Goal: Task Accomplishment & Management: Complete application form

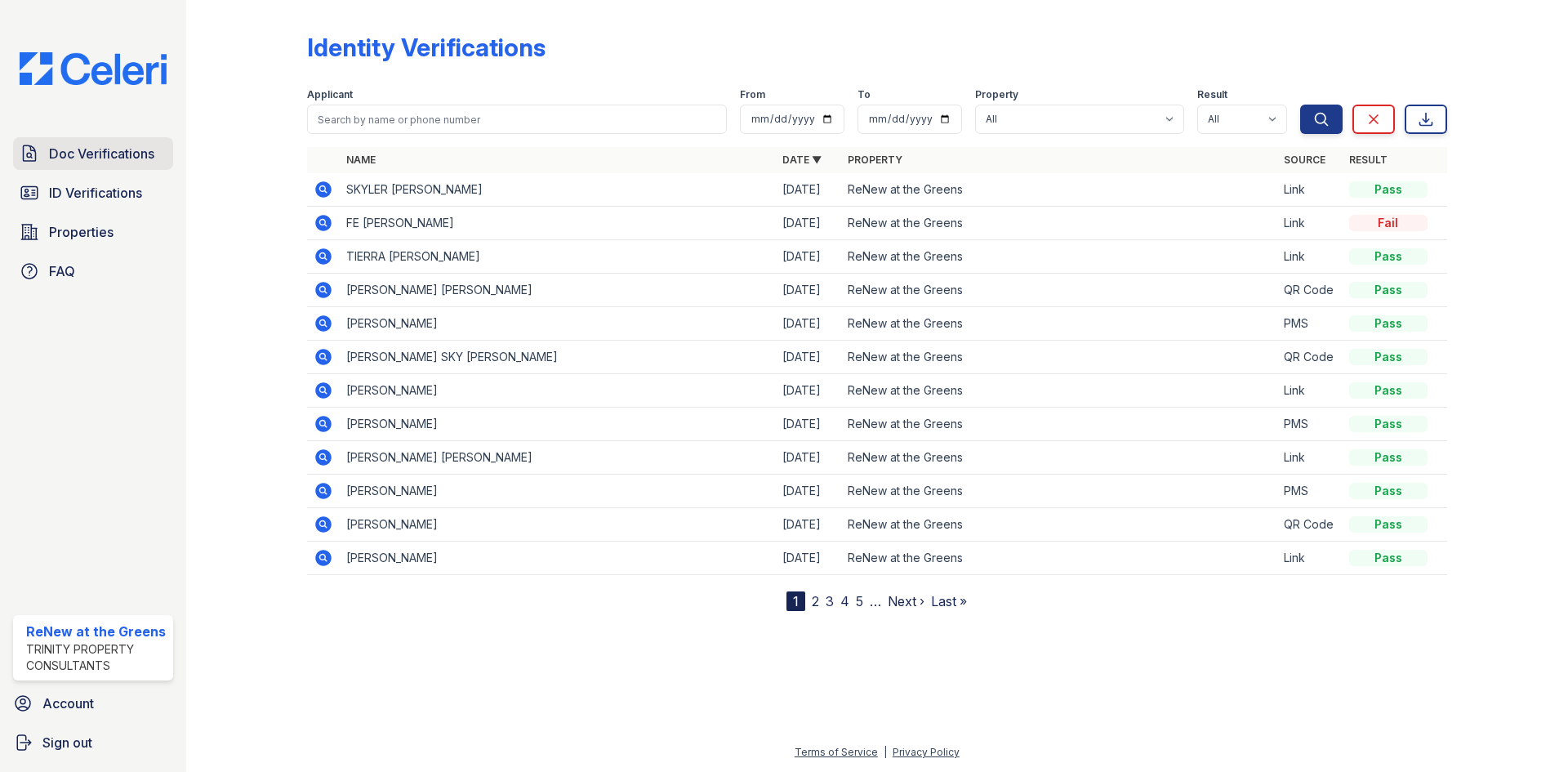
click at [91, 156] on span "Doc Verifications" at bounding box center [102, 154] width 105 height 20
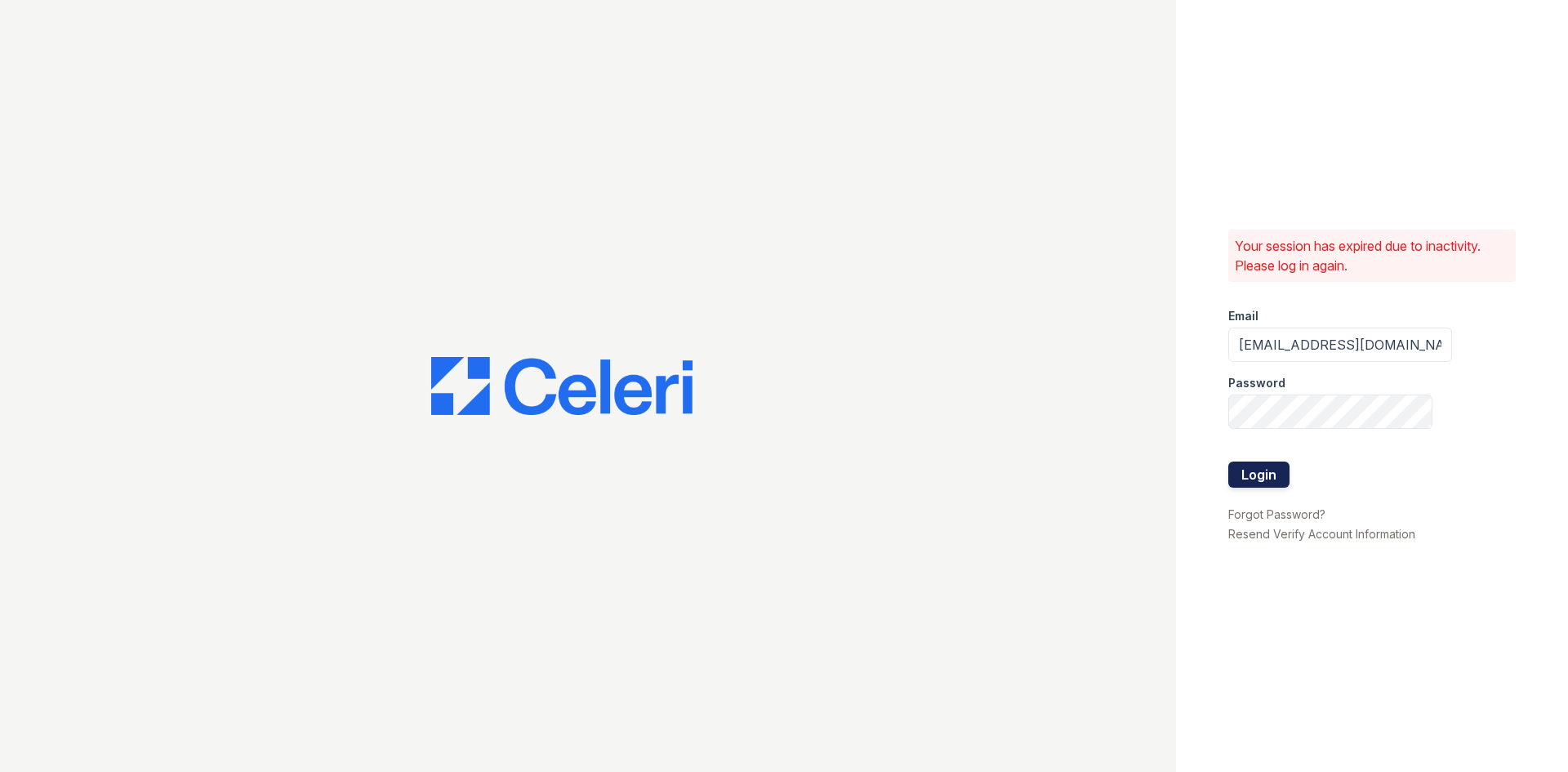
click at [1281, 465] on button "Login" at bounding box center [1259, 474] width 61 height 26
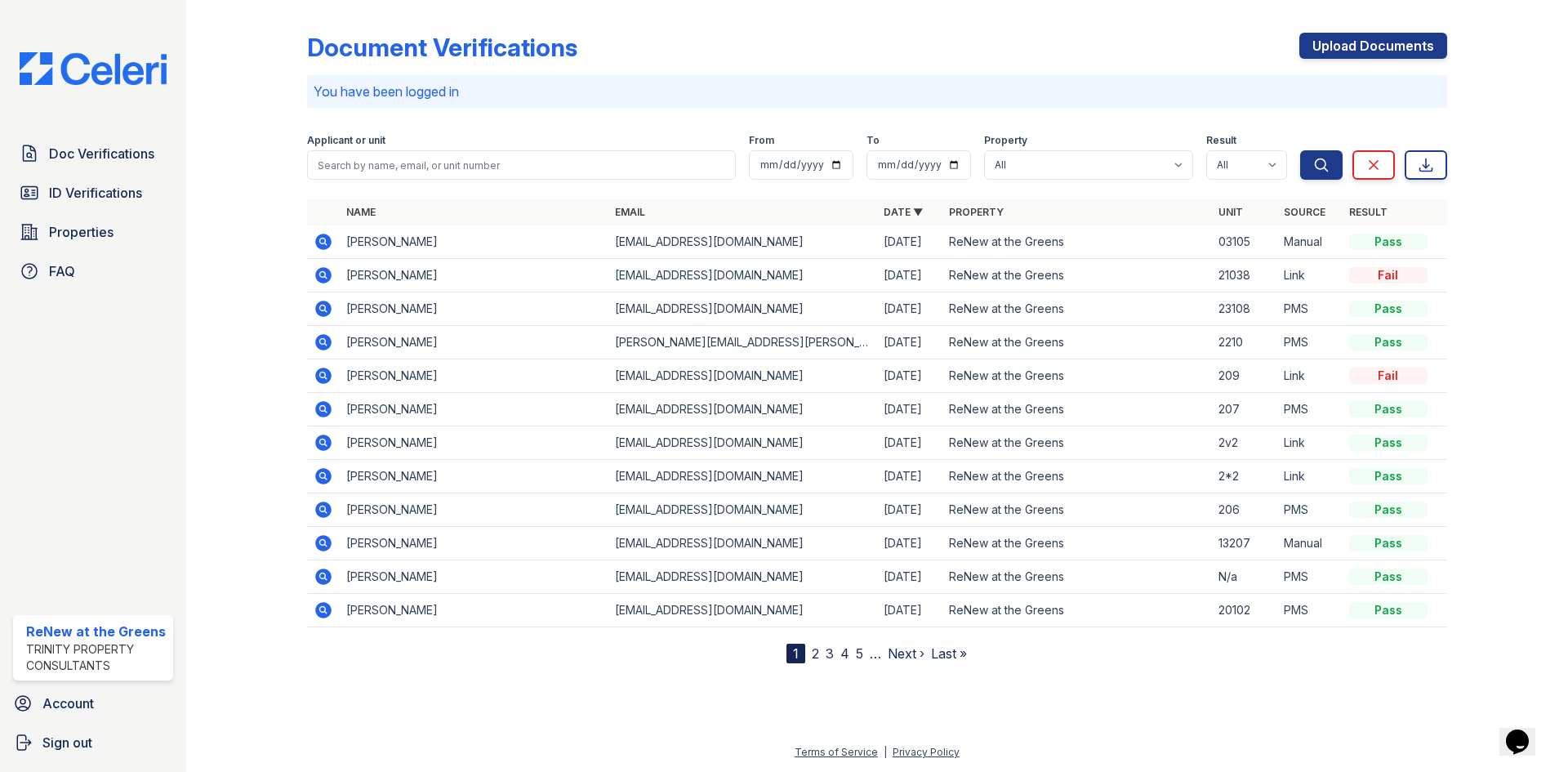
click at [289, 247] on div at bounding box center [259, 334] width 94 height 656
click at [1332, 49] on link "Upload Documents" at bounding box center [1373, 45] width 147 height 26
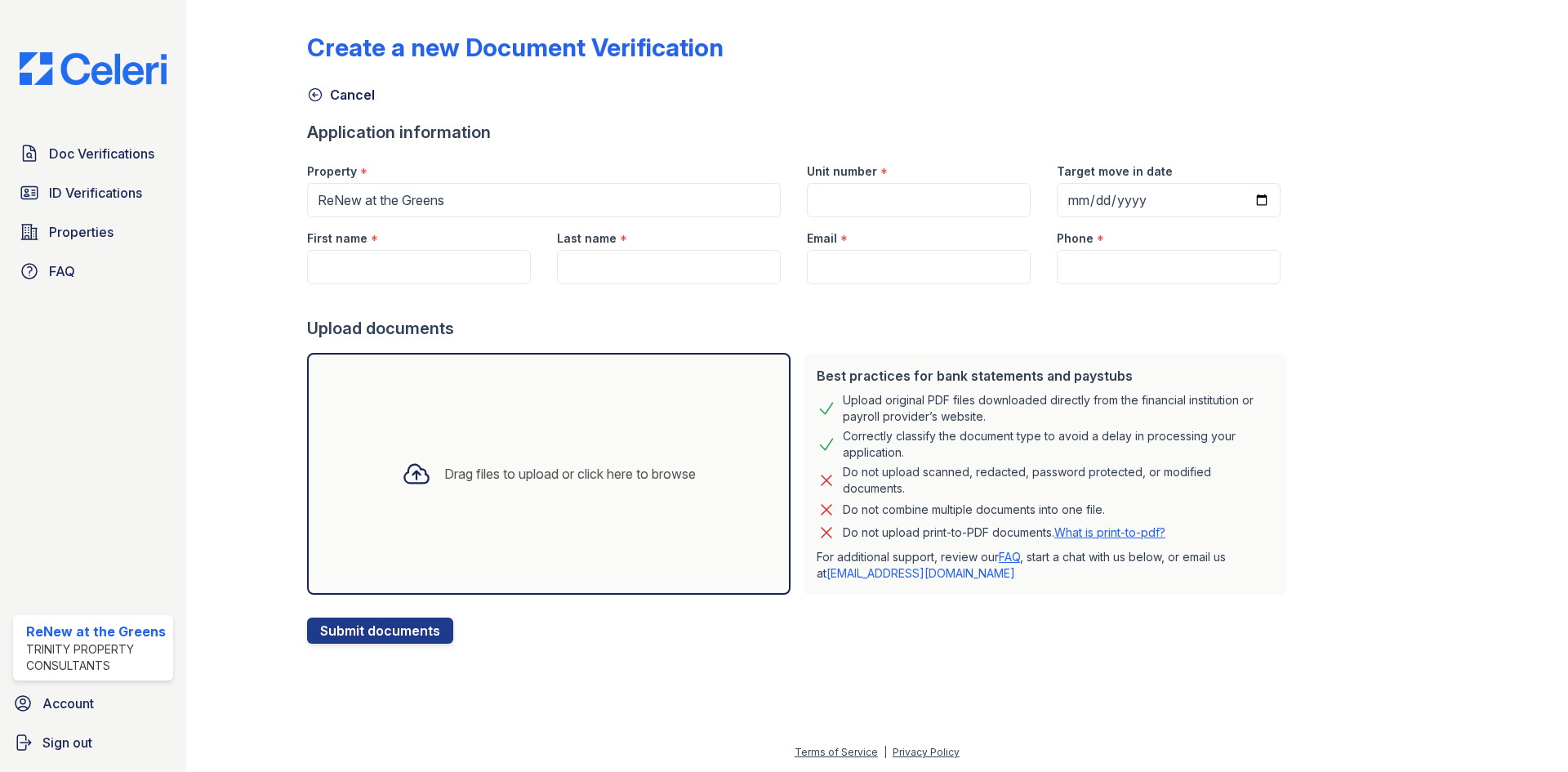
click at [621, 381] on div "Drag files to upload or click here to browse" at bounding box center [549, 473] width 484 height 242
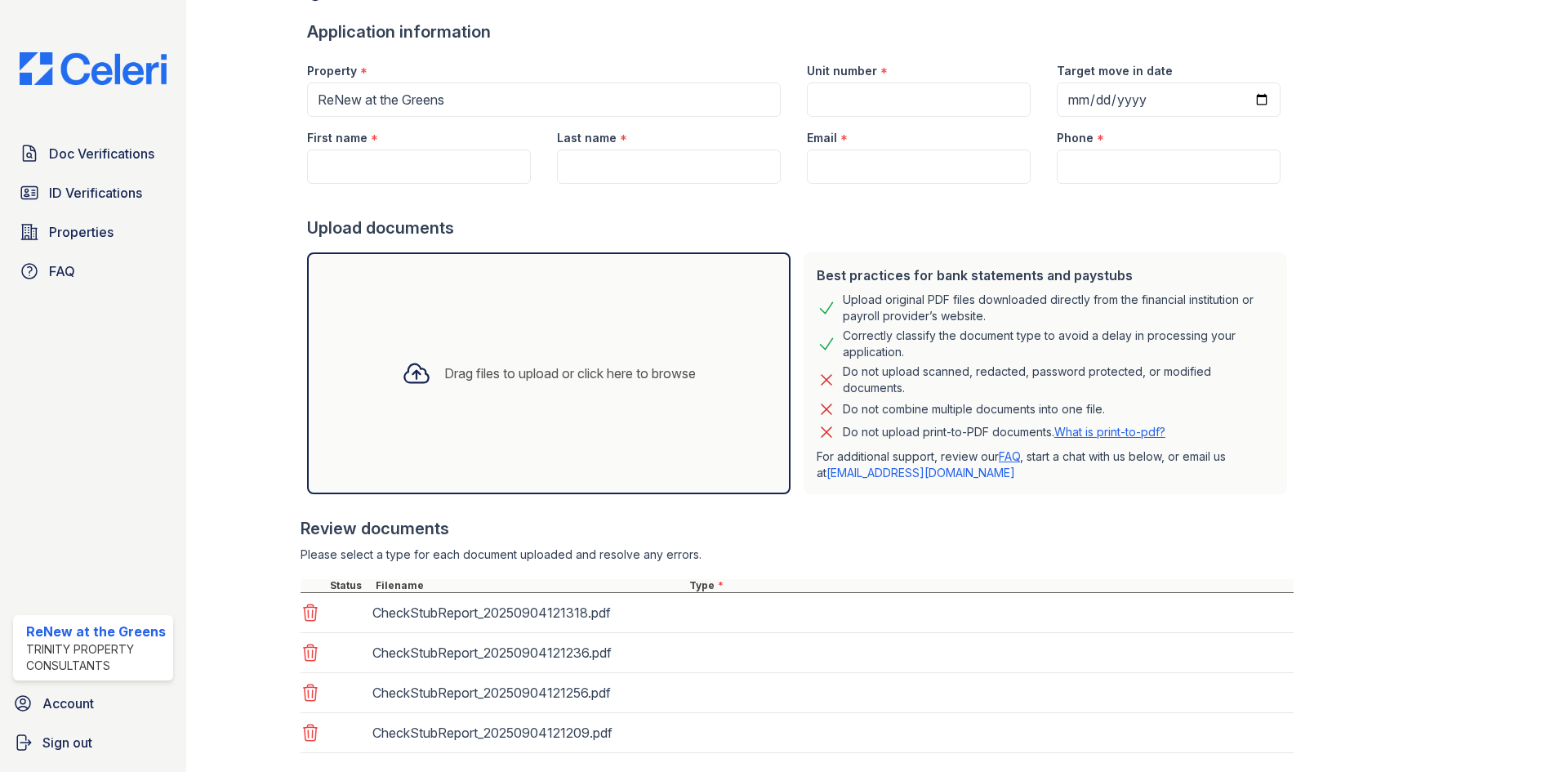
scroll to position [196, 0]
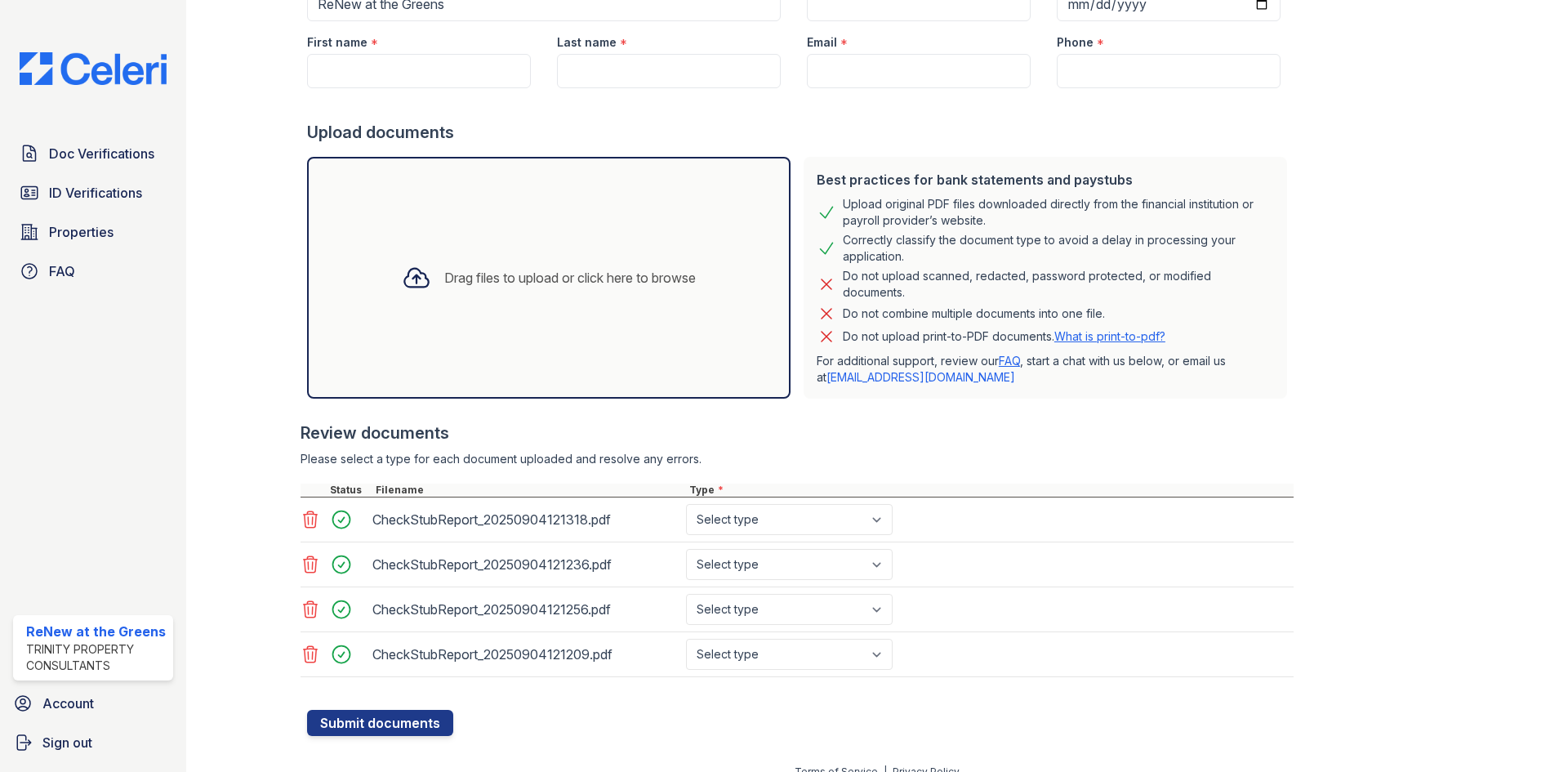
click at [584, 351] on div "Drag files to upload or click here to browse" at bounding box center [549, 277] width 484 height 242
click at [503, 216] on div "Drag files to upload or click here to browse" at bounding box center [549, 277] width 484 height 242
click at [529, 205] on div "Drag files to upload or click here to browse" at bounding box center [549, 277] width 484 height 242
click at [629, 208] on div "Drag files to upload or click here to browse" at bounding box center [549, 277] width 484 height 242
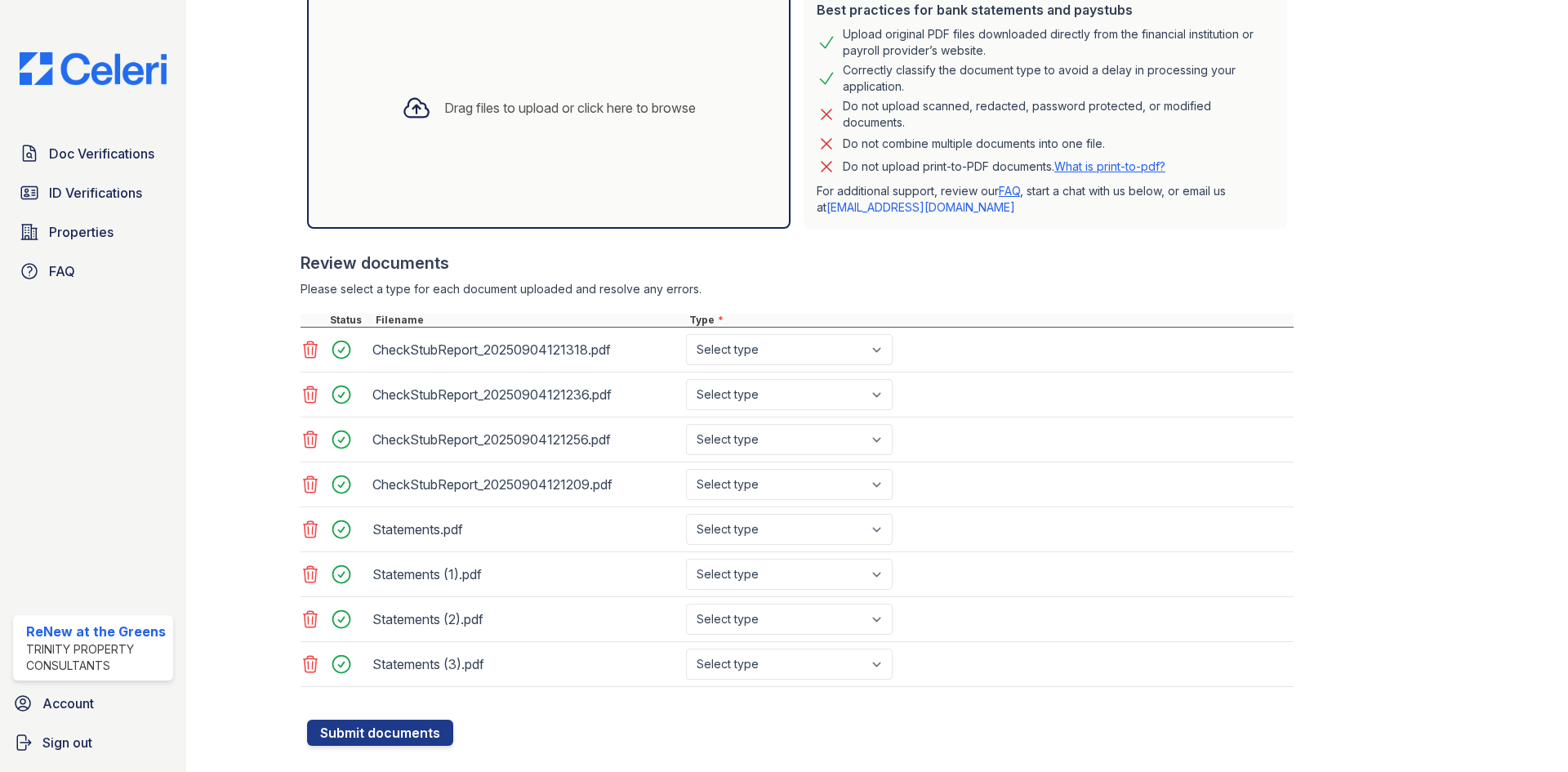
scroll to position [395, 0]
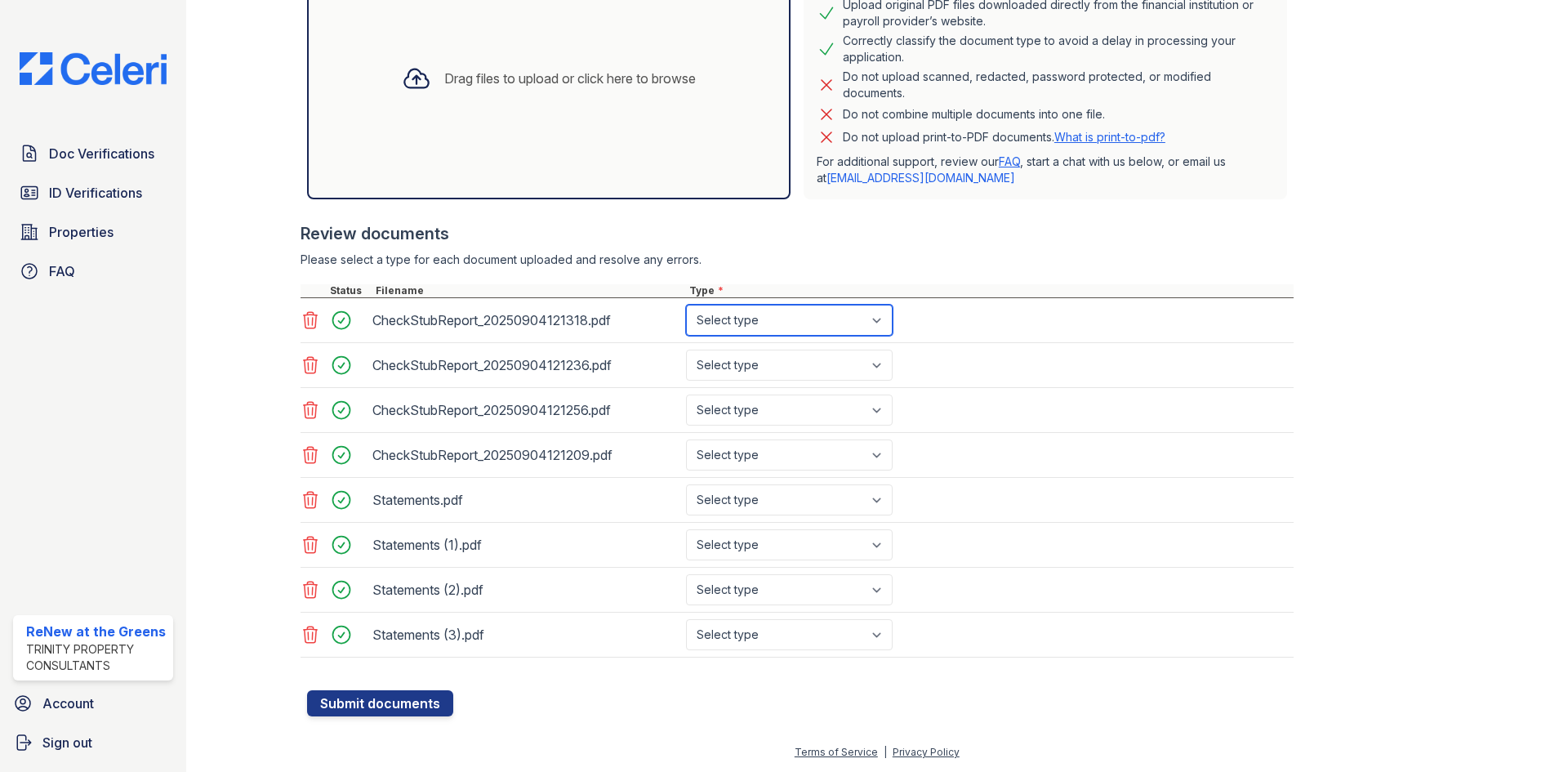
click at [731, 333] on select "Select type Paystub Bank Statement Offer Letter Tax Documents Benefit Award Let…" at bounding box center [789, 320] width 207 height 31
select select "paystub"
click at [686, 305] on select "Select type Paystub Bank Statement Offer Letter Tax Documents Benefit Award Let…" at bounding box center [789, 320] width 207 height 31
click at [745, 370] on select "Select type Paystub Bank Statement Offer Letter Tax Documents Benefit Award Let…" at bounding box center [789, 365] width 207 height 31
select select "paystub"
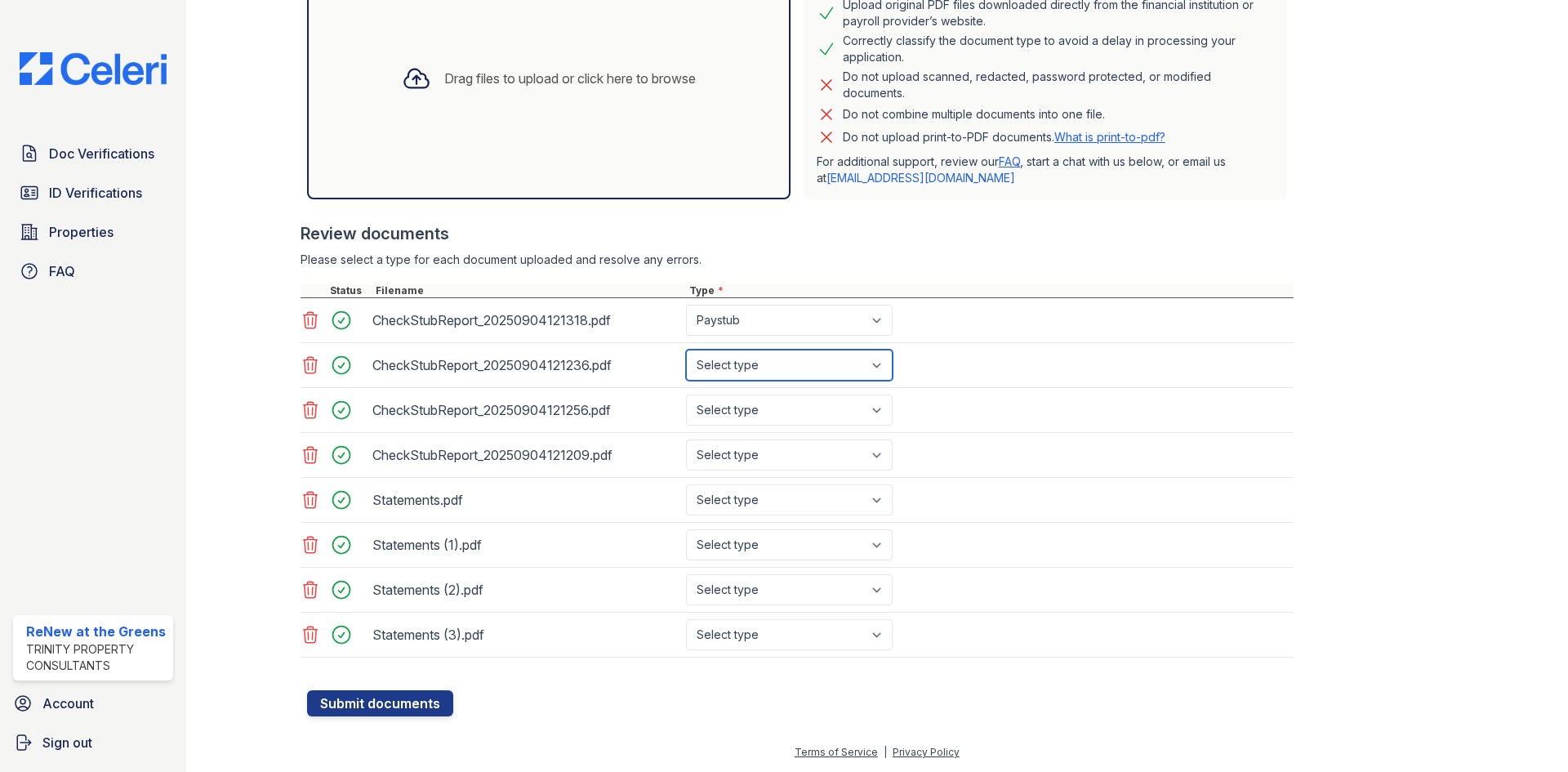
click at [686, 350] on select "Select type Paystub Bank Statement Offer Letter Tax Documents Benefit Award Let…" at bounding box center [789, 365] width 207 height 31
click at [746, 406] on select "Select type Paystub Bank Statement Offer Letter Tax Documents Benefit Award Let…" at bounding box center [789, 410] width 207 height 31
select select "paystub"
click at [686, 395] on select "Select type Paystub Bank Statement Offer Letter Tax Documents Benefit Award Let…" at bounding box center [789, 410] width 207 height 31
click at [737, 432] on div "CheckStubReport_20250904121256.pdf Select type Paystub Bank Statement Offer Let…" at bounding box center [797, 411] width 993 height 45
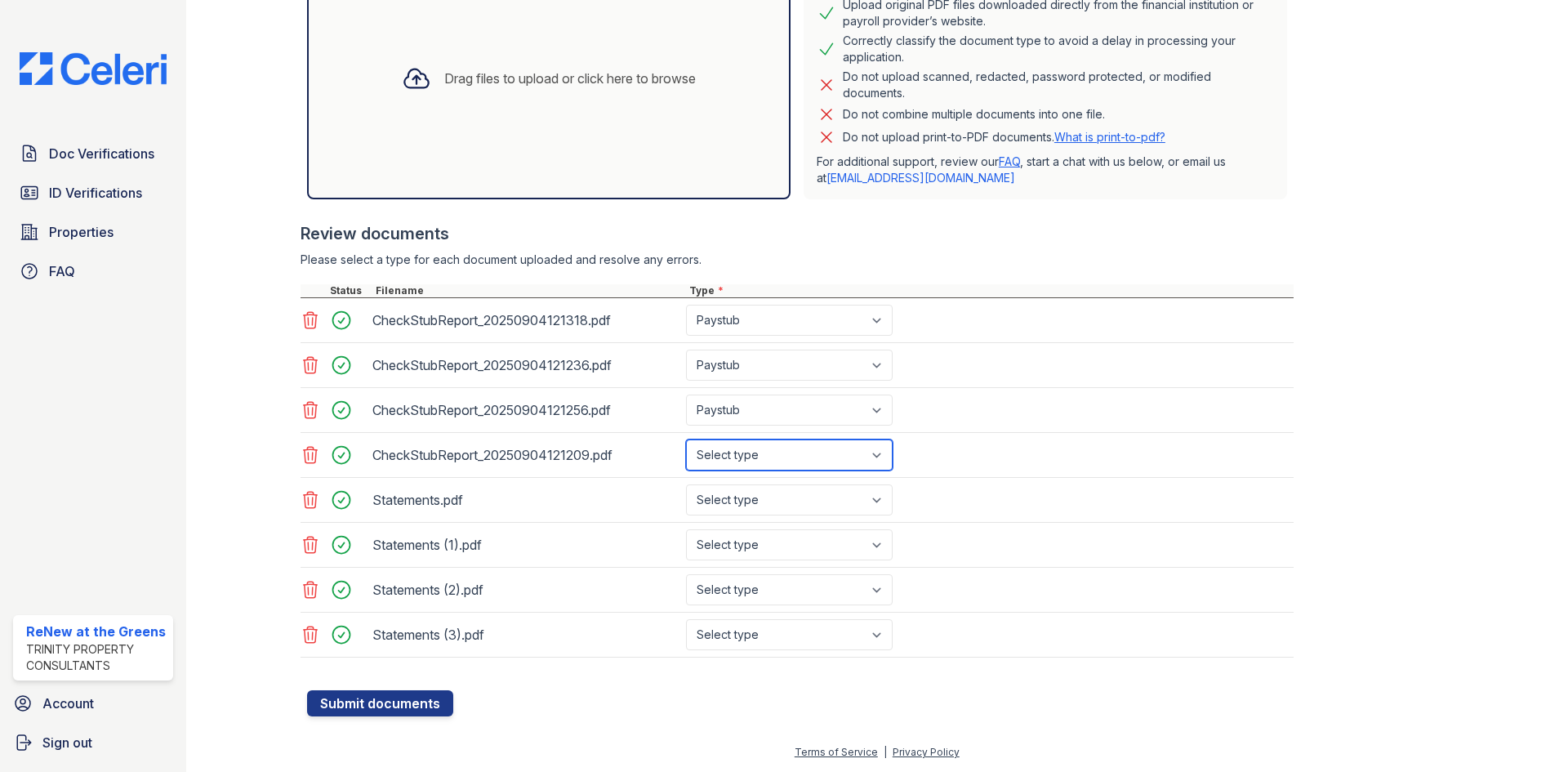
click at [736, 453] on select "Select type Paystub Bank Statement Offer Letter Tax Documents Benefit Award Let…" at bounding box center [789, 455] width 207 height 31
select select "paystub"
click at [686, 439] on select "Select type Paystub Bank Statement Offer Letter Tax Documents Benefit Award Let…" at bounding box center [789, 455] width 207 height 31
click at [732, 494] on select "Select type Paystub Bank Statement Offer Letter Tax Documents Benefit Award Let…" at bounding box center [789, 500] width 207 height 31
select select "bank_statement"
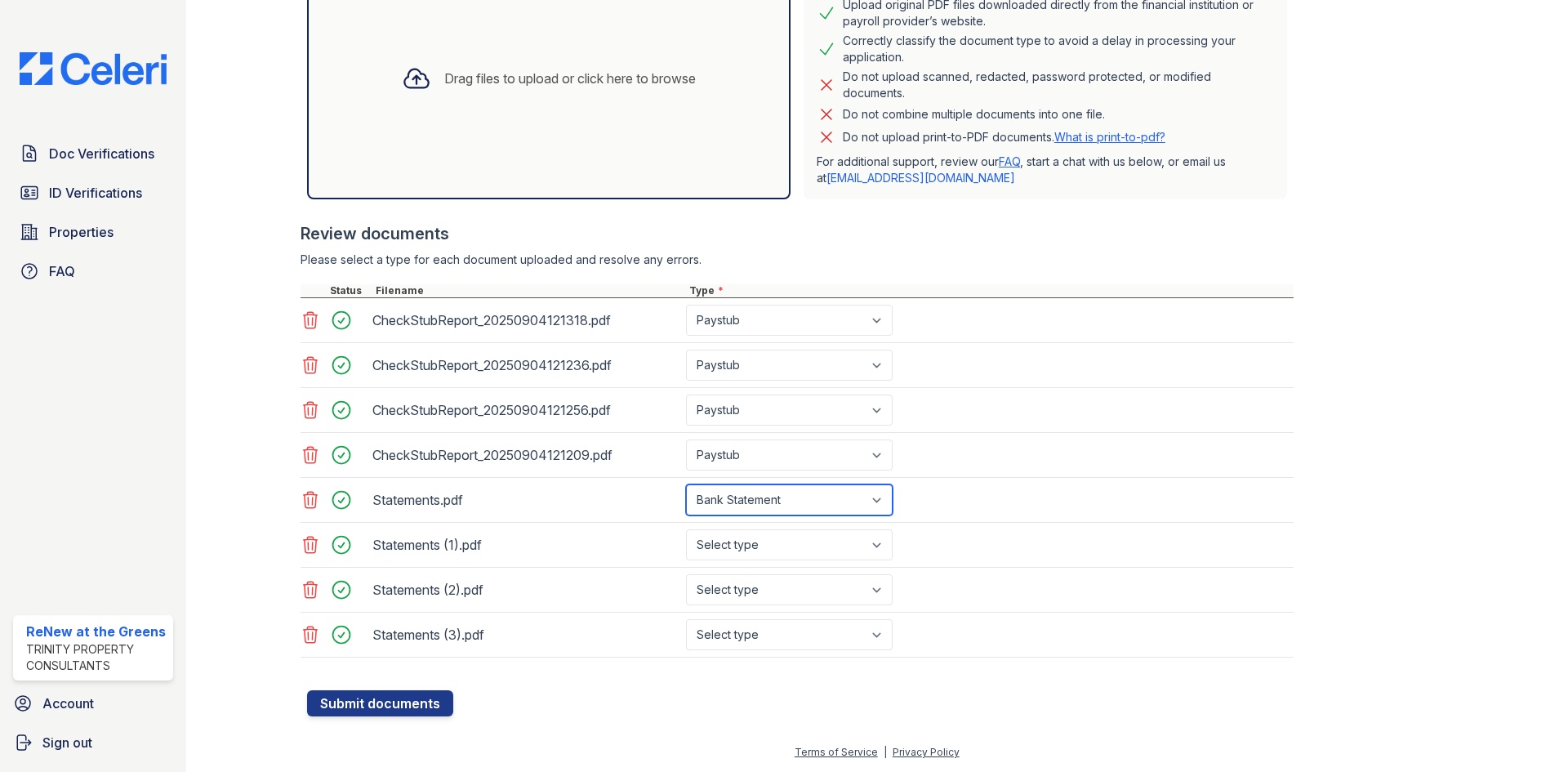
click at [686, 484] on select "Select type Paystub Bank Statement Offer Letter Tax Documents Benefit Award Let…" at bounding box center [789, 500] width 207 height 31
click at [730, 546] on select "Select type Paystub Bank Statement Offer Letter Tax Documents Benefit Award Let…" at bounding box center [789, 545] width 207 height 31
select select "bank_statement"
click at [686, 529] on select "Select type Paystub Bank Statement Offer Letter Tax Documents Benefit Award Let…" at bounding box center [789, 545] width 207 height 31
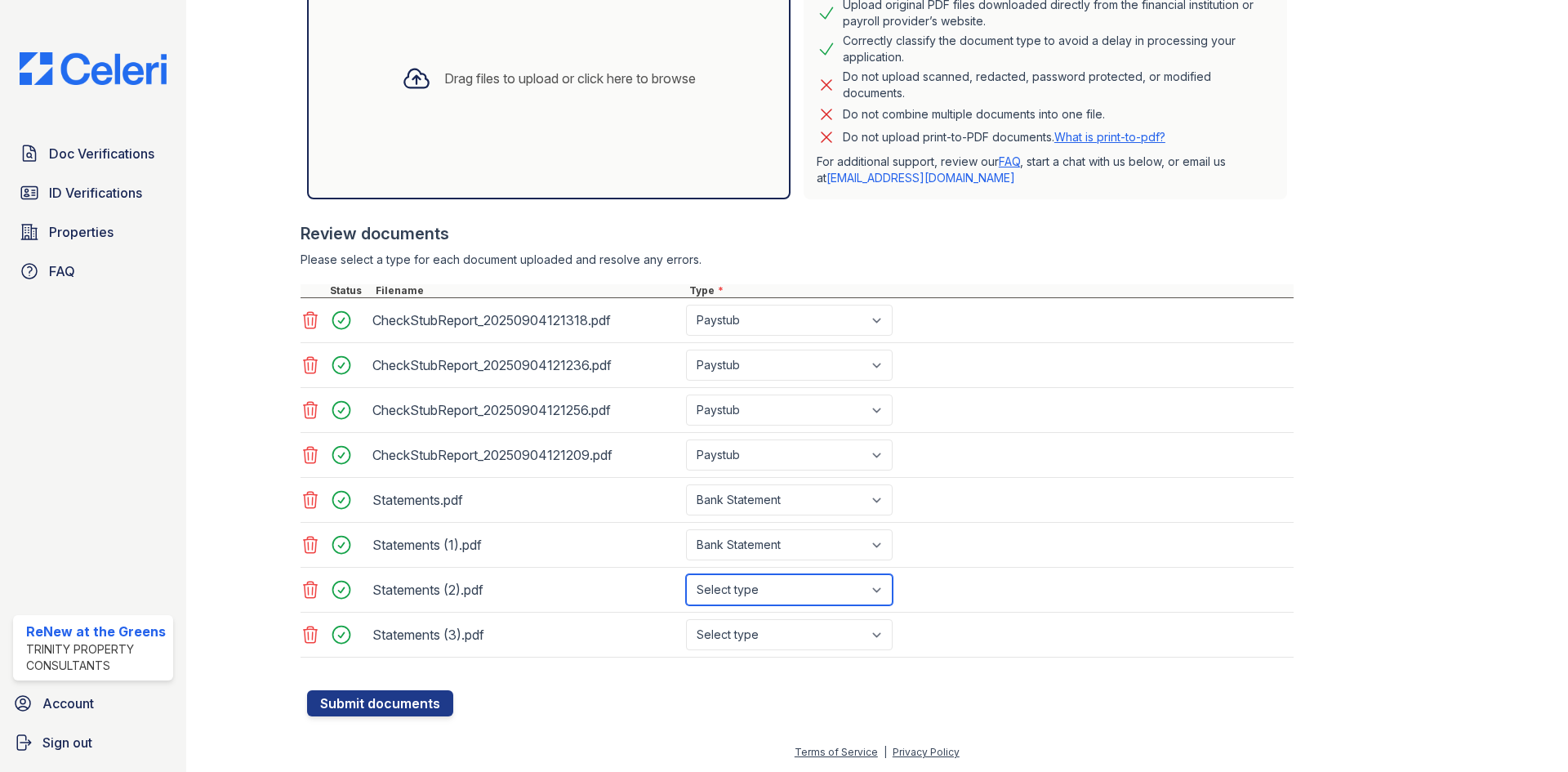
click at [748, 599] on select "Select type Paystub Bank Statement Offer Letter Tax Documents Benefit Award Let…" at bounding box center [789, 590] width 207 height 31
click at [686, 574] on select "Select type Paystub Bank Statement Offer Letter Tax Documents Benefit Award Let…" at bounding box center [789, 590] width 207 height 31
click at [753, 596] on select "Select type Paystub Bank Statement Offer Letter Tax Documents Benefit Award Let…" at bounding box center [789, 590] width 207 height 31
select select "bank_statement"
click at [686, 574] on select "Select type Paystub Bank Statement Offer Letter Tax Documents Benefit Award Let…" at bounding box center [789, 590] width 207 height 31
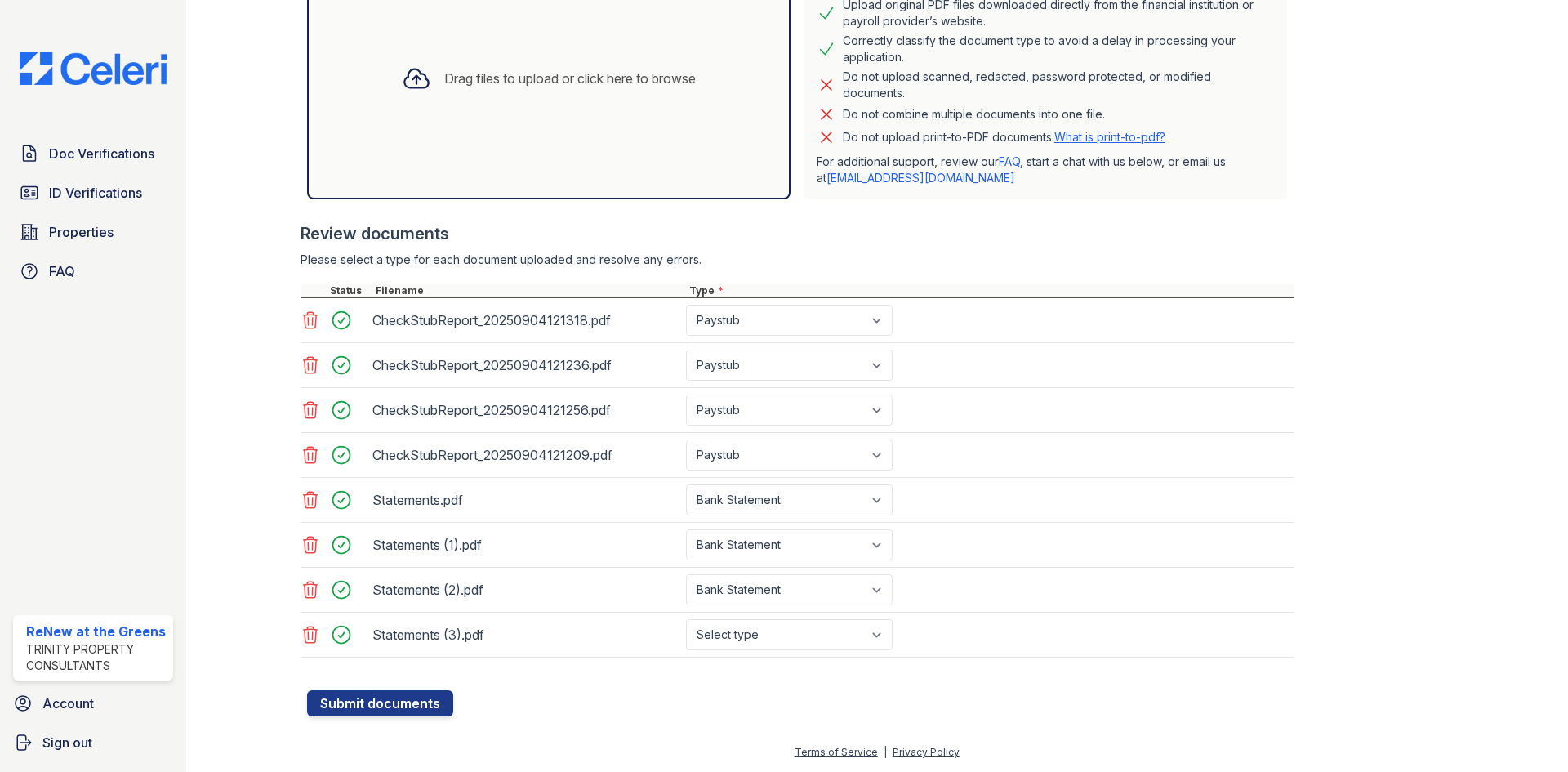
click at [747, 659] on div at bounding box center [797, 665] width 993 height 16
click at [749, 645] on select "Select type Paystub Bank Statement Offer Letter Tax Documents Benefit Award Let…" at bounding box center [789, 634] width 207 height 31
select select "bank_statement"
click at [686, 619] on select "Select type Paystub Bank Statement Offer Letter Tax Documents Benefit Award Let…" at bounding box center [789, 634] width 207 height 31
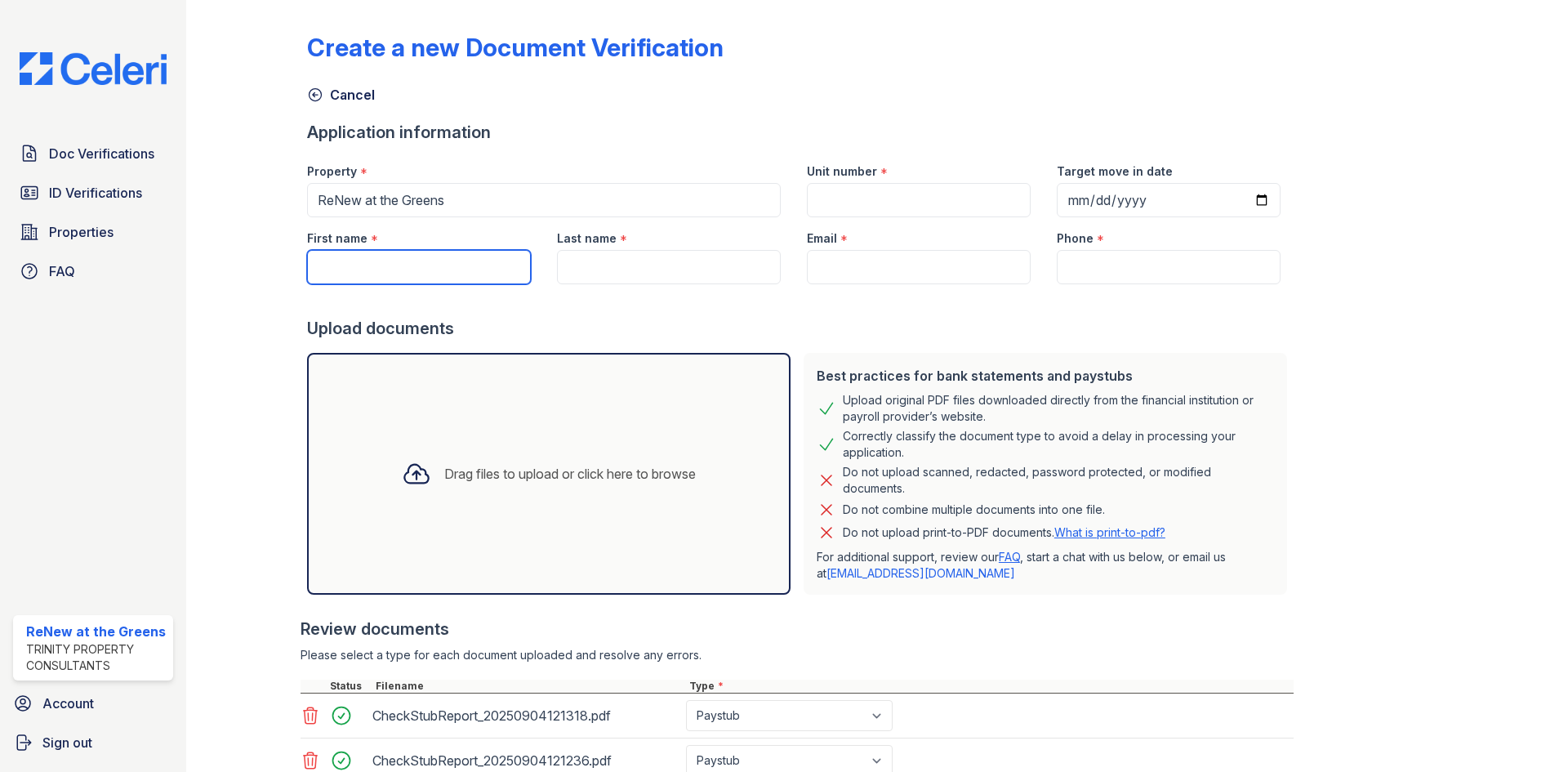
click at [496, 278] on input "First name" at bounding box center [419, 267] width 224 height 34
click at [92, 148] on span "Doc Verifications" at bounding box center [102, 154] width 105 height 20
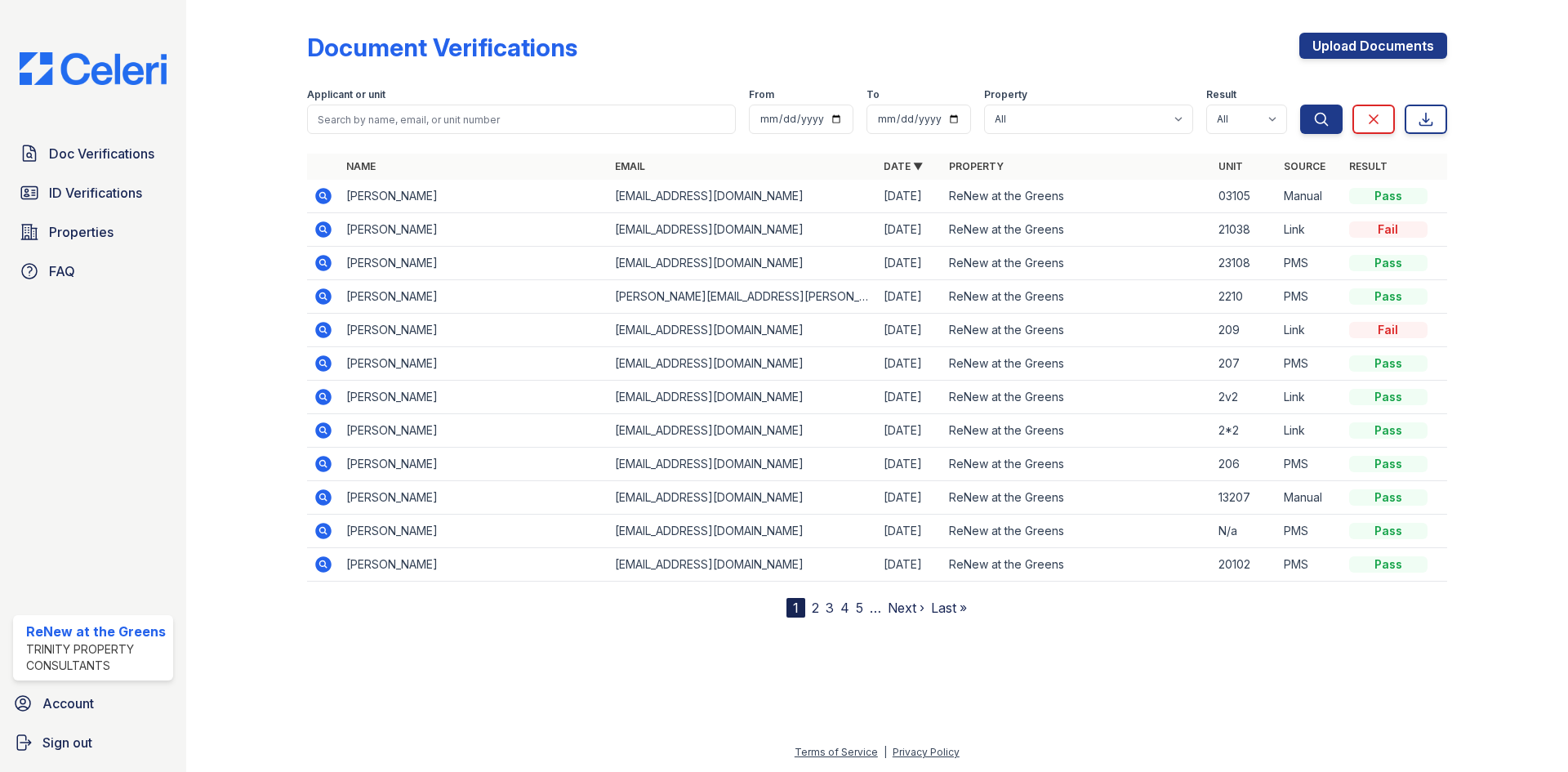
click at [817, 608] on link "2" at bounding box center [815, 608] width 7 height 16
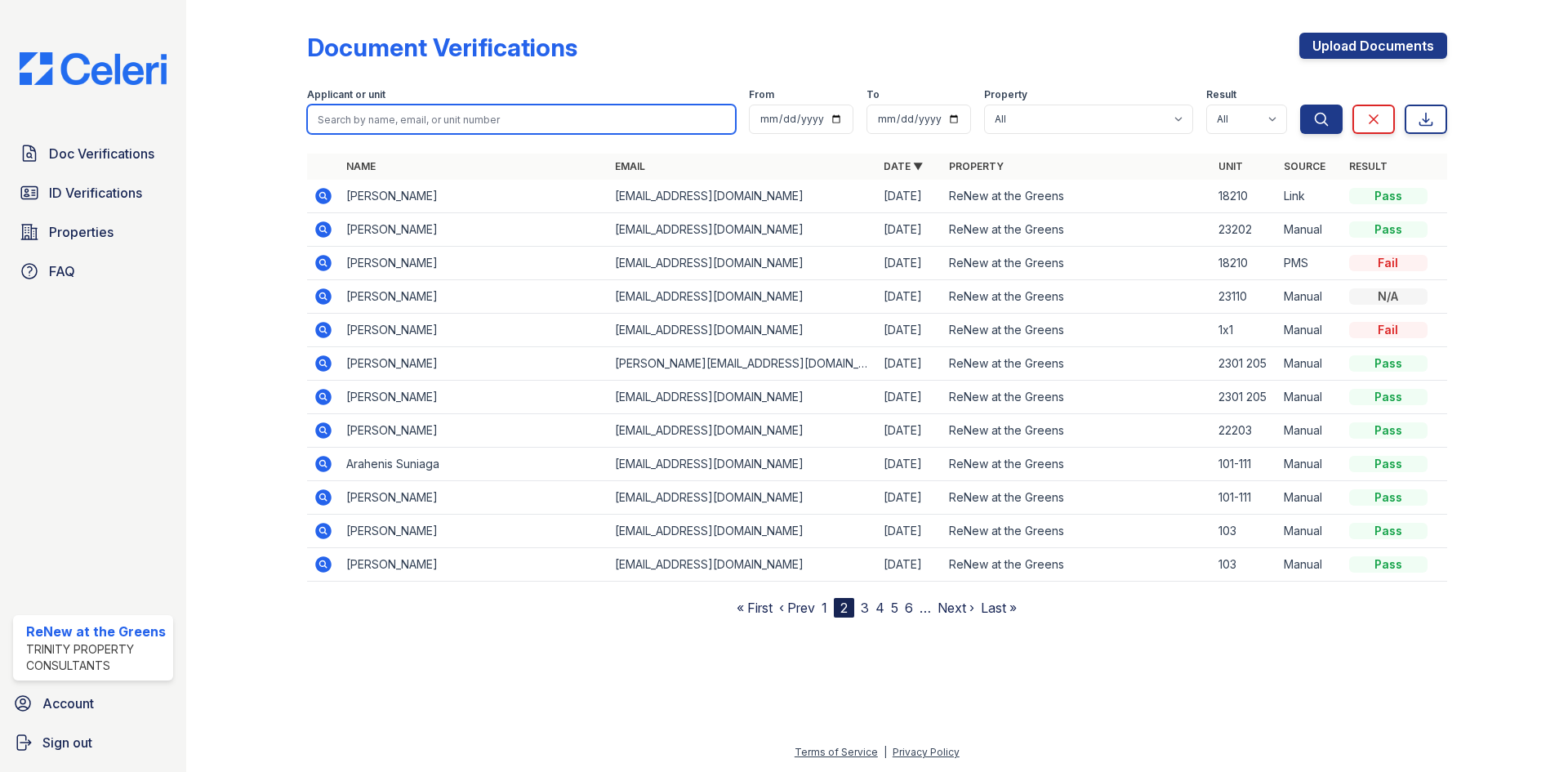
click at [415, 117] on input "search" at bounding box center [521, 119] width 429 height 30
type input "VICTOR"
click at [1300, 104] on button "Search" at bounding box center [1321, 119] width 42 height 30
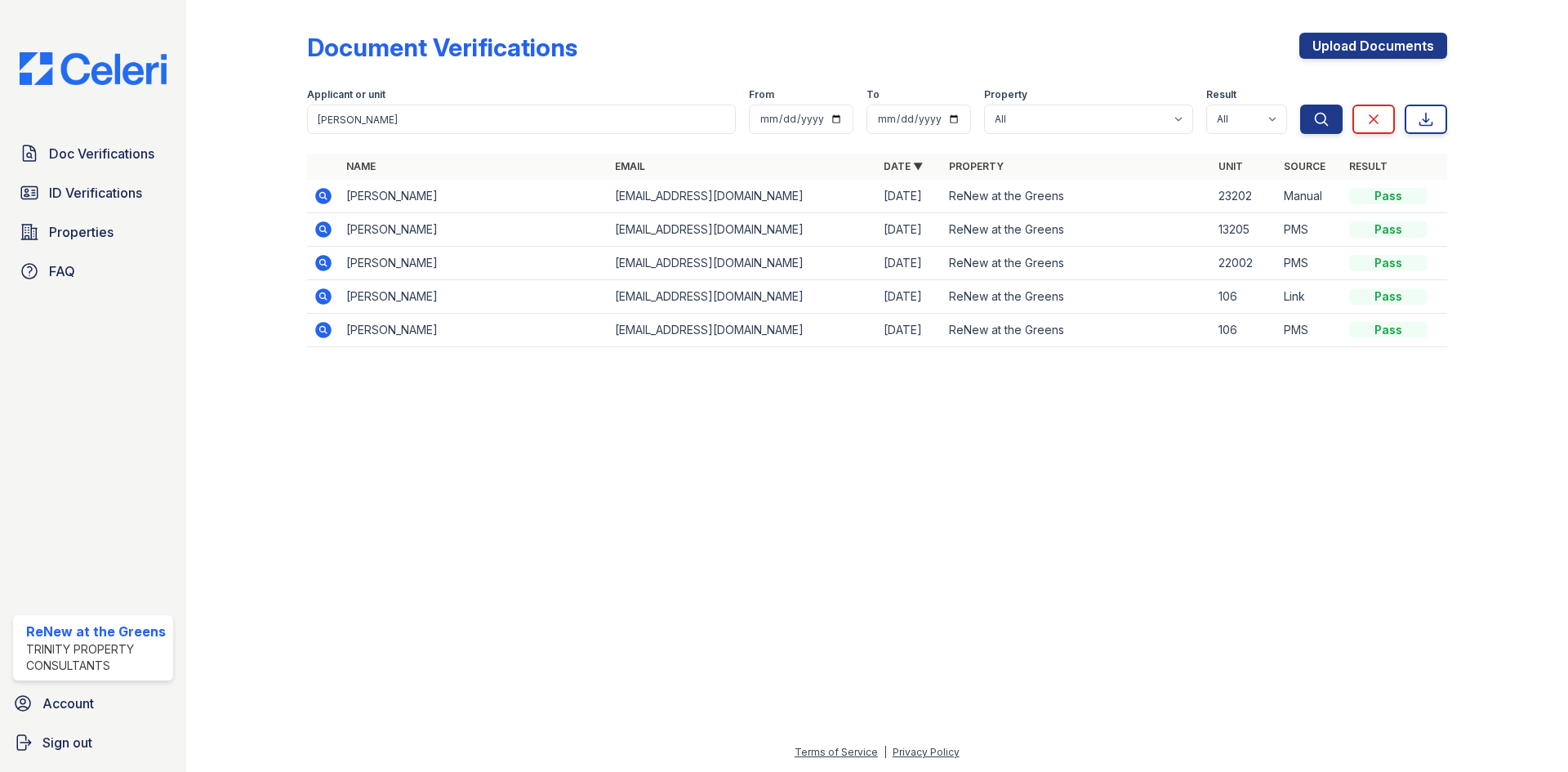
click at [321, 197] on icon at bounding box center [324, 196] width 20 height 20
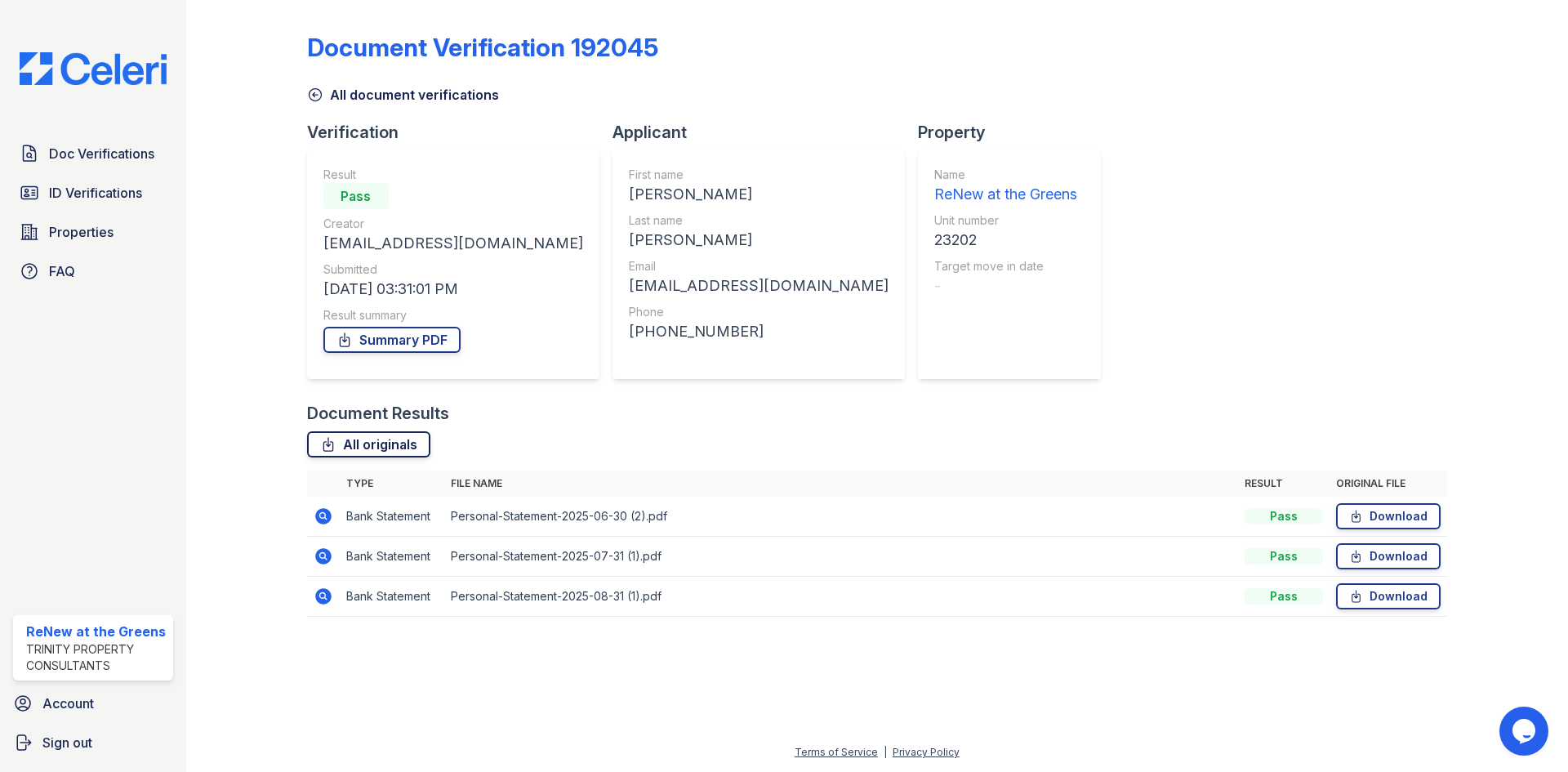
click at [367, 440] on link "All originals" at bounding box center [369, 444] width 123 height 26
click at [359, 98] on link "All document verifications" at bounding box center [403, 94] width 192 height 20
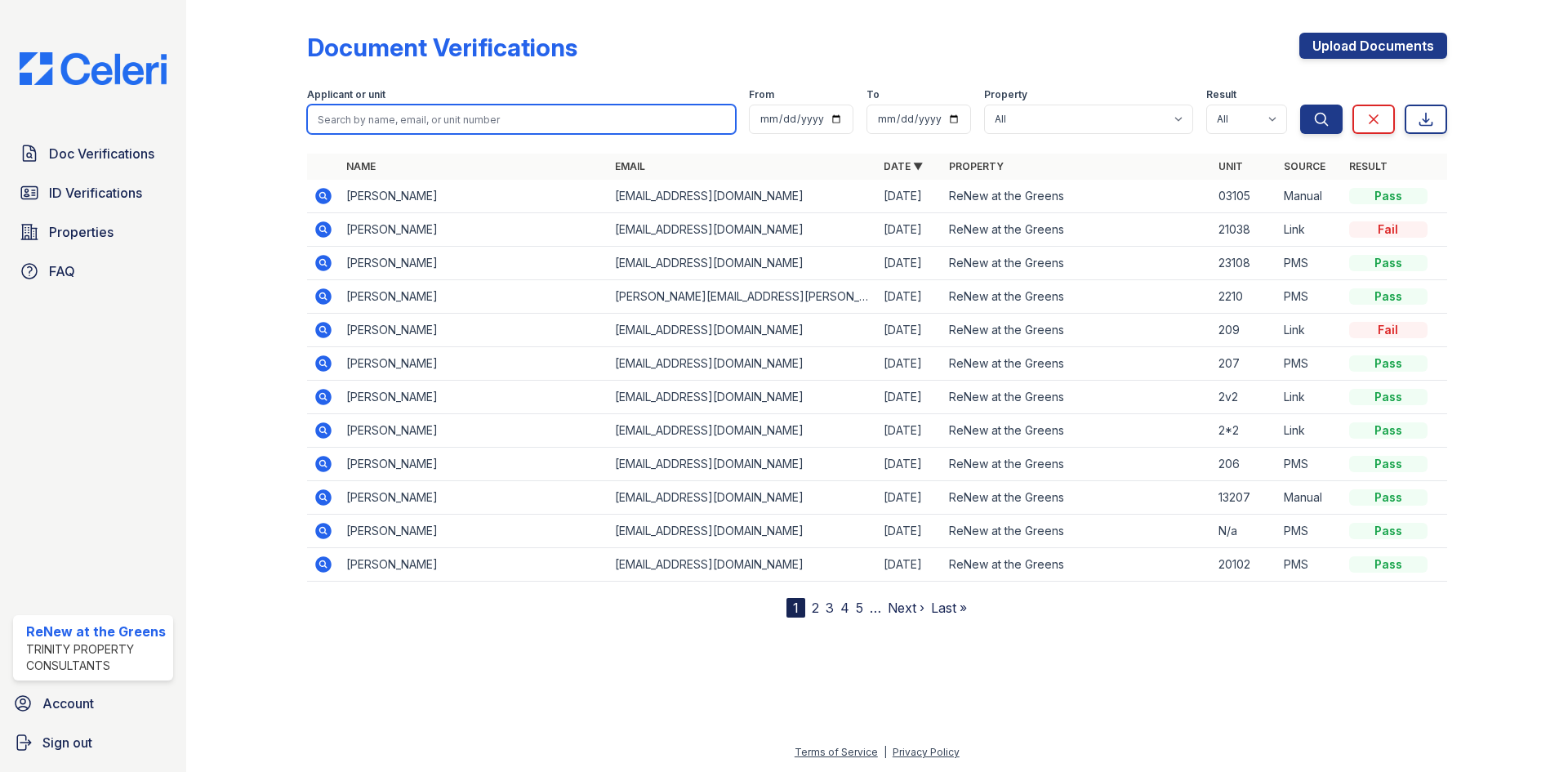
click at [408, 129] on input "search" at bounding box center [521, 119] width 429 height 30
type input "NESTOR"
click at [1300, 104] on button "Search" at bounding box center [1321, 119] width 42 height 30
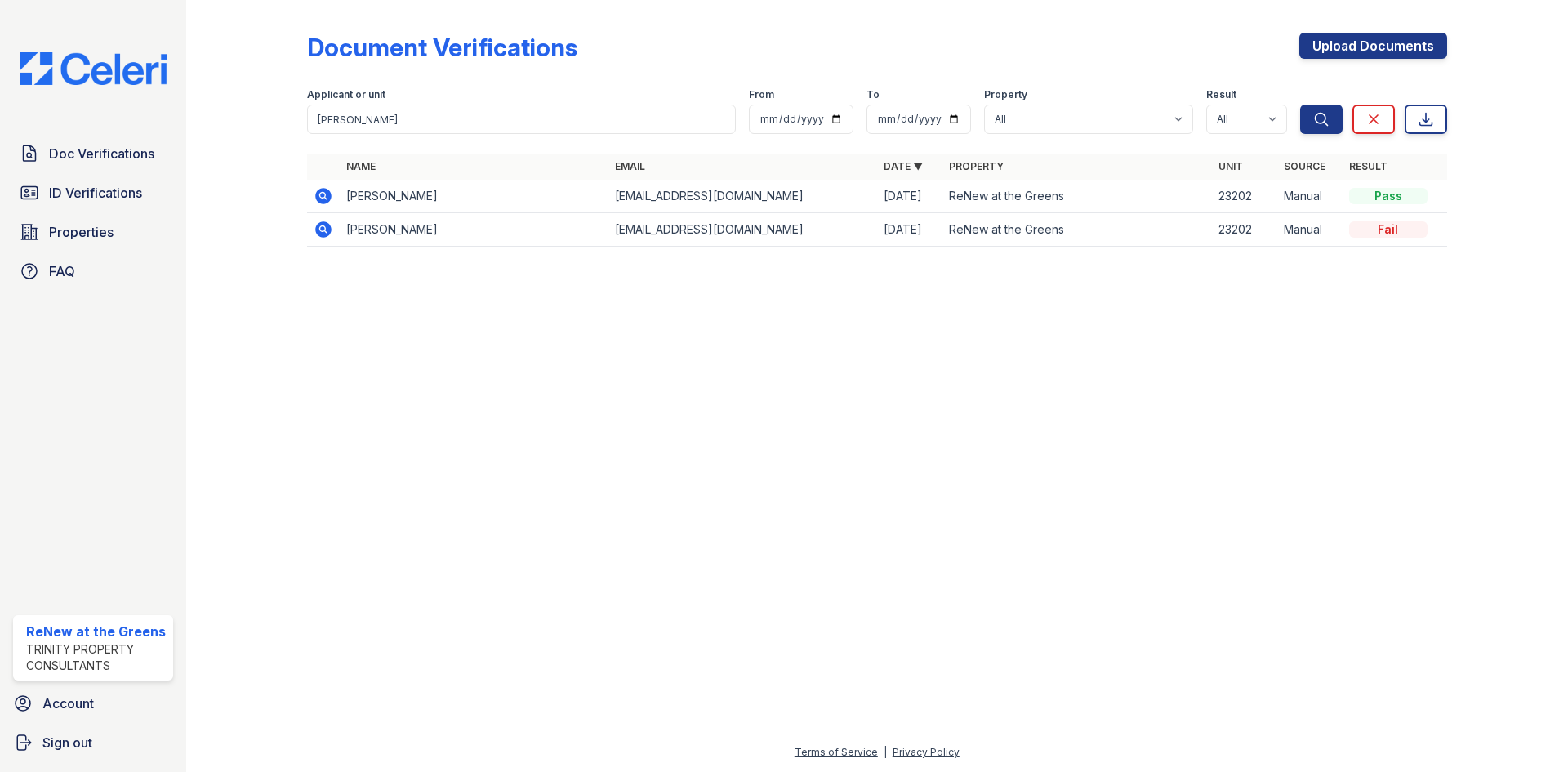
click at [320, 189] on icon at bounding box center [324, 196] width 20 height 20
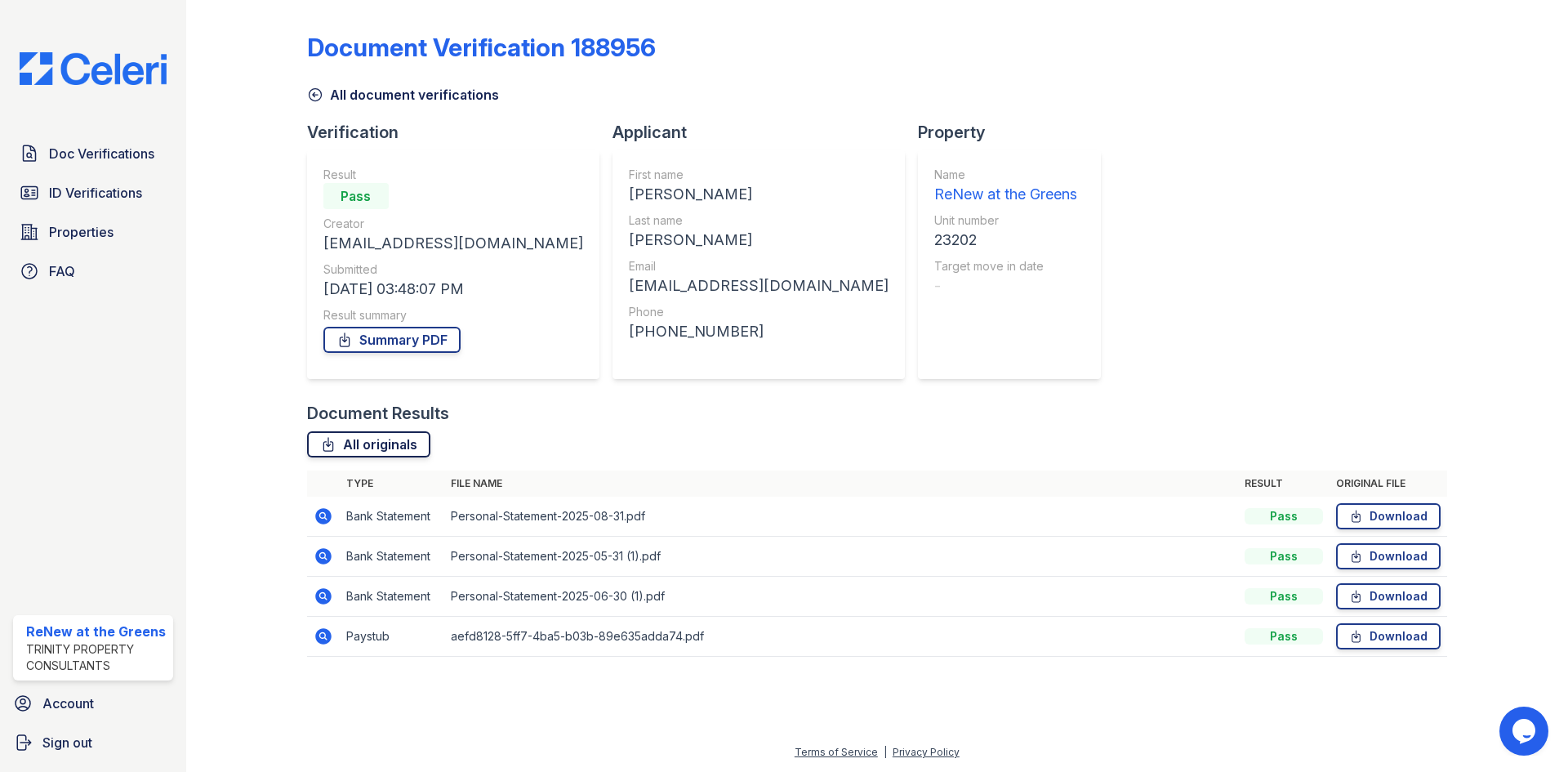
click at [362, 443] on link "All originals" at bounding box center [369, 444] width 123 height 26
click at [352, 102] on link "All document verifications" at bounding box center [403, 94] width 192 height 20
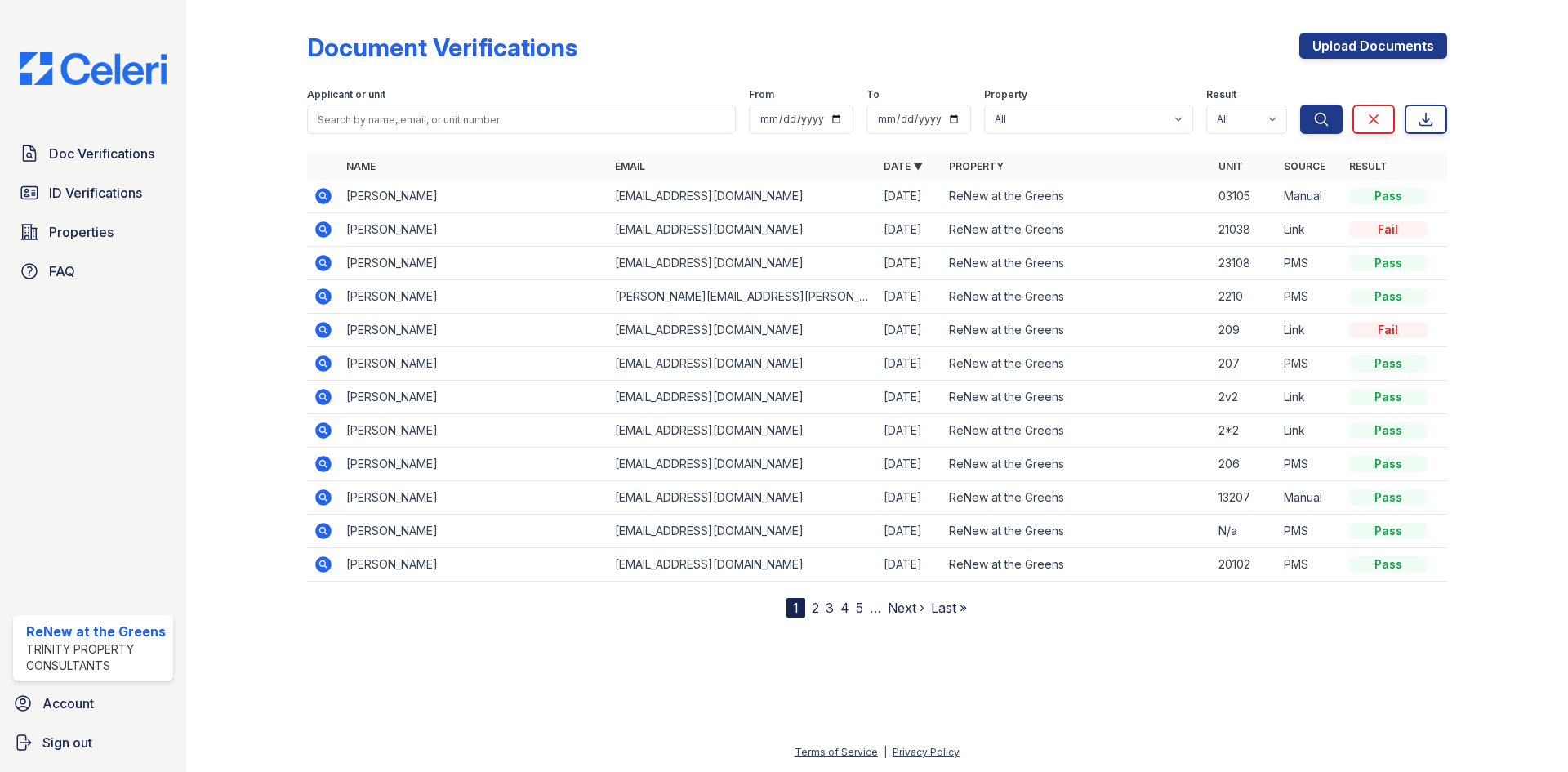
click at [831, 608] on link "3" at bounding box center [829, 608] width 8 height 16
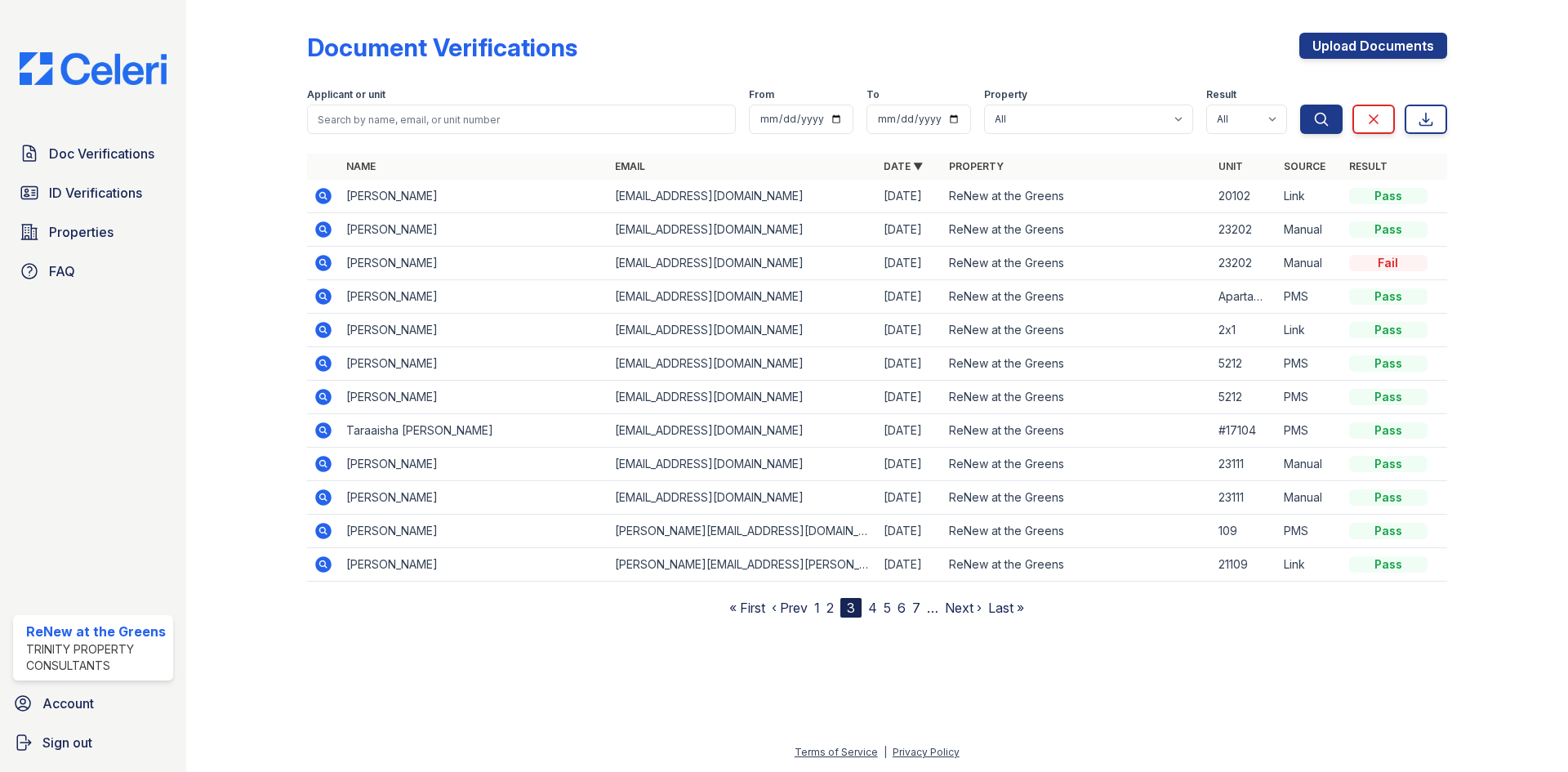
click at [872, 609] on link "4" at bounding box center [873, 608] width 9 height 16
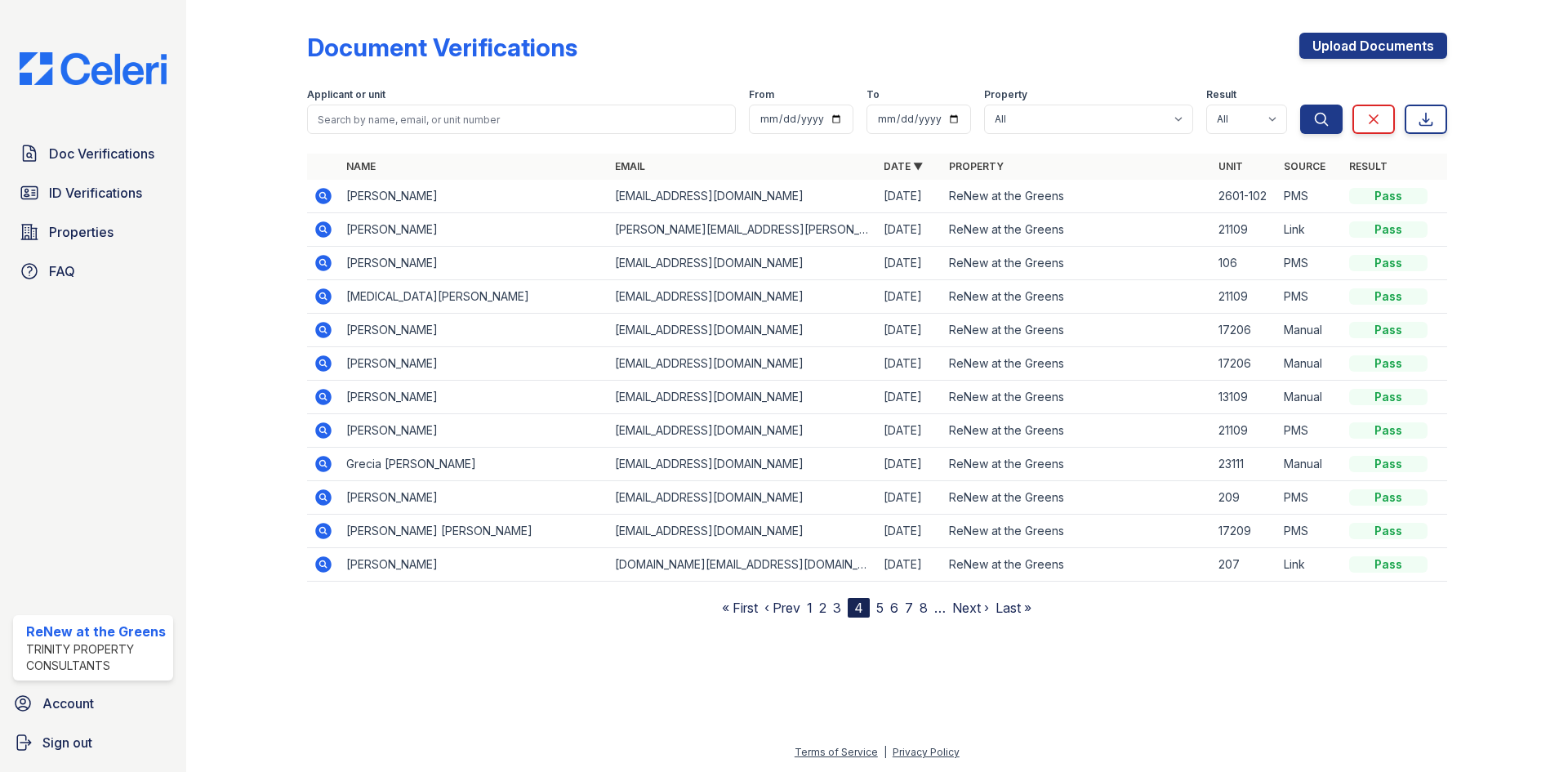
click at [879, 610] on link "5" at bounding box center [880, 608] width 7 height 16
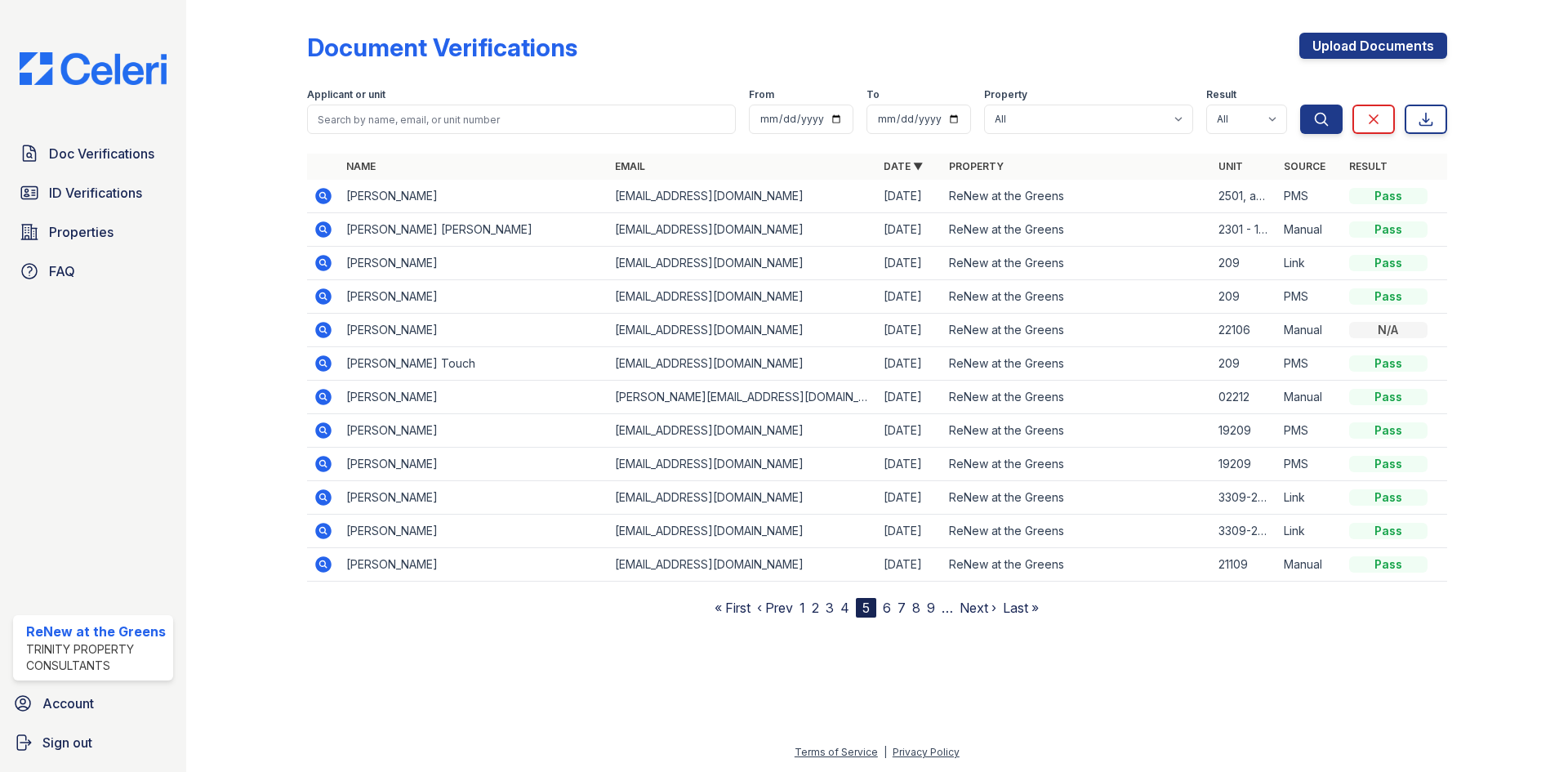
click at [886, 607] on link "6" at bounding box center [886, 608] width 8 height 16
click at [796, 608] on link "1" at bounding box center [793, 608] width 5 height 16
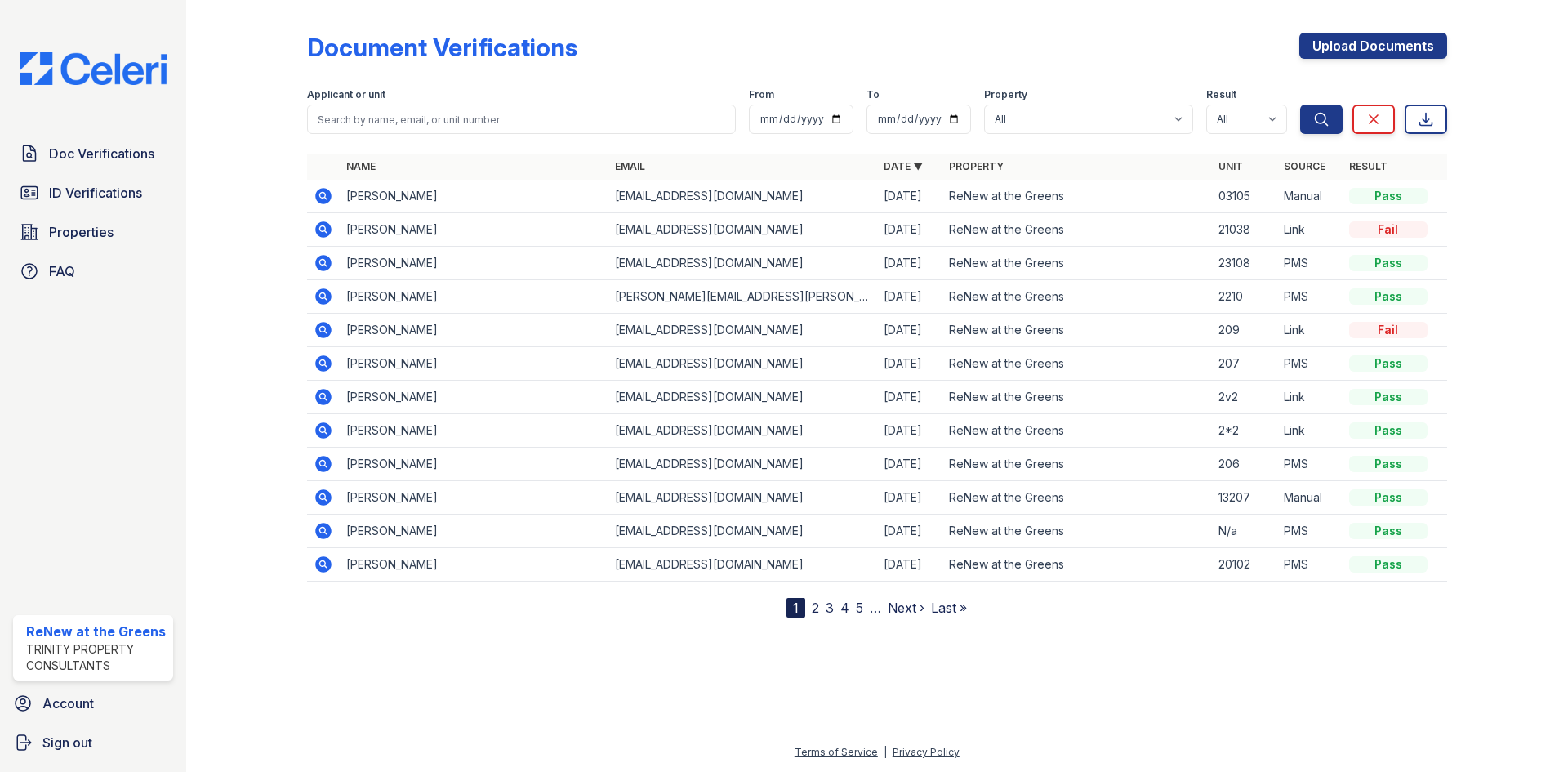
click at [682, 616] on div "Name Email Date ▼ Property Unit Source Result Adrian Alcorta adrianalcorta97@ya…" at bounding box center [878, 386] width 1140 height 464
click at [505, 126] on input "search" at bounding box center [521, 119] width 429 height 30
type input "jhoan"
click at [1300, 104] on button "Search" at bounding box center [1321, 119] width 42 height 30
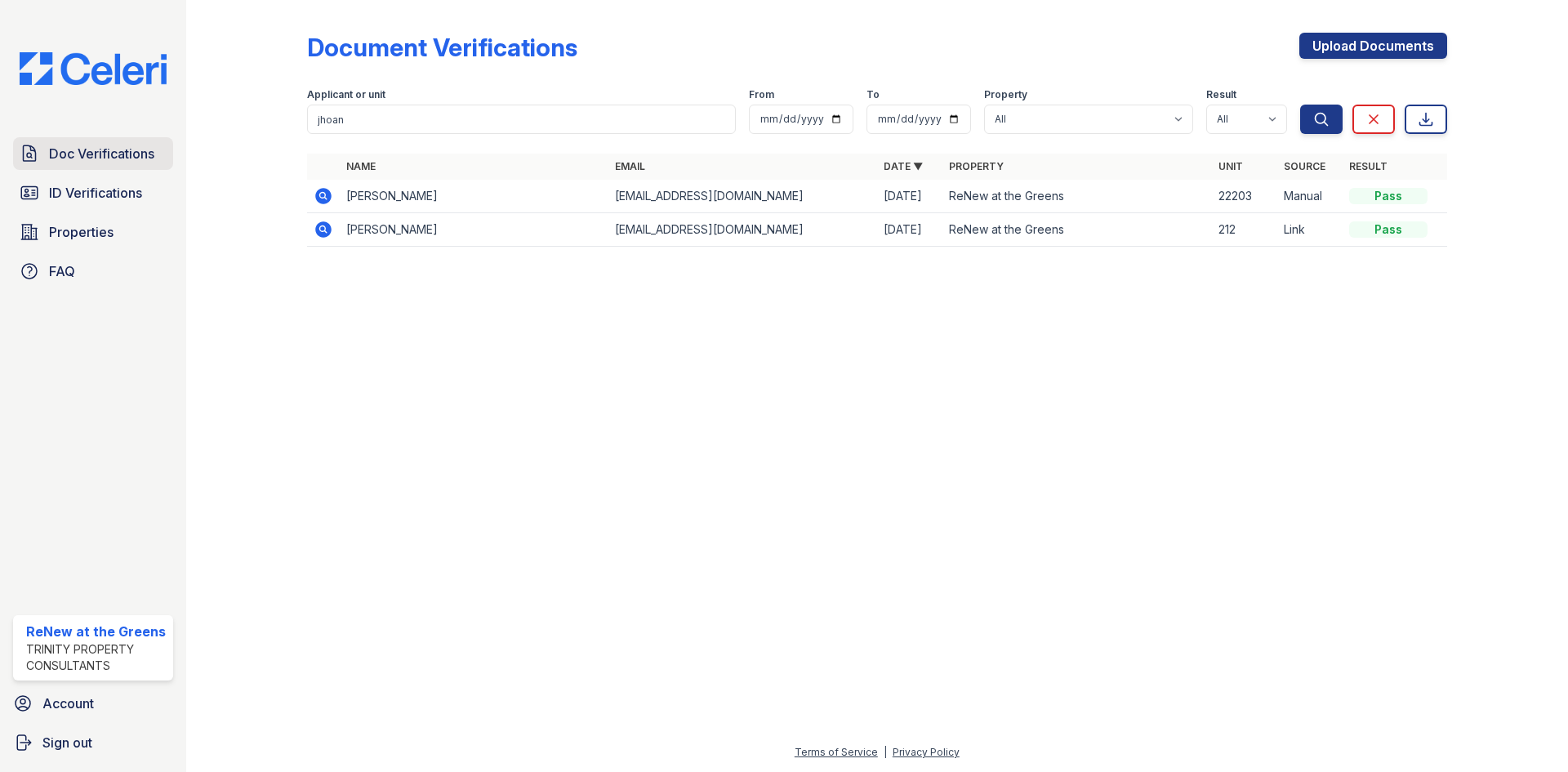
click at [92, 160] on span "Doc Verifications" at bounding box center [102, 154] width 105 height 20
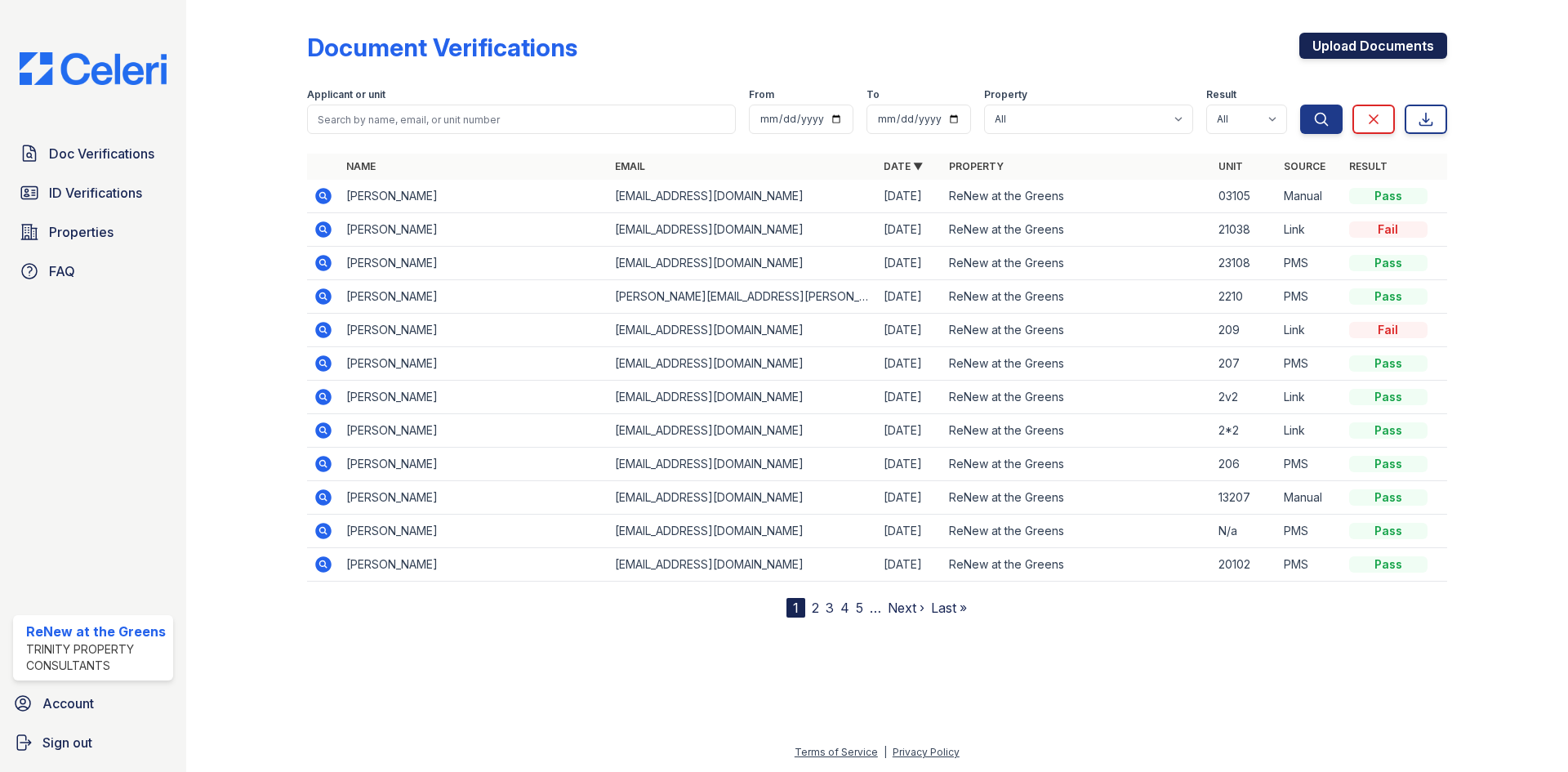
click at [1339, 49] on link "Upload Documents" at bounding box center [1373, 45] width 147 height 26
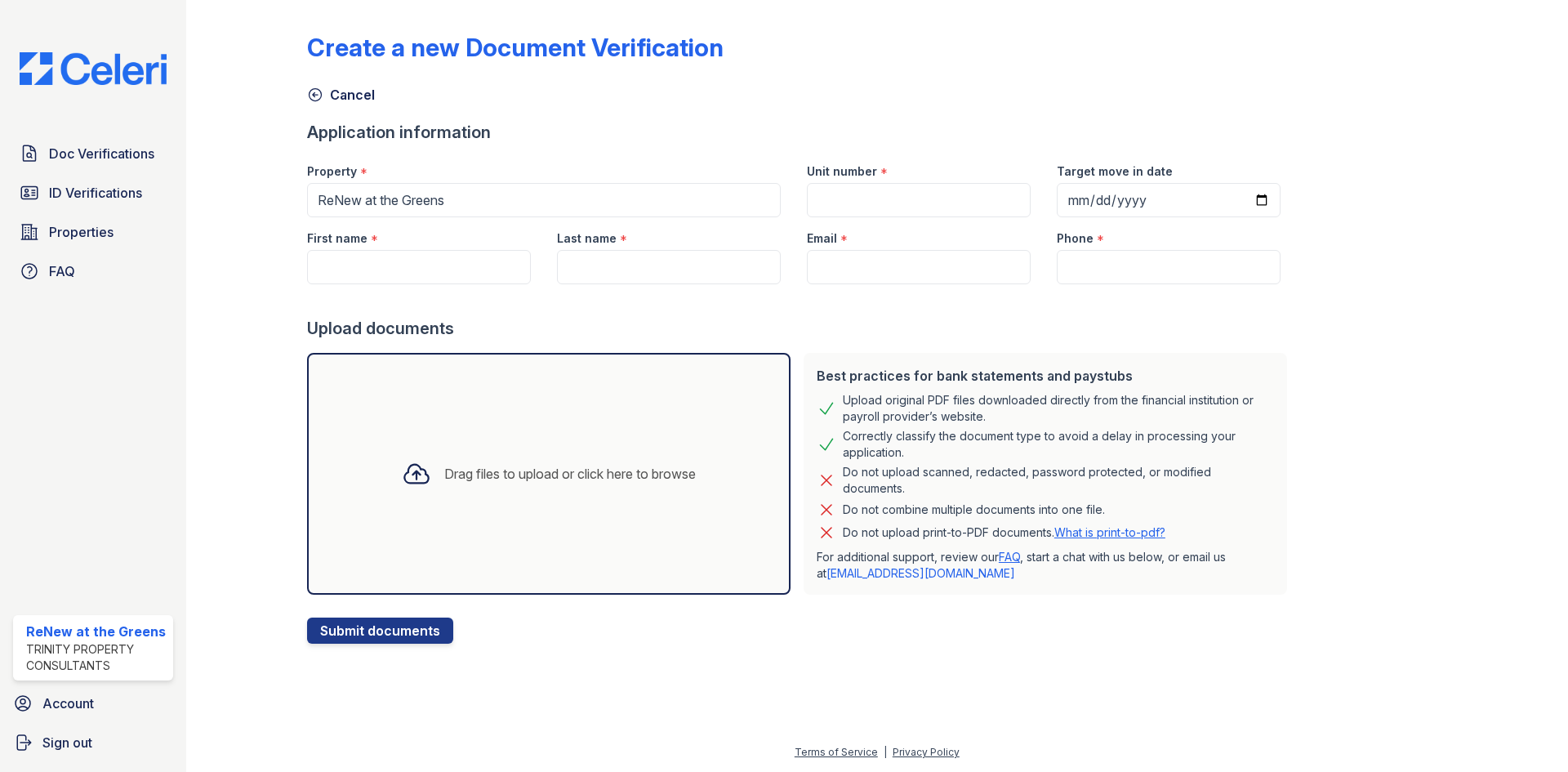
click at [707, 402] on div "Drag files to upload or click here to browse" at bounding box center [549, 473] width 484 height 242
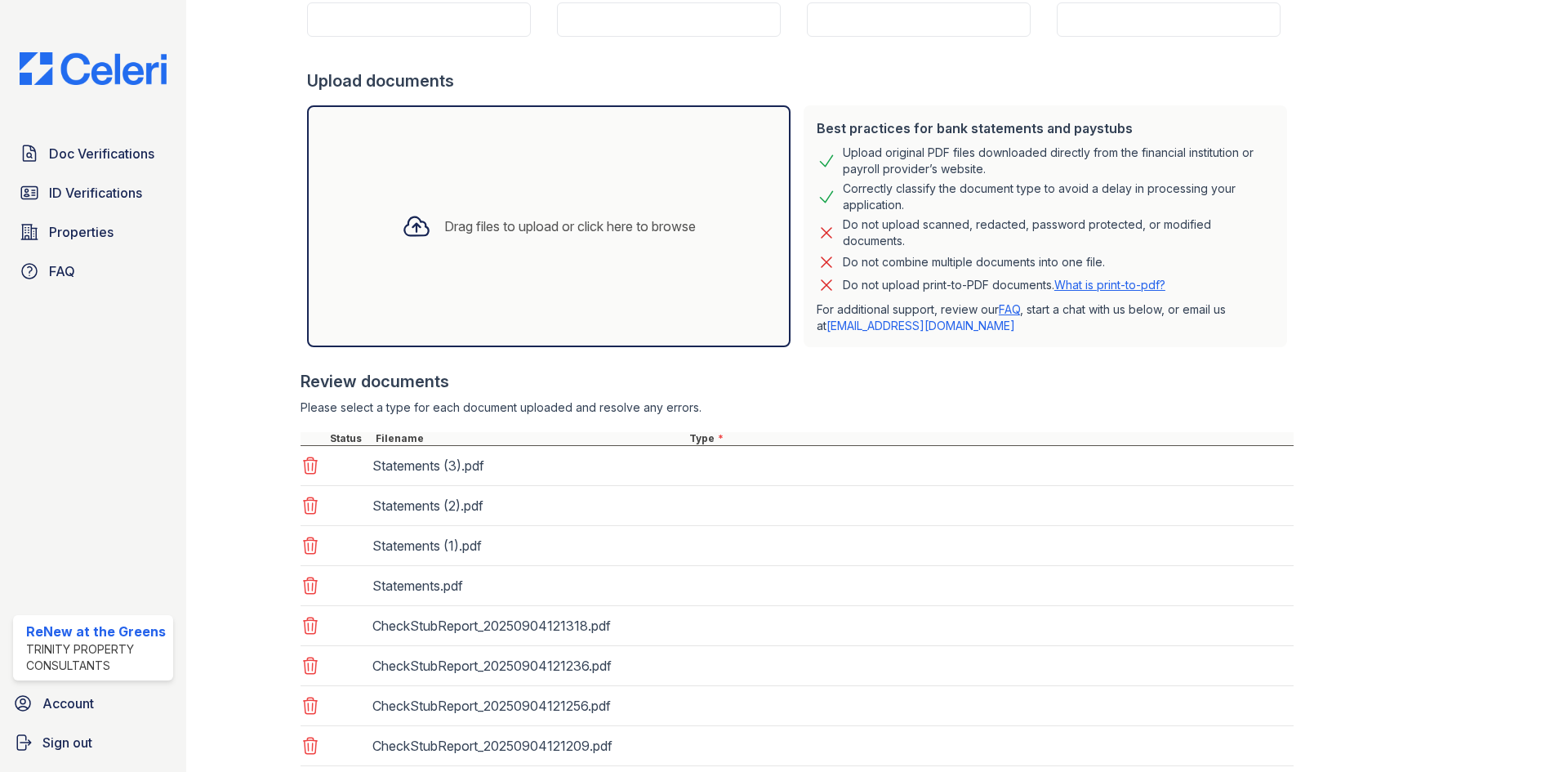
scroll to position [356, 0]
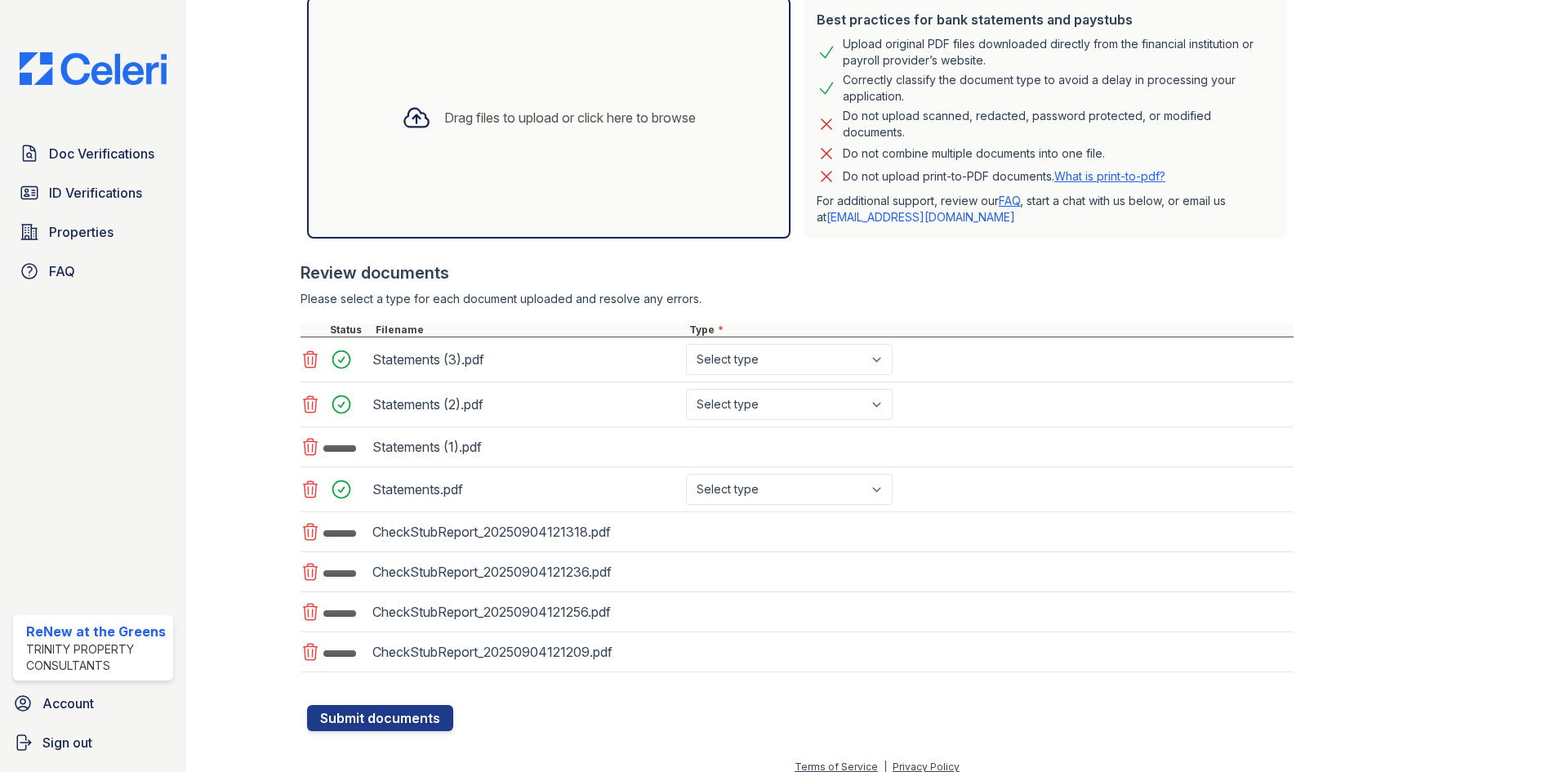
click at [788, 358] on select "Select type Paystub Bank Statement Offer Letter Tax Documents Benefit Award Let…" at bounding box center [789, 359] width 207 height 31
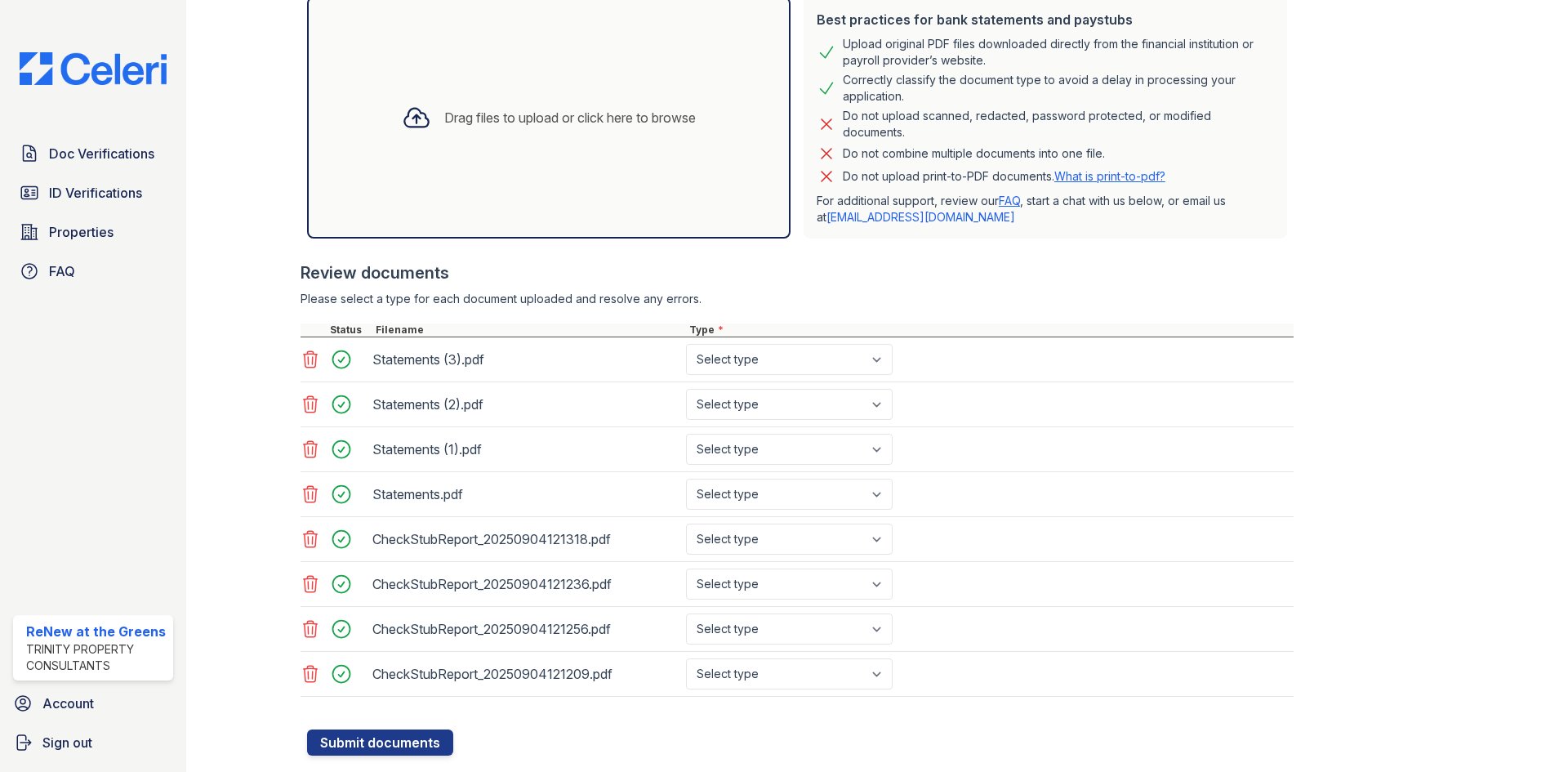
select select "bank_statement"
click at [686, 343] on select "Select type Paystub Bank Statement Offer Letter Tax Documents Benefit Award Let…" at bounding box center [789, 359] width 207 height 31
click at [766, 403] on select "Select type Paystub Bank Statement Offer Letter Tax Documents Benefit Award Let…" at bounding box center [789, 404] width 207 height 31
select select "bank_statement"
click at [686, 388] on select "Select type Paystub Bank Statement Offer Letter Tax Documents Benefit Award Let…" at bounding box center [789, 404] width 207 height 31
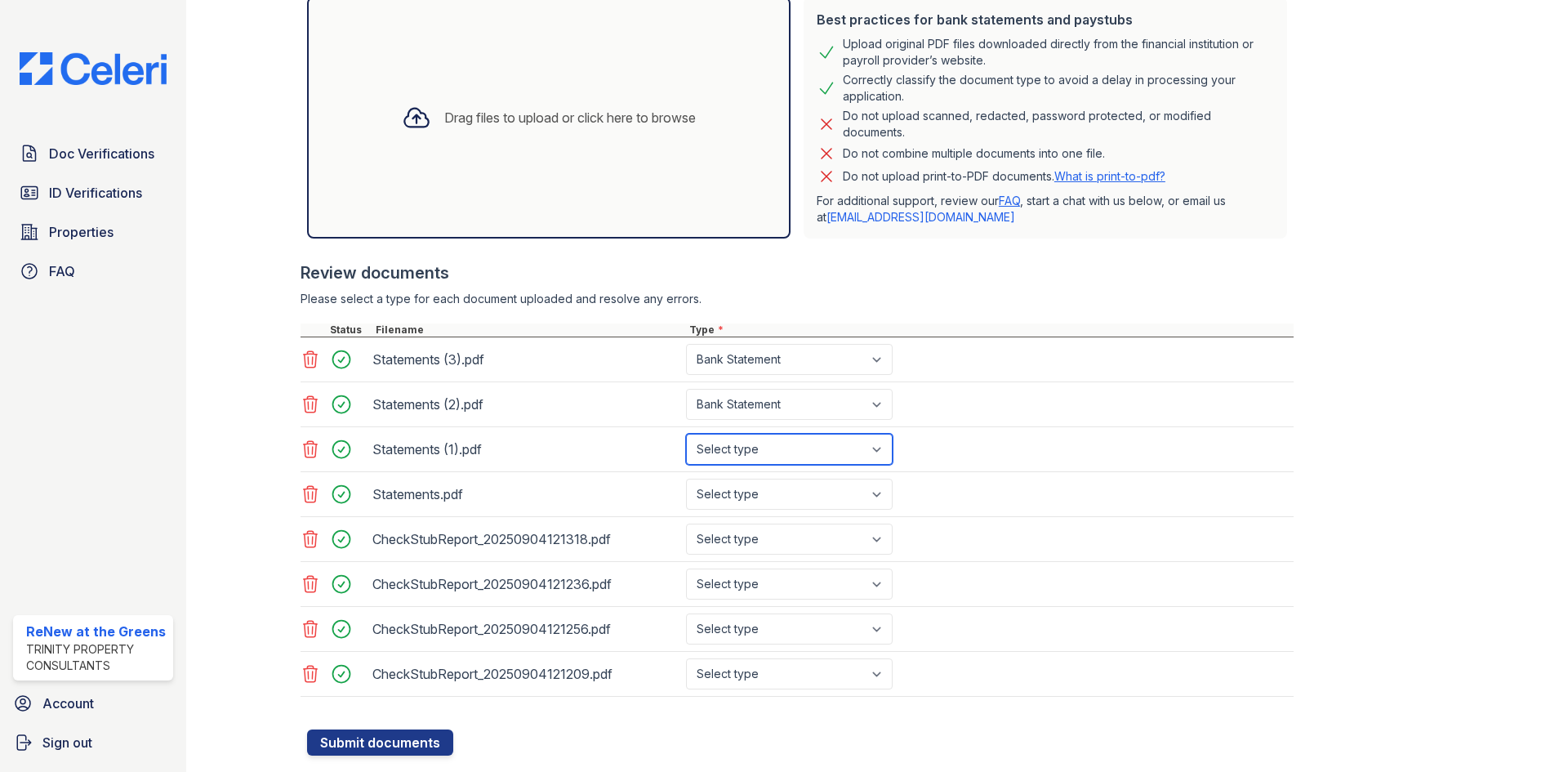
click at [758, 451] on select "Select type Paystub Bank Statement Offer Letter Tax Documents Benefit Award Let…" at bounding box center [789, 448] width 207 height 31
select select "bank_statement"
click at [686, 433] on select "Select type Paystub Bank Statement Offer Letter Tax Documents Benefit Award Let…" at bounding box center [789, 448] width 207 height 31
click at [761, 504] on select "Select type Paystub Bank Statement Offer Letter Tax Documents Benefit Award Let…" at bounding box center [789, 493] width 207 height 31
select select "bank_statement"
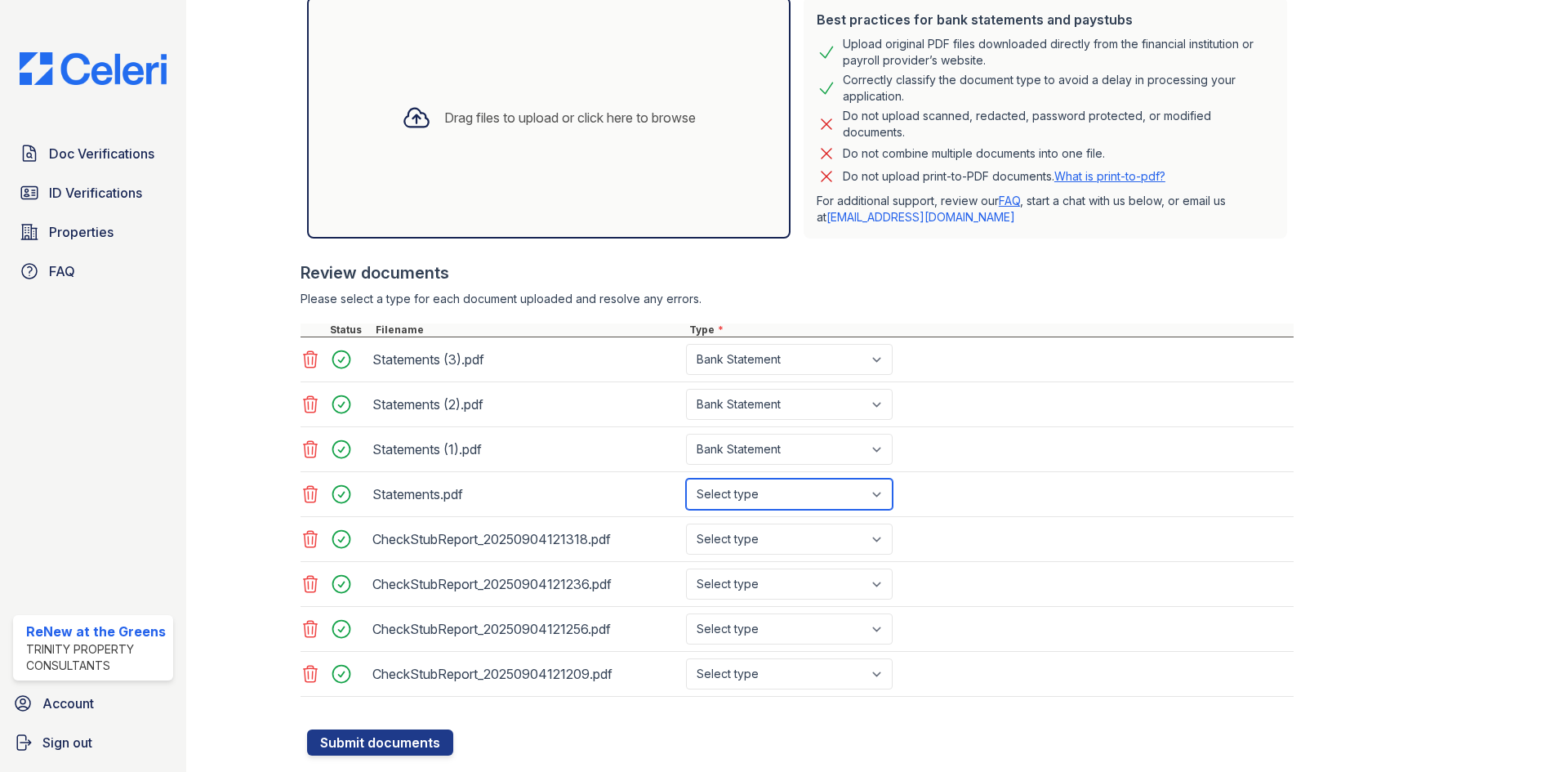
click at [686, 478] on select "Select type Paystub Bank Statement Offer Letter Tax Documents Benefit Award Let…" at bounding box center [789, 493] width 207 height 31
click at [762, 535] on select "Select type Paystub Bank Statement Offer Letter Tax Documents Benefit Award Let…" at bounding box center [789, 538] width 207 height 31
select select "paystub"
click at [686, 523] on select "Select type Paystub Bank Statement Offer Letter Tax Documents Benefit Award Let…" at bounding box center [789, 538] width 207 height 31
click at [762, 580] on select "Select type Paystub Bank Statement Offer Letter Tax Documents Benefit Award Let…" at bounding box center [789, 583] width 207 height 31
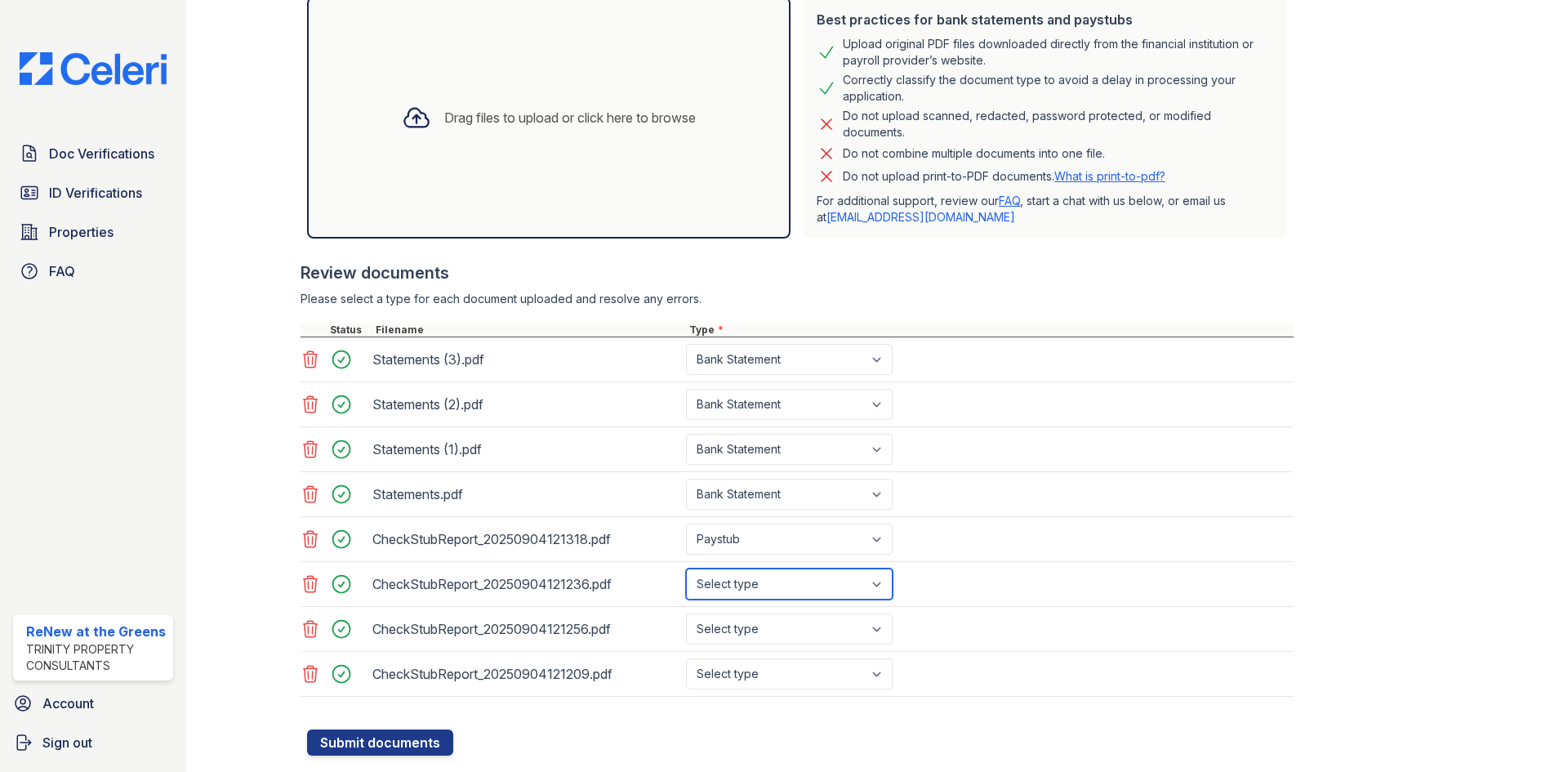
select select "paystub"
click at [686, 568] on select "Select type Paystub Bank Statement Offer Letter Tax Documents Benefit Award Let…" at bounding box center [789, 583] width 207 height 31
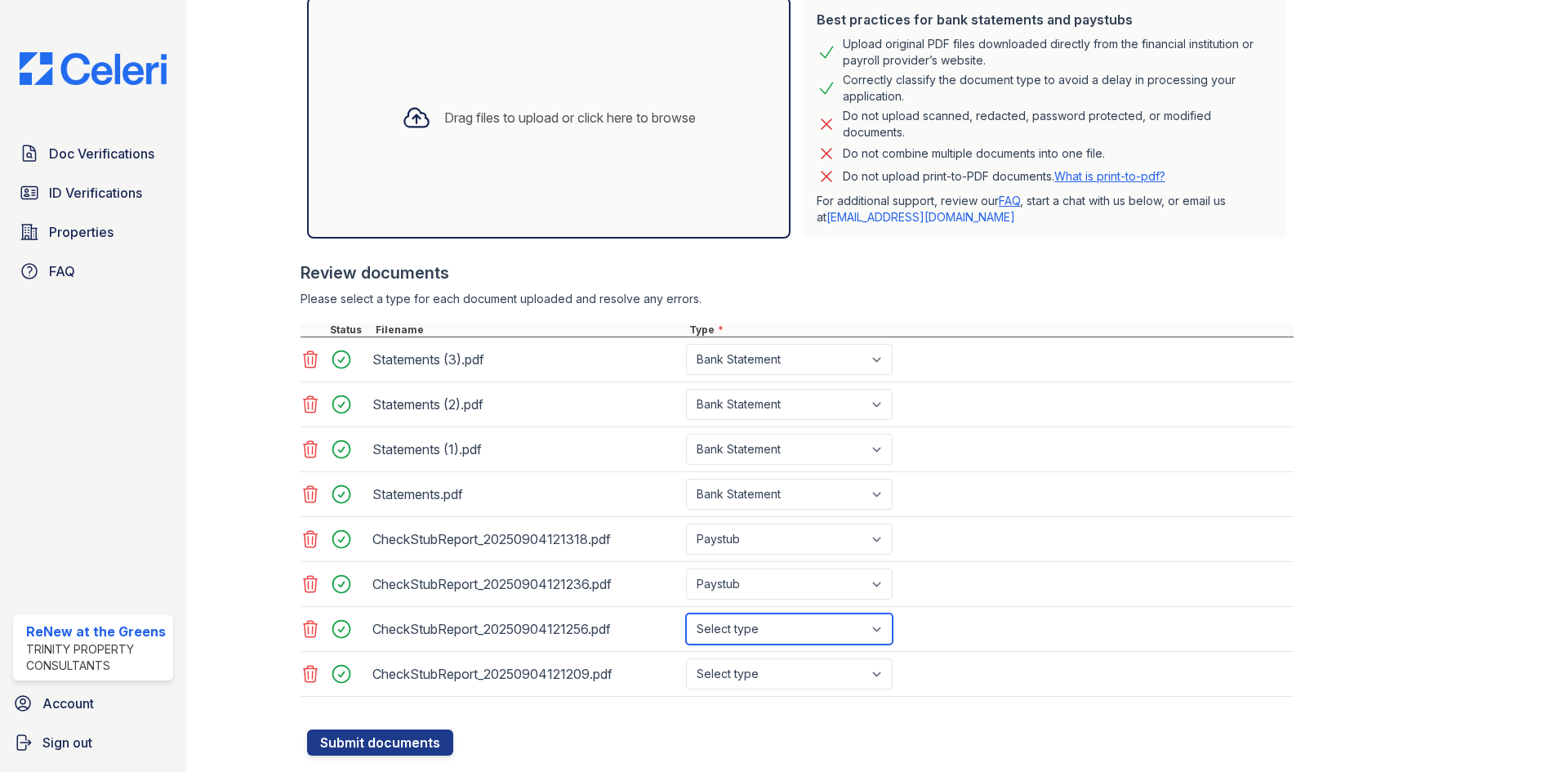
click at [759, 634] on select "Select type Paystub Bank Statement Offer Letter Tax Documents Benefit Award Let…" at bounding box center [789, 628] width 207 height 31
click at [686, 613] on select "Select type Paystub Bank Statement Offer Letter Tax Documents Benefit Award Let…" at bounding box center [789, 628] width 207 height 31
click at [772, 621] on select "Select type Paystub Bank Statement Offer Letter Tax Documents Benefit Award Let…" at bounding box center [789, 628] width 207 height 31
select select "paystub"
click at [686, 613] on select "Select type Paystub Bank Statement Offer Letter Tax Documents Benefit Award Let…" at bounding box center [789, 628] width 207 height 31
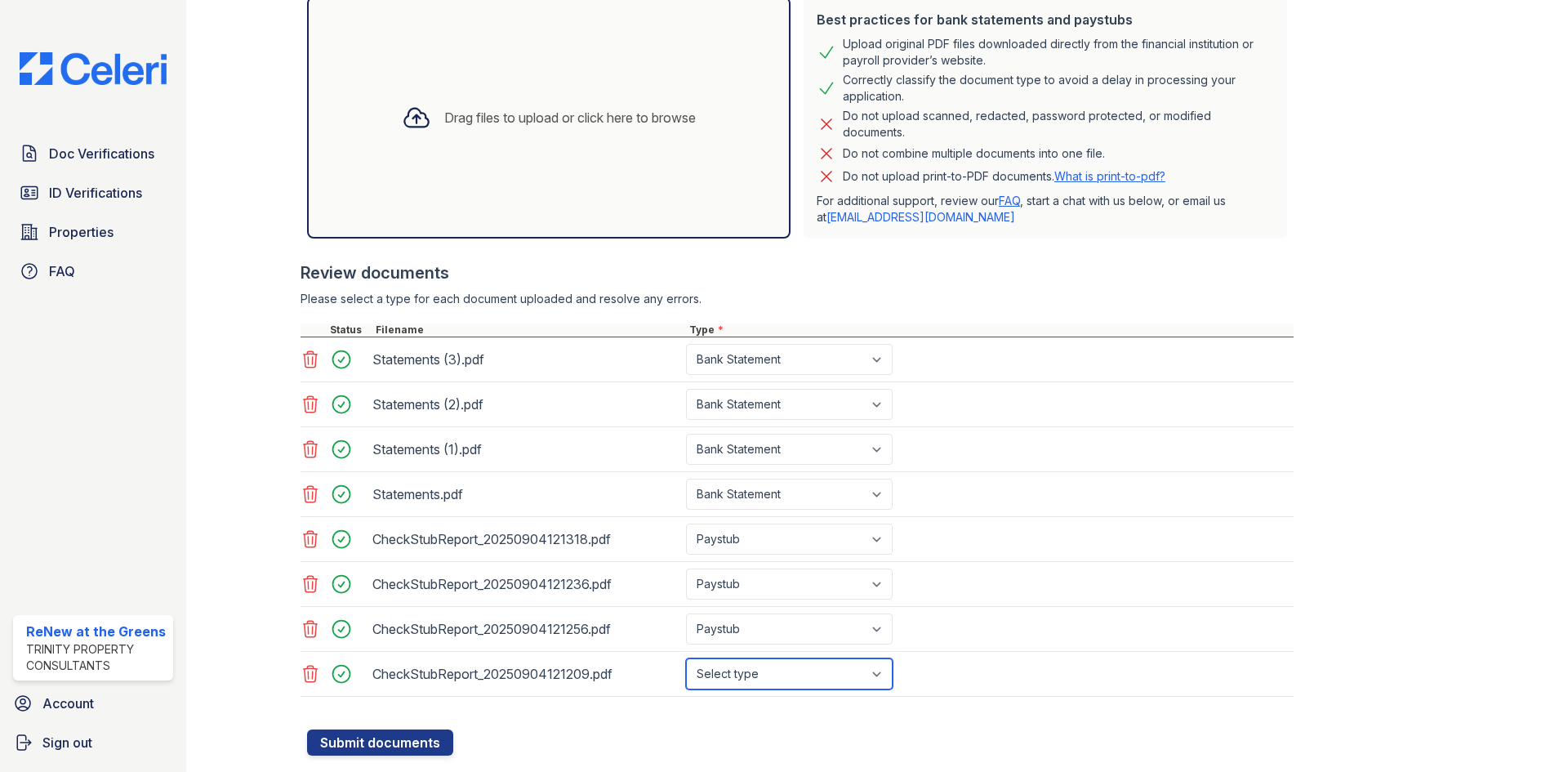
click at [772, 663] on select "Select type Paystub Bank Statement Offer Letter Tax Documents Benefit Award Let…" at bounding box center [789, 673] width 207 height 31
select select "paystub"
click at [686, 658] on select "Select type Paystub Bank Statement Offer Letter Tax Documents Benefit Award Let…" at bounding box center [789, 673] width 207 height 31
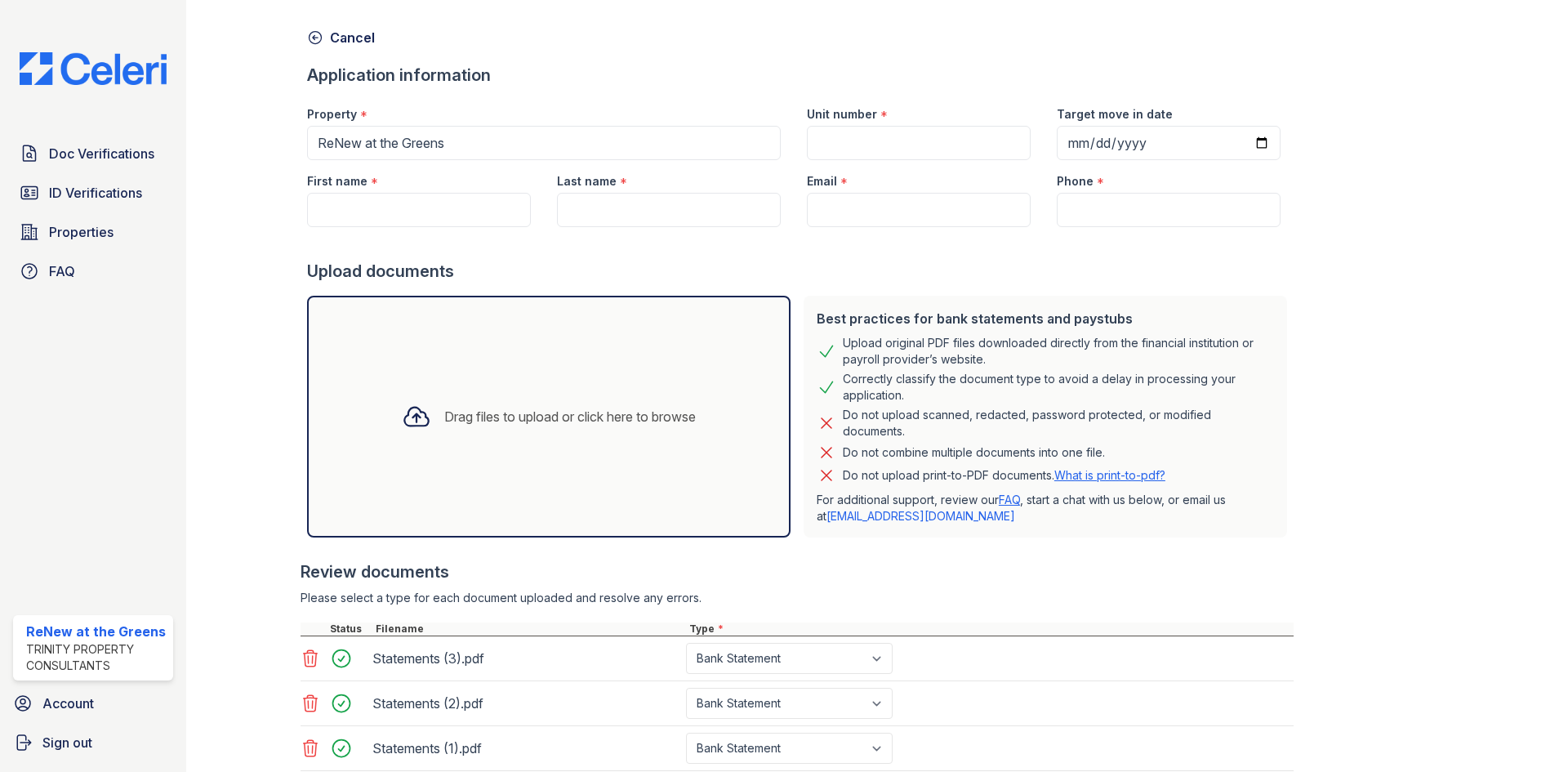
scroll to position [0, 0]
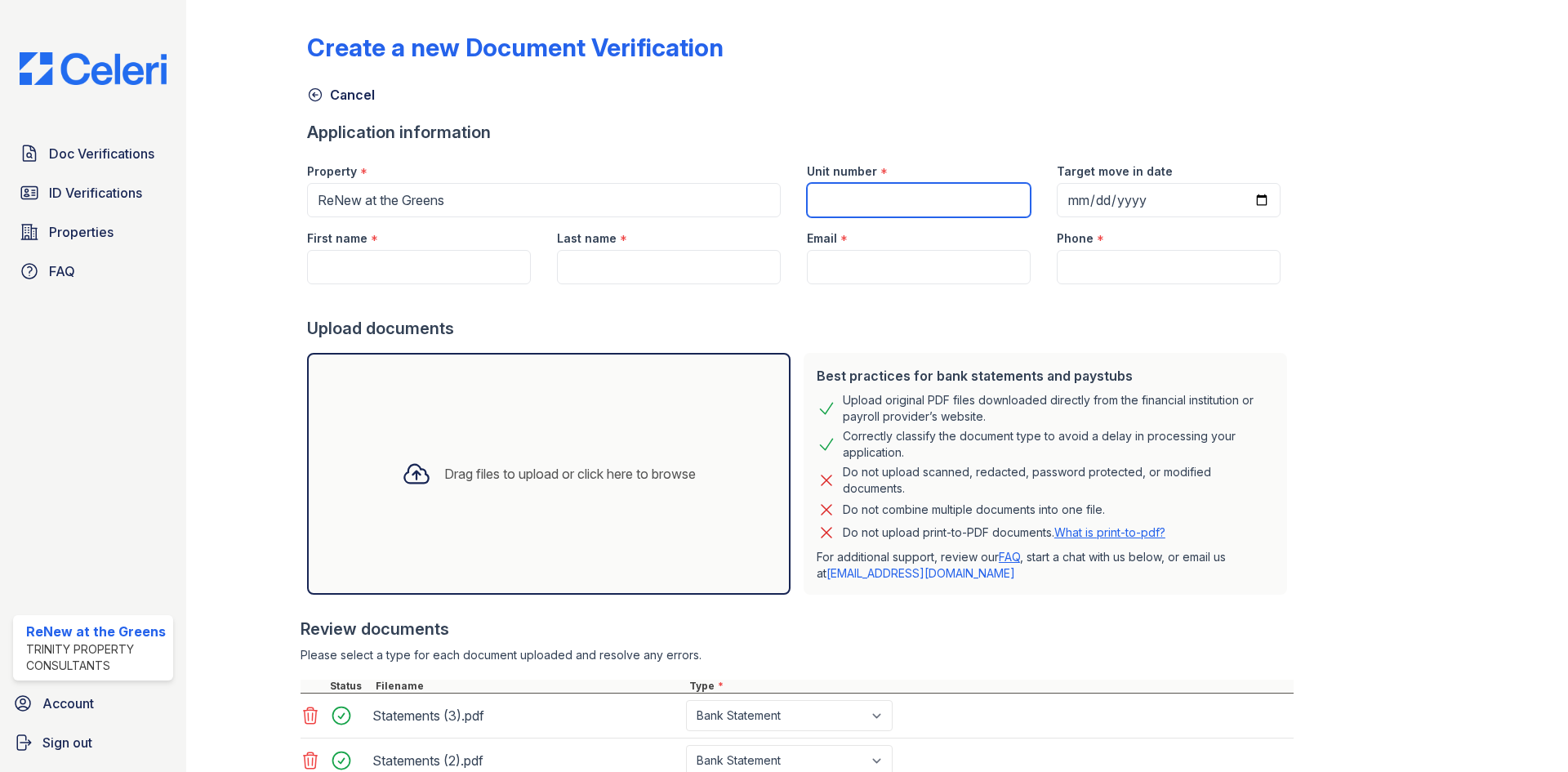
click at [830, 202] on input "Unit number" at bounding box center [919, 200] width 224 height 34
type input "23"
click at [459, 253] on input "First name" at bounding box center [419, 267] width 224 height 34
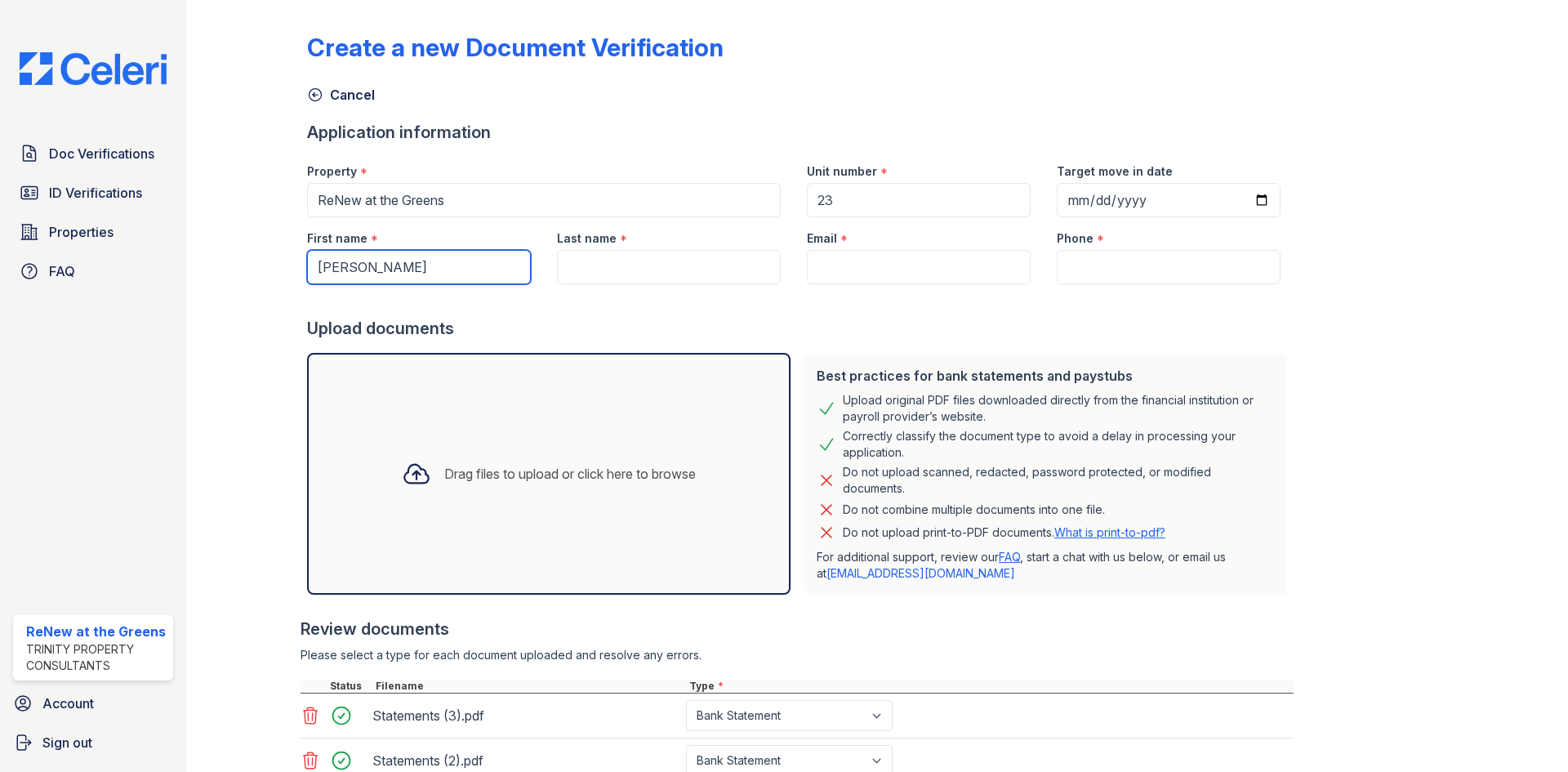
type input "MARY"
click at [680, 276] on input "Last name" at bounding box center [669, 267] width 224 height 34
type input "SECO"
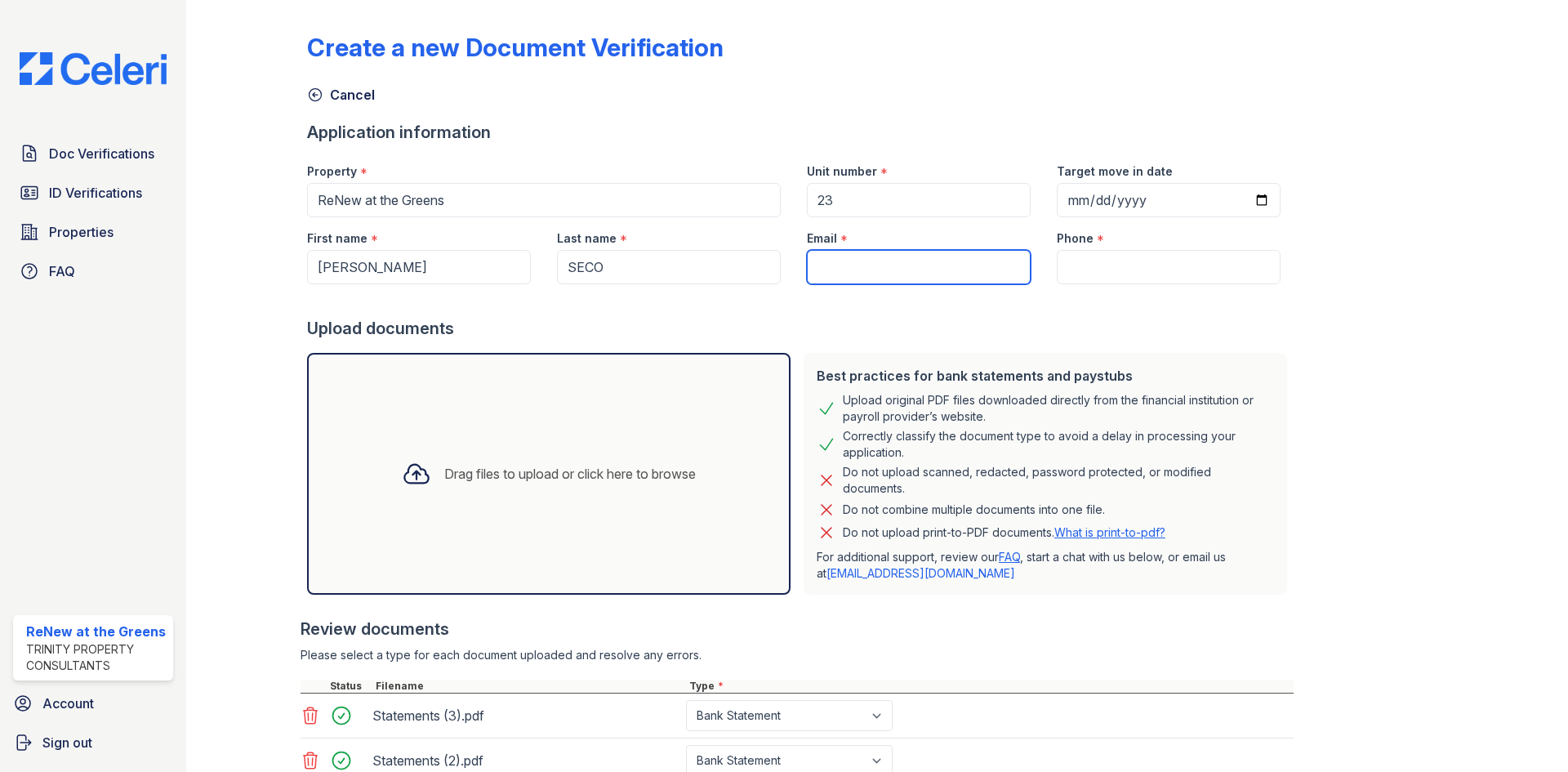
click at [837, 271] on input "Email" at bounding box center [919, 267] width 224 height 34
paste input "maryseco@msn.com"
type input "maryseco@msn.com"
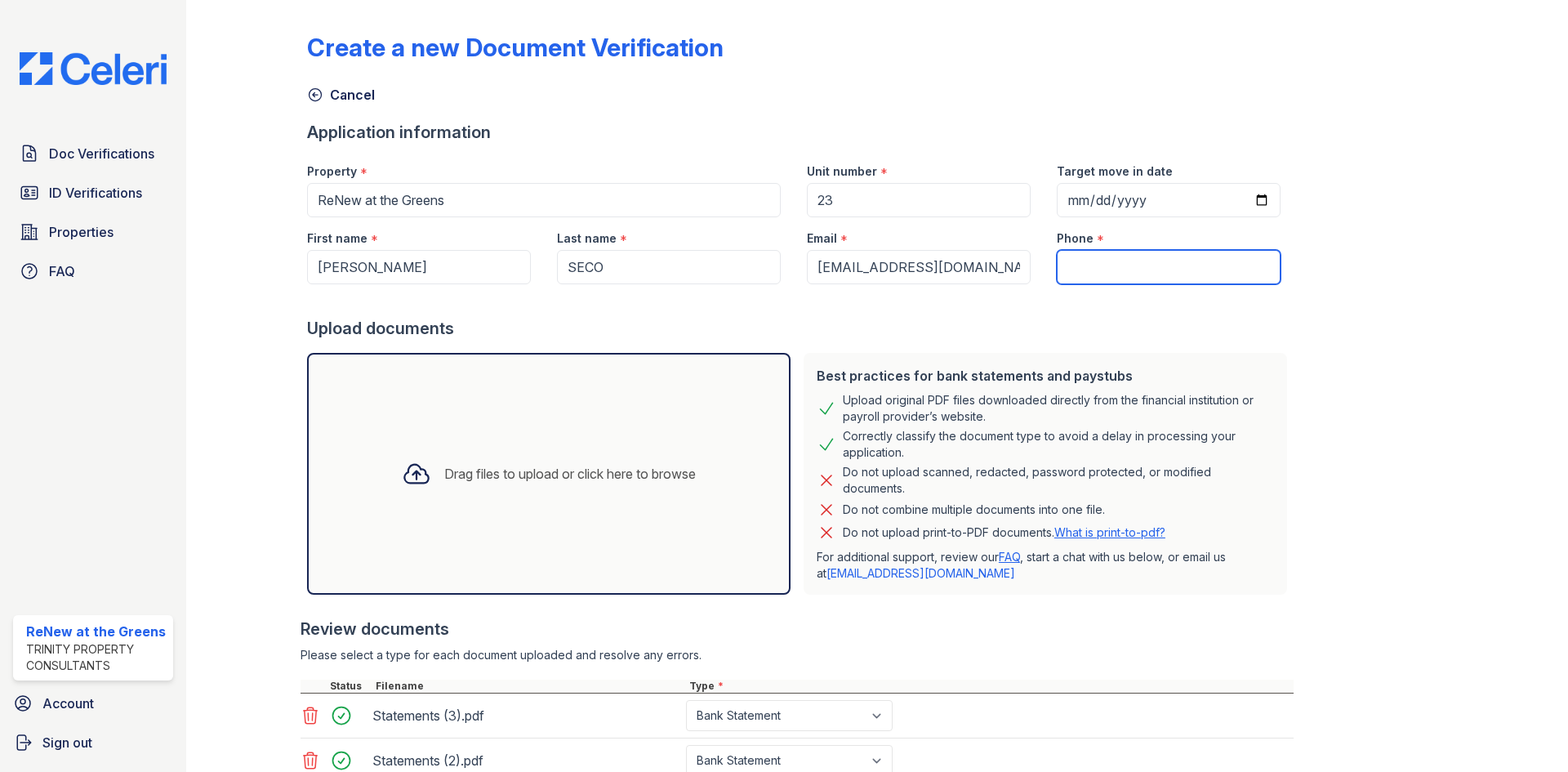
click at [1141, 263] on input "Phone" at bounding box center [1169, 267] width 224 height 34
paste input "404-664-9484 -"
click at [1089, 299] on div at bounding box center [800, 300] width 986 height 32
click at [1156, 269] on input "404-664-9484 -" at bounding box center [1169, 267] width 224 height 34
type input "404-664-9484"
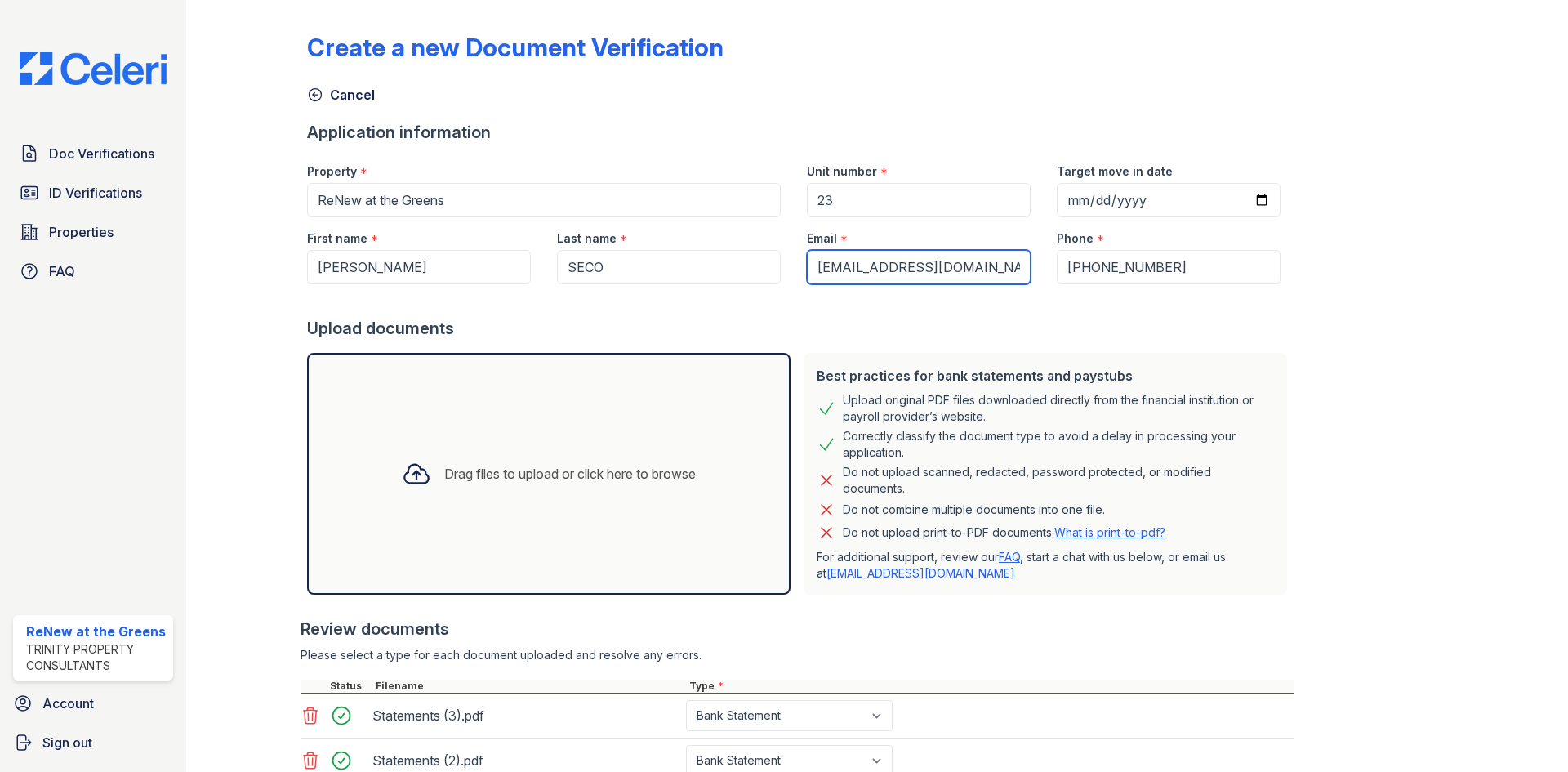
click at [966, 262] on input "maryseco@msn.com" at bounding box center [919, 267] width 224 height 34
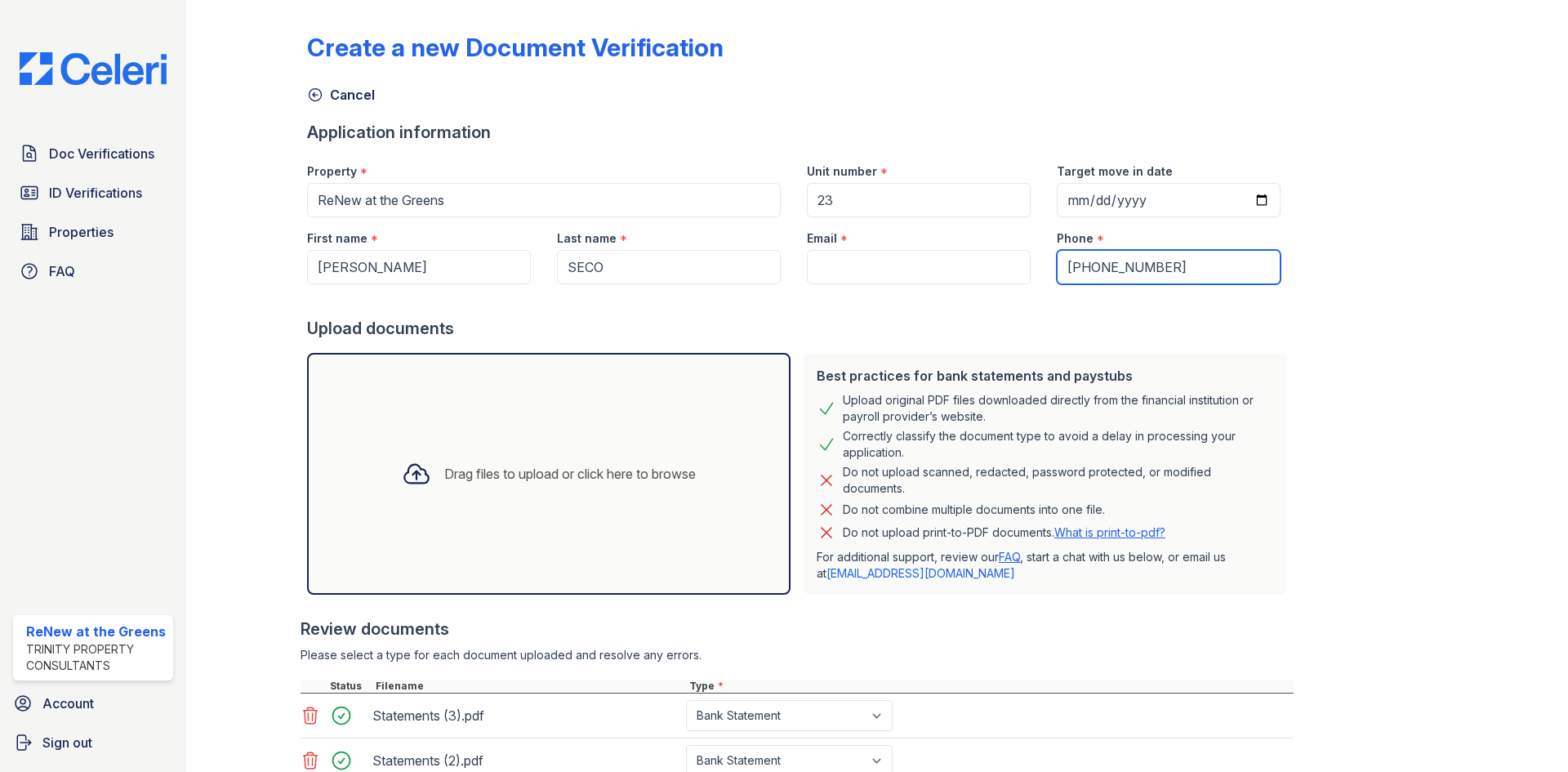
click at [1084, 261] on input "404-664-9484" at bounding box center [1169, 267] width 224 height 34
click at [1016, 304] on div at bounding box center [800, 300] width 986 height 32
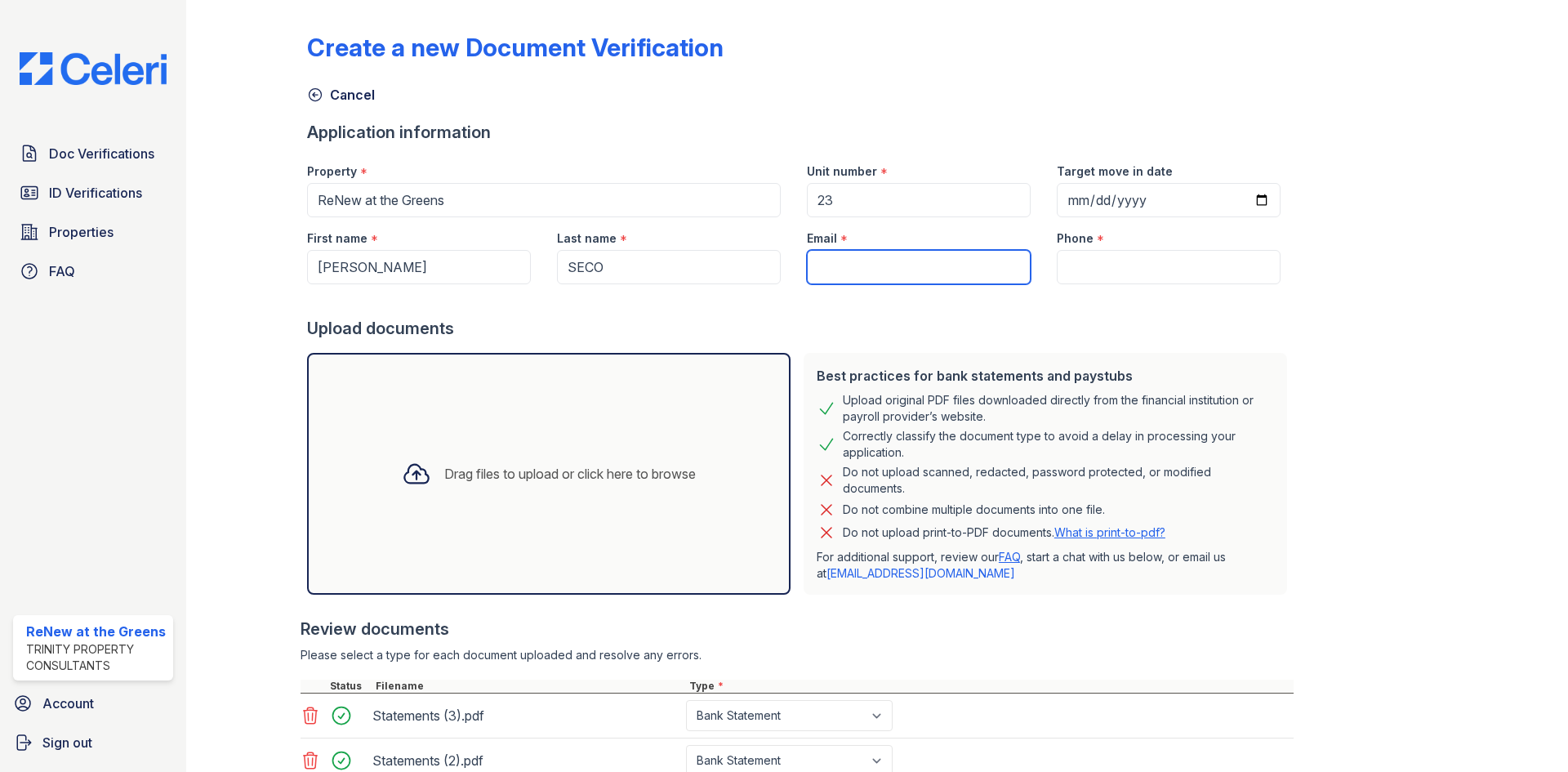
click at [815, 262] on input "Email" at bounding box center [919, 267] width 224 height 34
paste input "[EMAIL_ADDRESS][DOMAIN_NAME]"
type input "[EMAIL_ADDRESS][DOMAIN_NAME]"
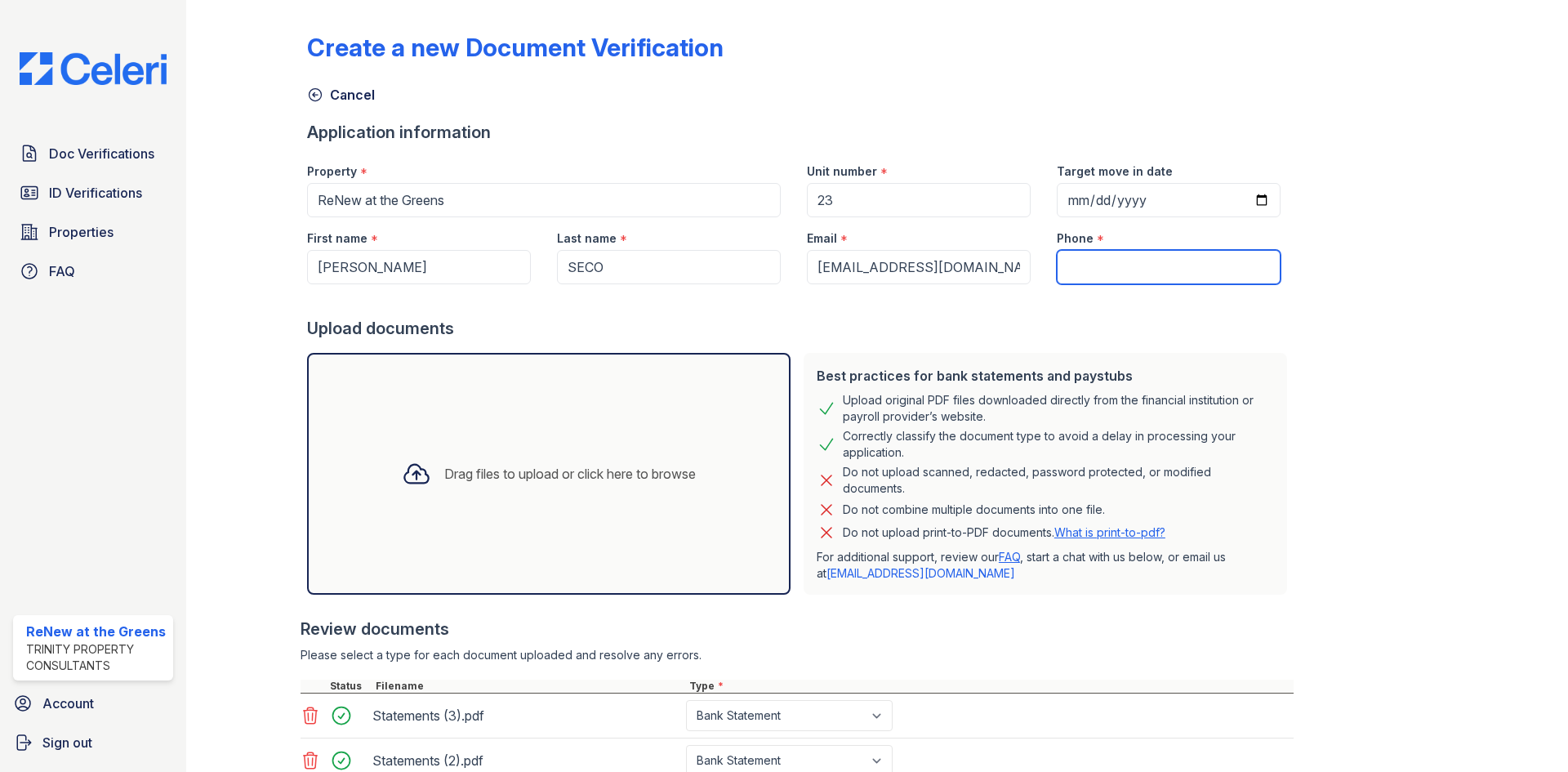
click at [1057, 251] on input "Phone" at bounding box center [1169, 267] width 224 height 34
paste input "1 608-590-9180"
click at [1039, 299] on div at bounding box center [800, 300] width 986 height 32
click at [1057, 271] on input "1 608-590-9180" at bounding box center [1169, 267] width 224 height 34
type input "608-590-9180"
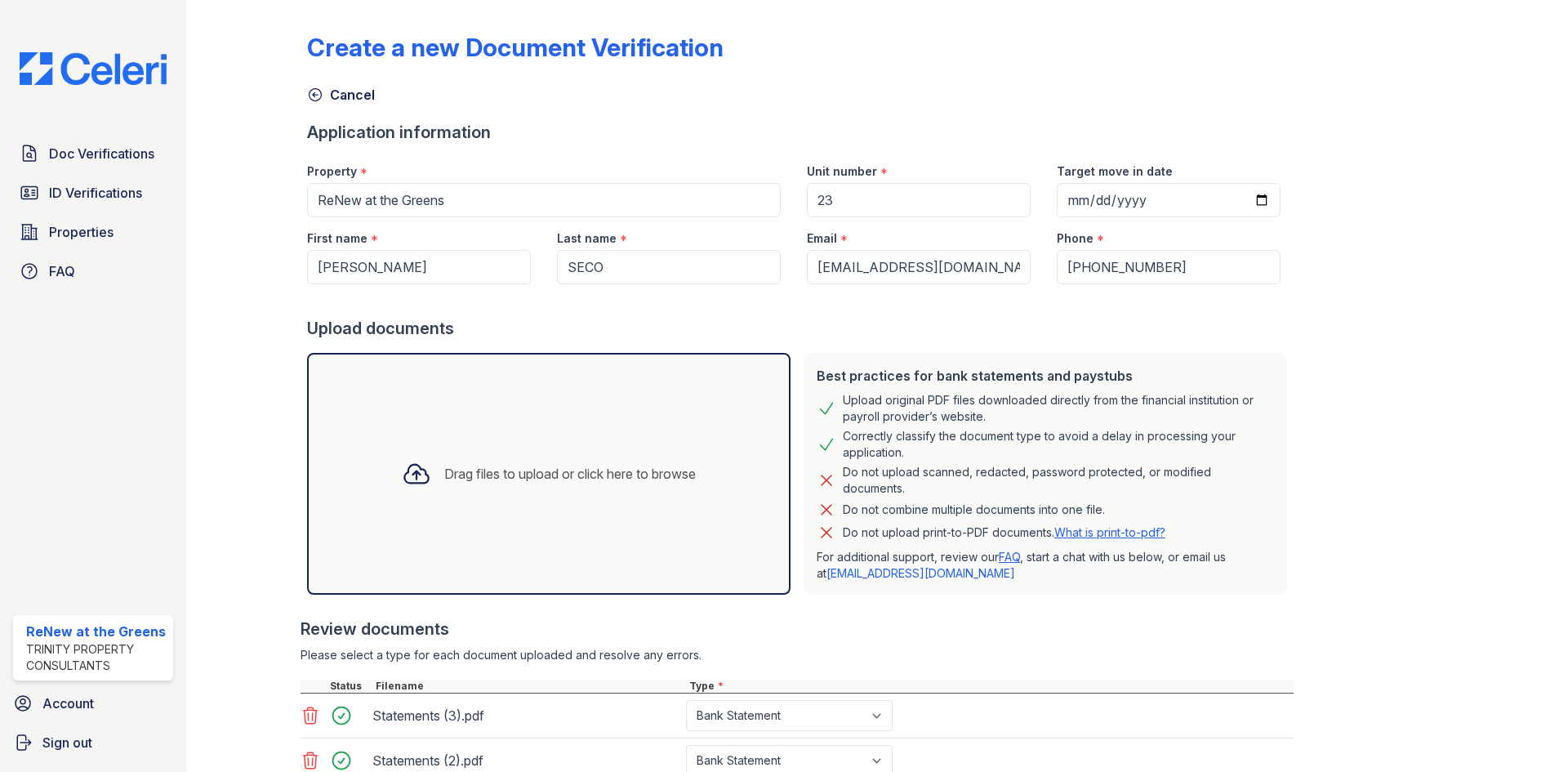
click at [1048, 310] on div at bounding box center [800, 300] width 986 height 32
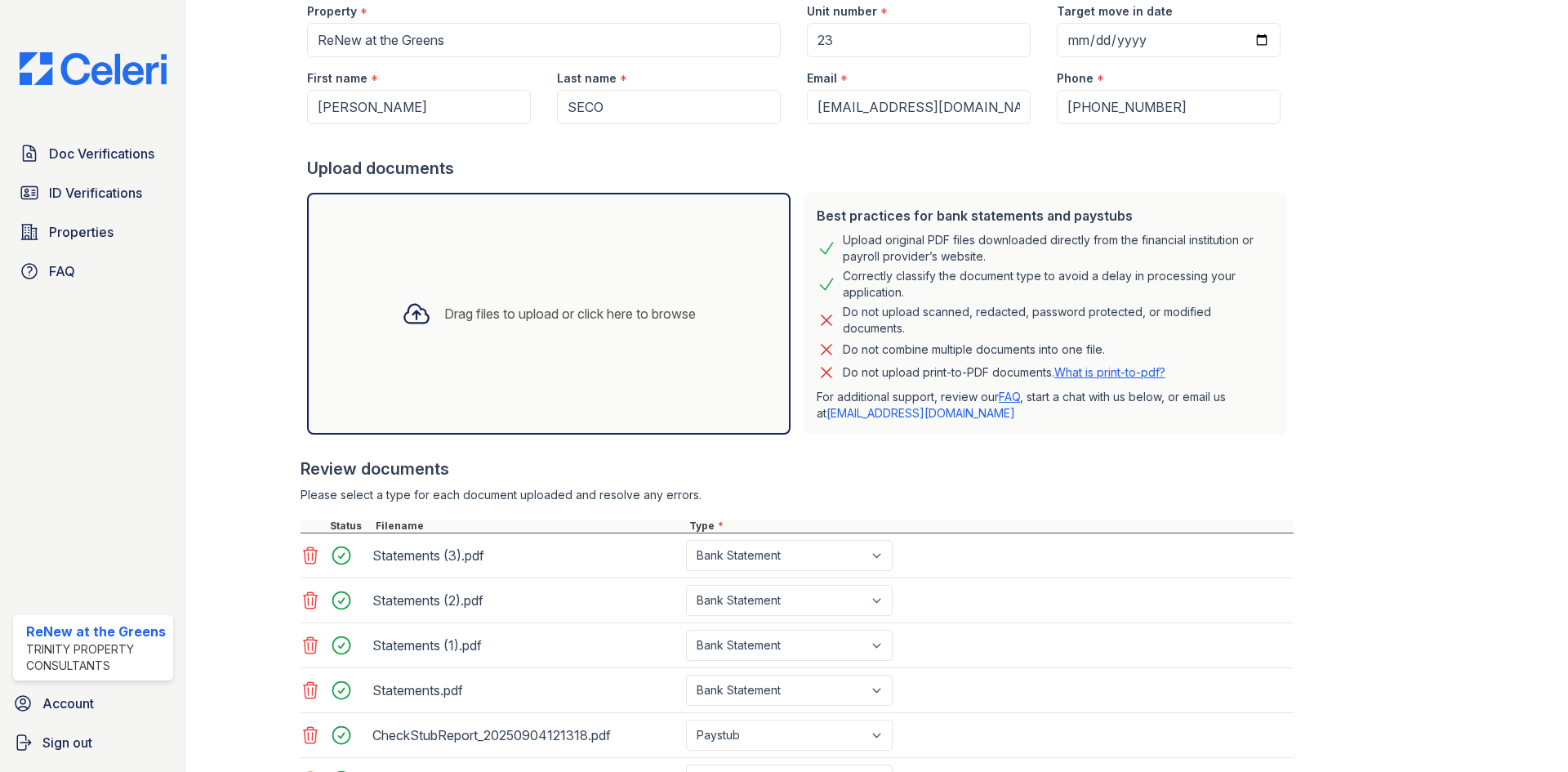
scroll to position [395, 0]
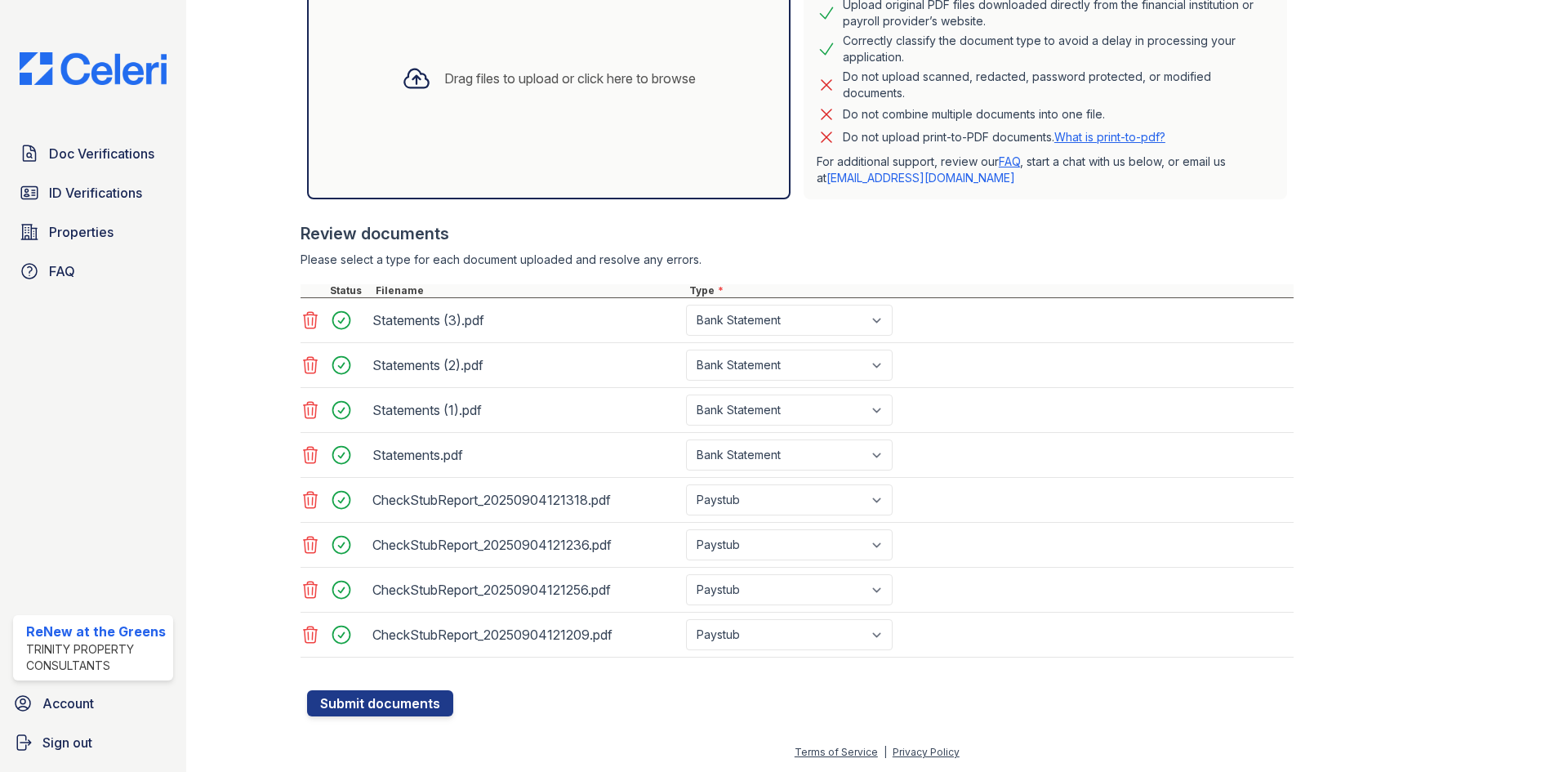
click at [1034, 331] on div "Statements (3).pdf Select type Paystub Bank Statement Offer Letter Tax Document…" at bounding box center [797, 321] width 993 height 45
click at [414, 694] on button "Submit documents" at bounding box center [380, 703] width 147 height 26
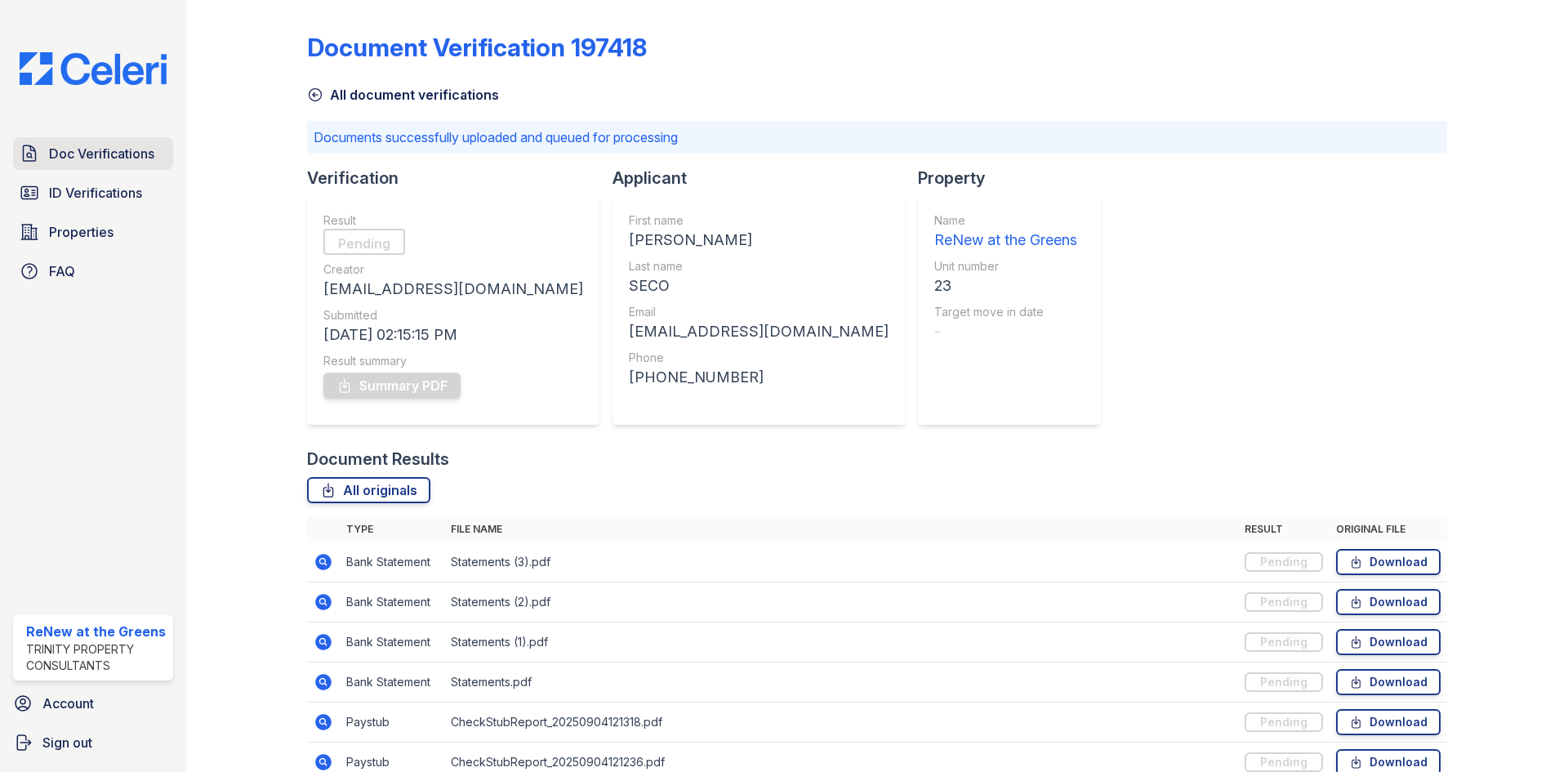
click at [126, 156] on span "Doc Verifications" at bounding box center [102, 154] width 105 height 20
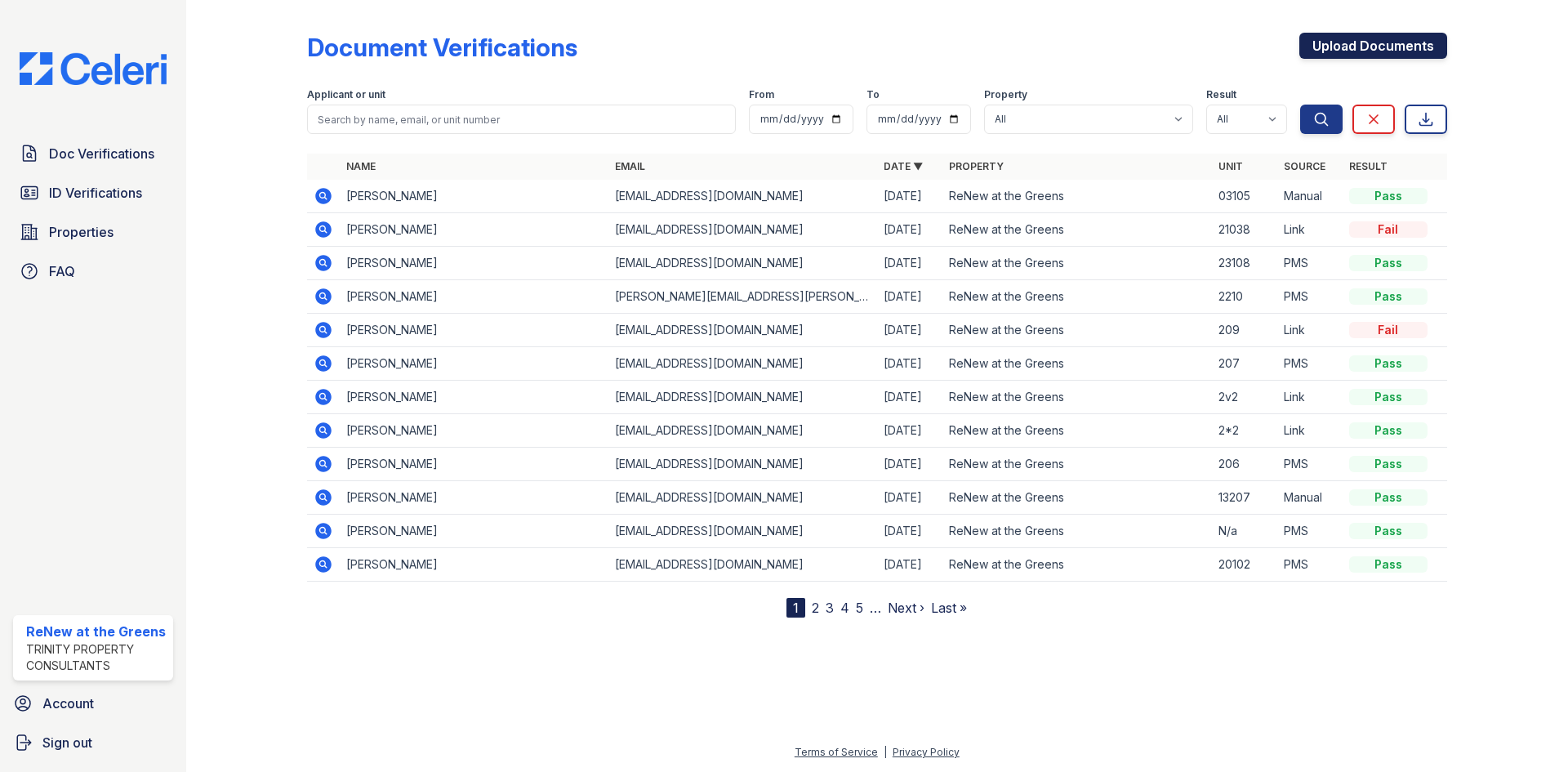
click at [1408, 46] on link "Upload Documents" at bounding box center [1373, 45] width 147 height 26
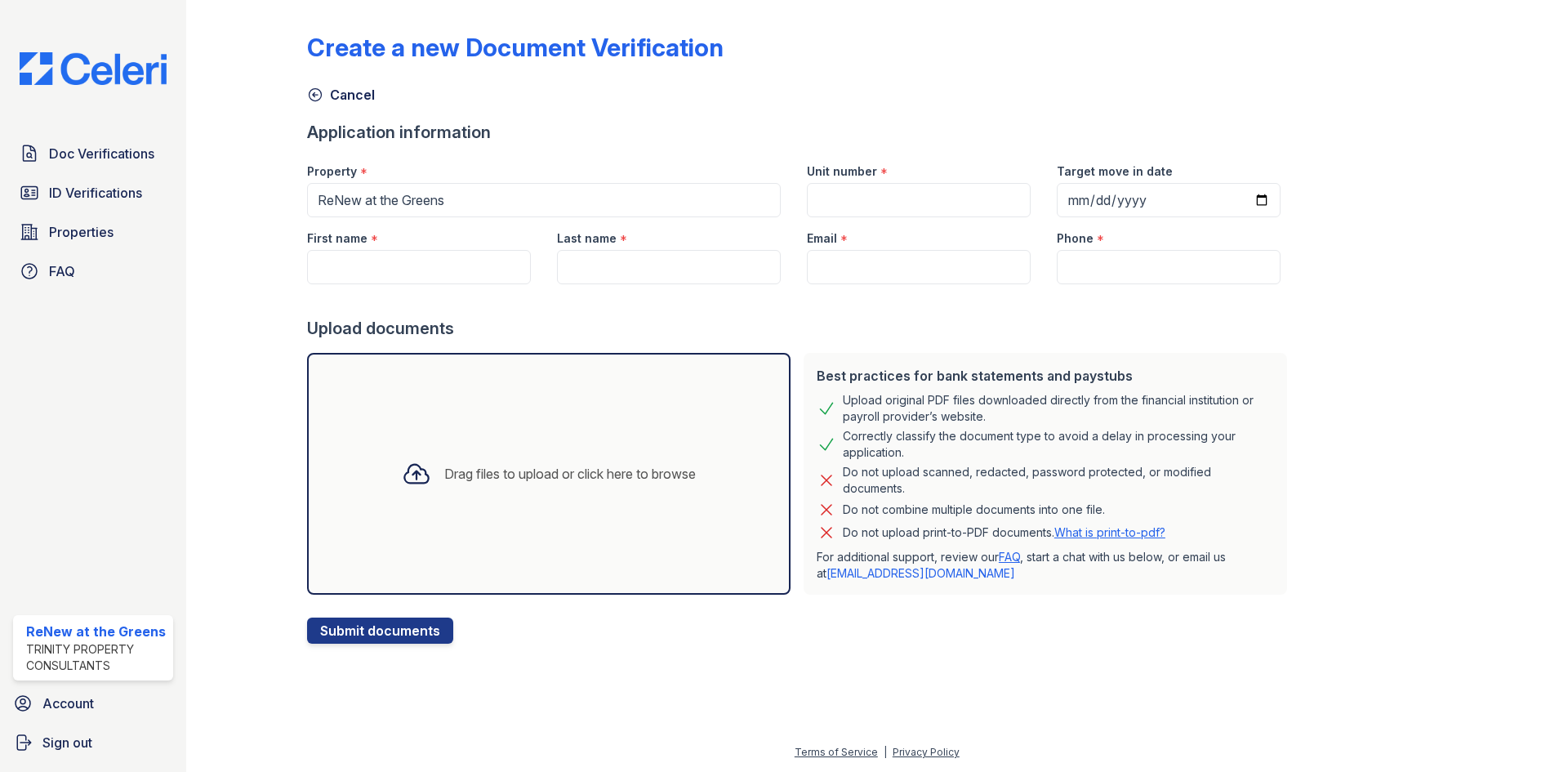
click at [624, 423] on div "Drag files to upload or click here to browse" at bounding box center [549, 473] width 484 height 242
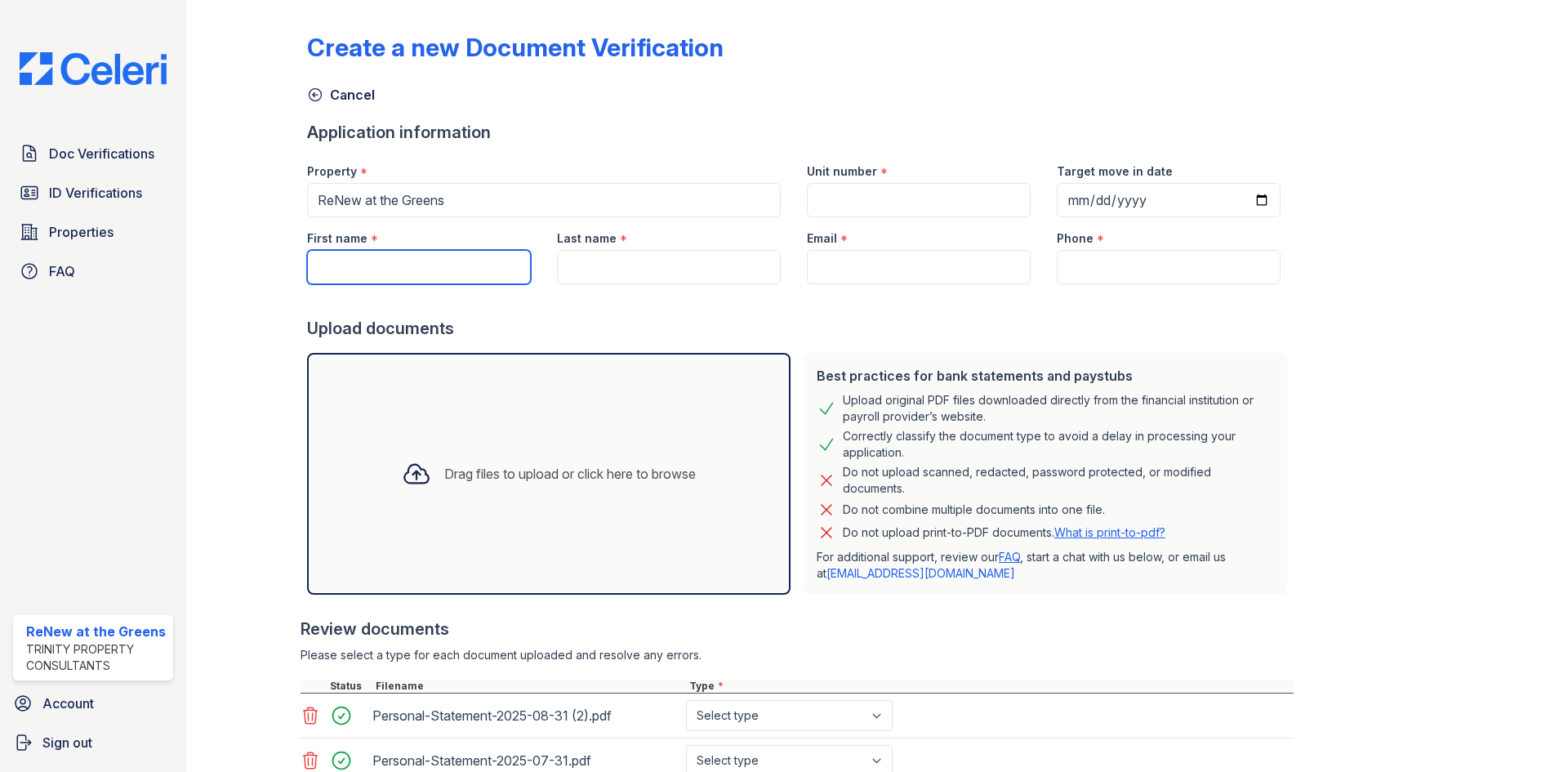
click at [322, 253] on input "First name" at bounding box center [419, 267] width 224 height 34
type input "miguel"
click at [663, 282] on input "Last name" at bounding box center [669, 267] width 224 height 34
type input "Xelhua"
click at [334, 266] on input "miguel" at bounding box center [419, 267] width 224 height 34
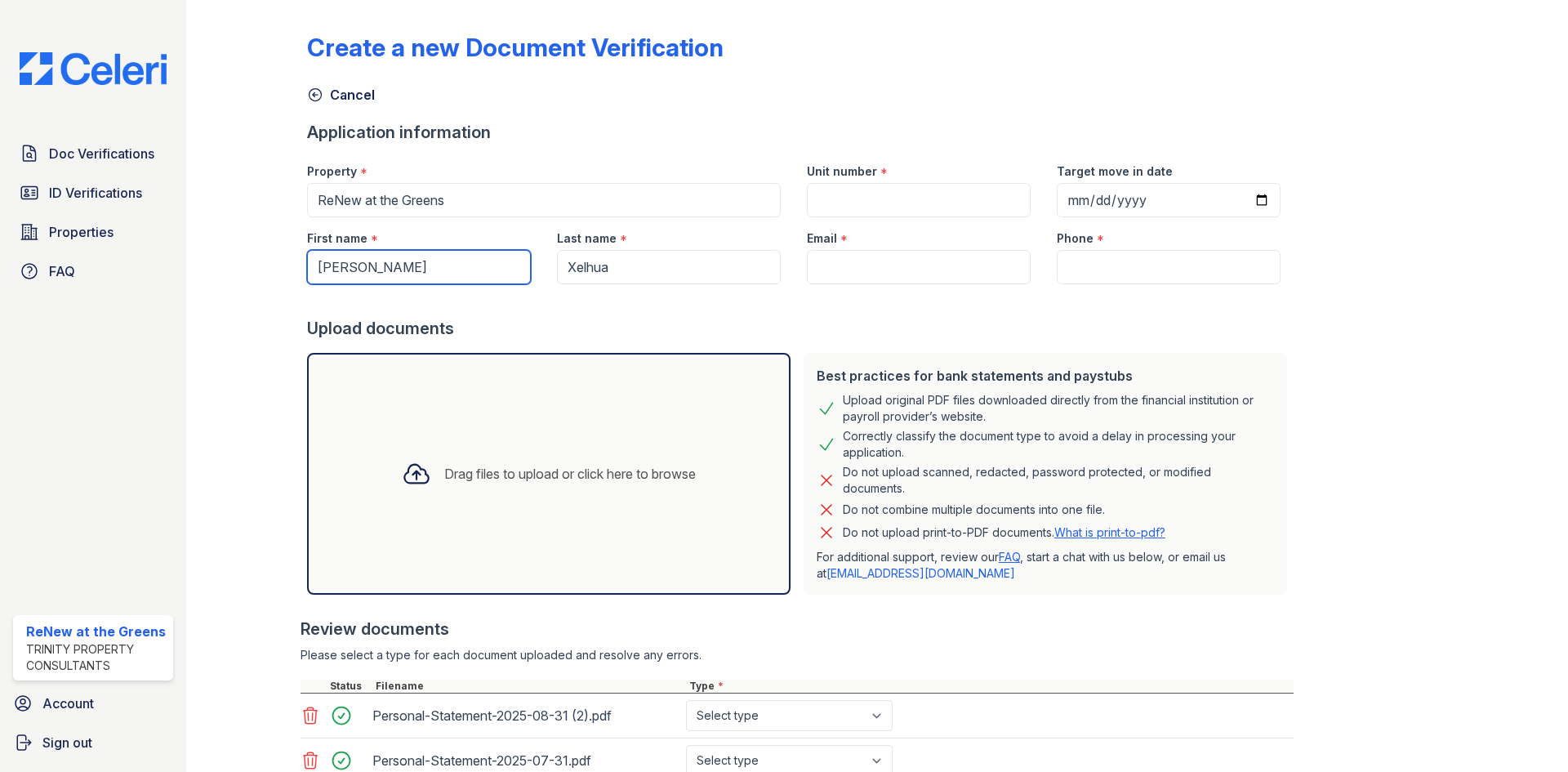
click at [331, 269] on input "miguel" at bounding box center [419, 267] width 224 height 34
type input "Miguel"
click at [860, 189] on input "Unit number" at bounding box center [919, 200] width 224 height 34
type input "15"
click at [826, 254] on input "Email" at bounding box center [919, 267] width 224 height 34
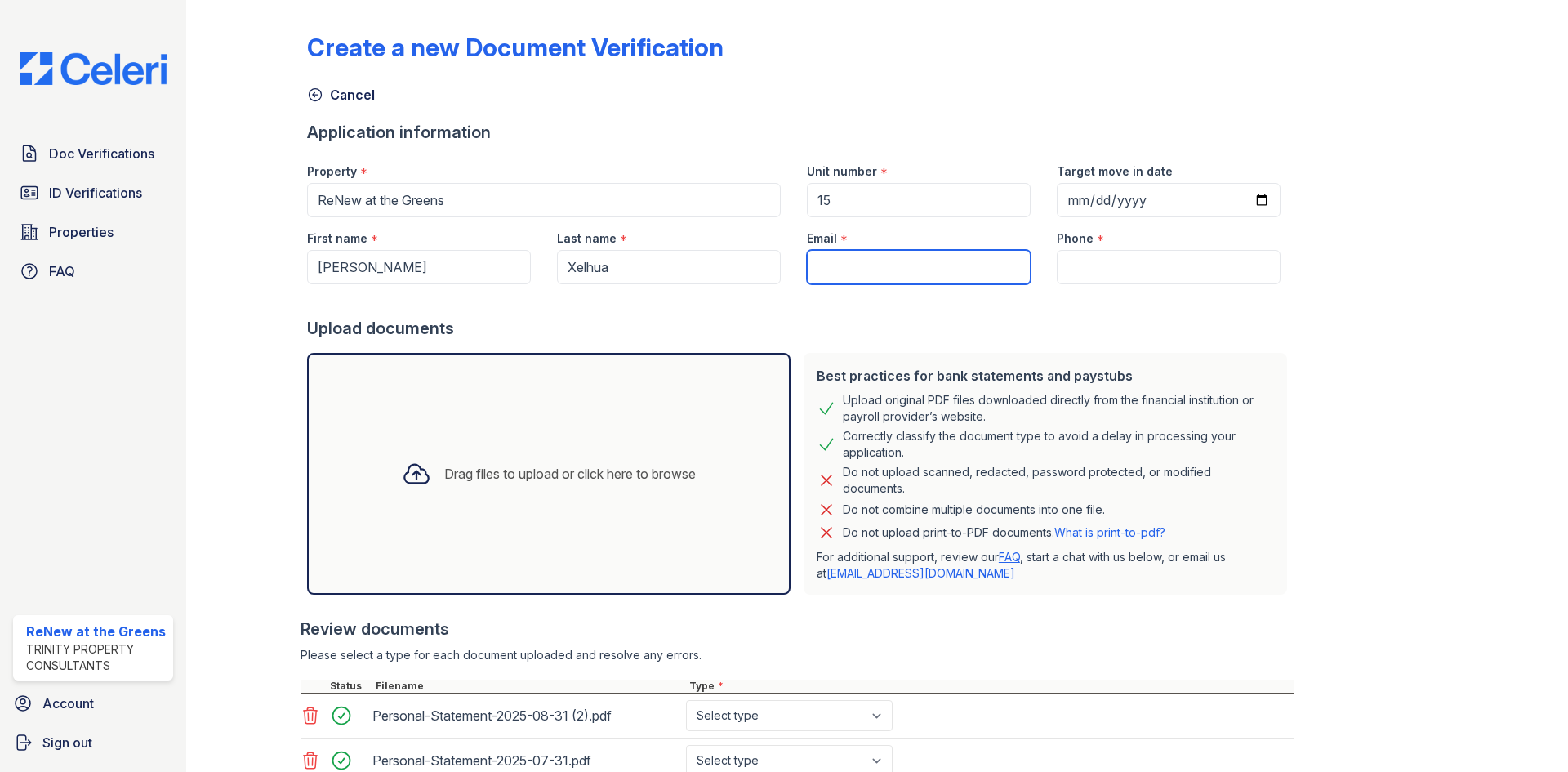
paste input "[EMAIL_ADDRESS][DOMAIN_NAME]"
type input "[EMAIL_ADDRESS][DOMAIN_NAME]"
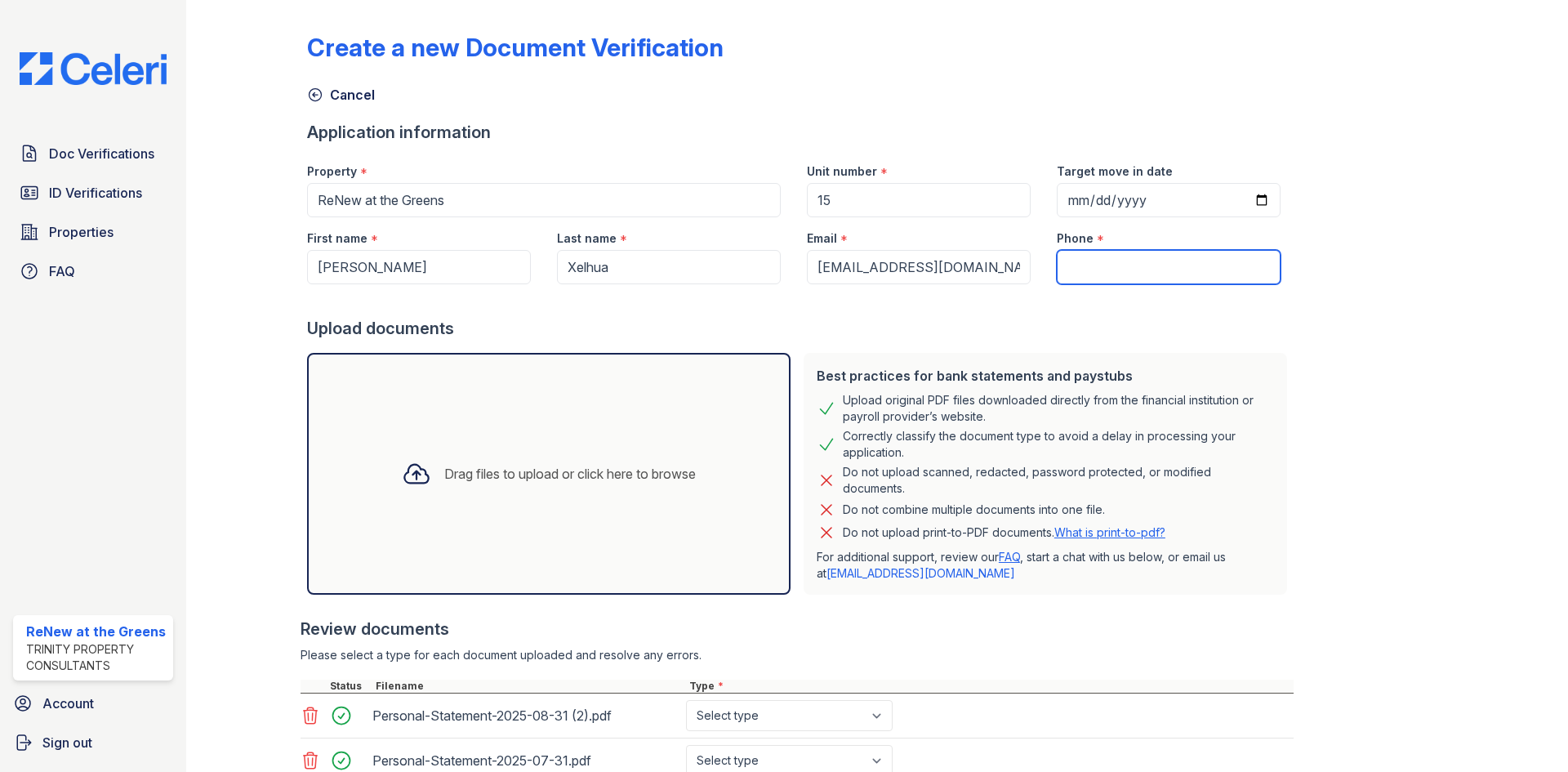
click at [1142, 281] on input "Phone" at bounding box center [1169, 267] width 224 height 34
paste input "608-960-2422"
type input "608-960-2422"
click at [1028, 347] on div "Best practices for bank statements and paystubs Upload original PDF files downl…" at bounding box center [1046, 473] width 496 height 254
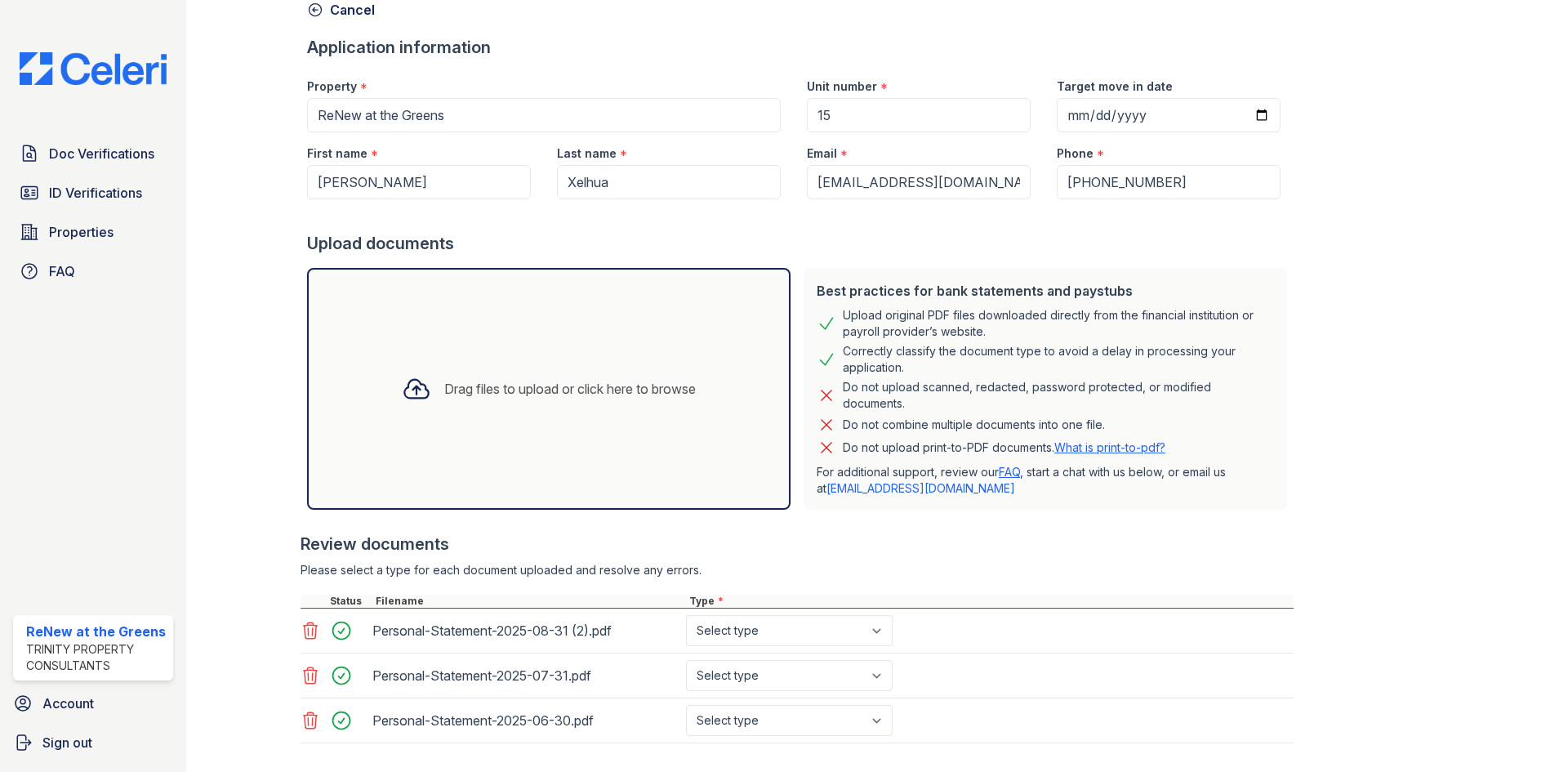
scroll to position [171, 0]
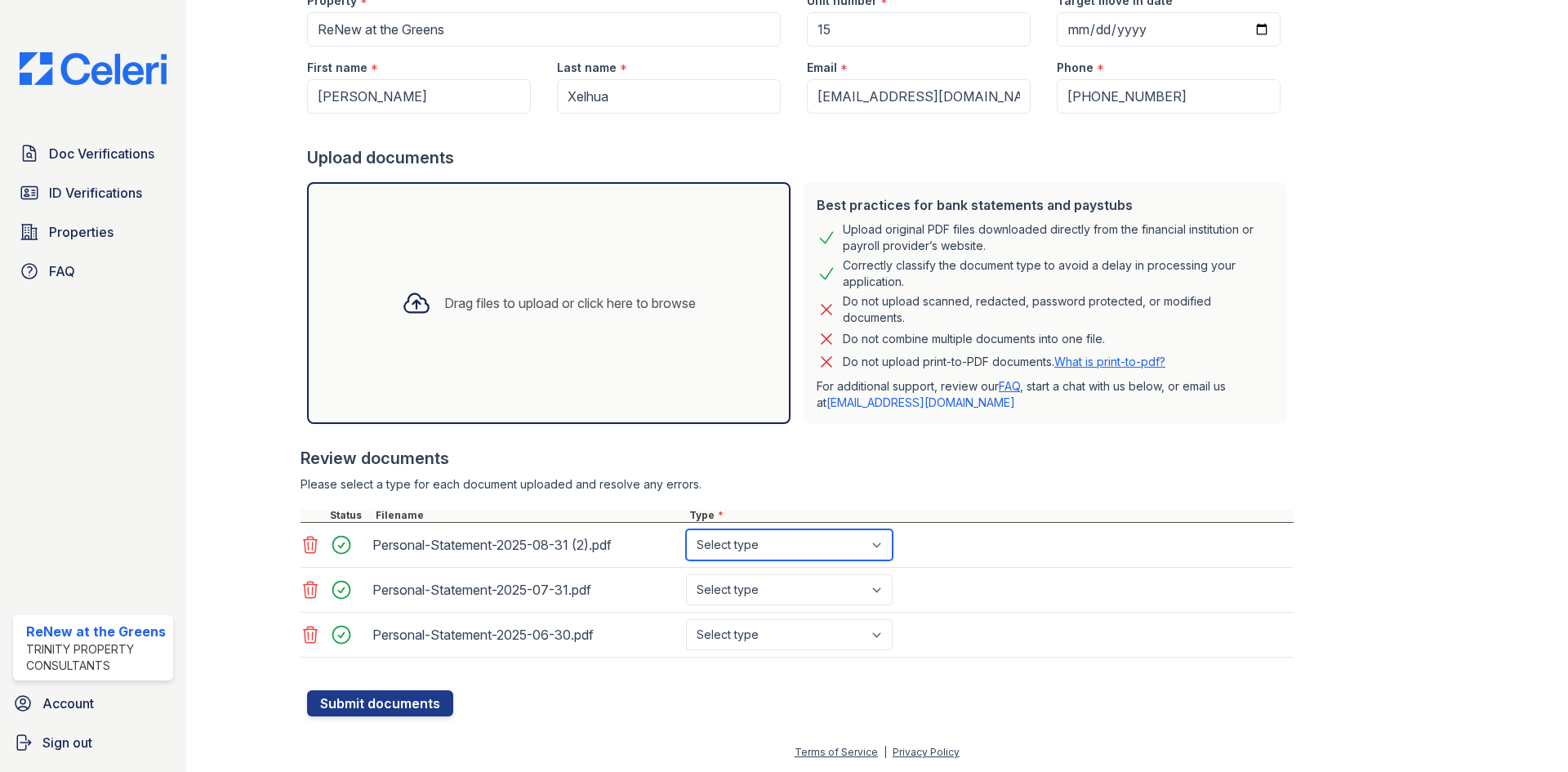
click at [757, 544] on select "Select type Paystub Bank Statement Offer Letter Tax Documents Benefit Award Let…" at bounding box center [789, 545] width 207 height 31
click at [747, 556] on select "Select type Paystub Bank Statement Offer Letter Tax Documents Benefit Award Let…" at bounding box center [789, 545] width 207 height 31
select select "bank_statement"
click at [686, 529] on select "Select type Paystub Bank Statement Offer Letter Tax Documents Benefit Award Let…" at bounding box center [789, 545] width 207 height 31
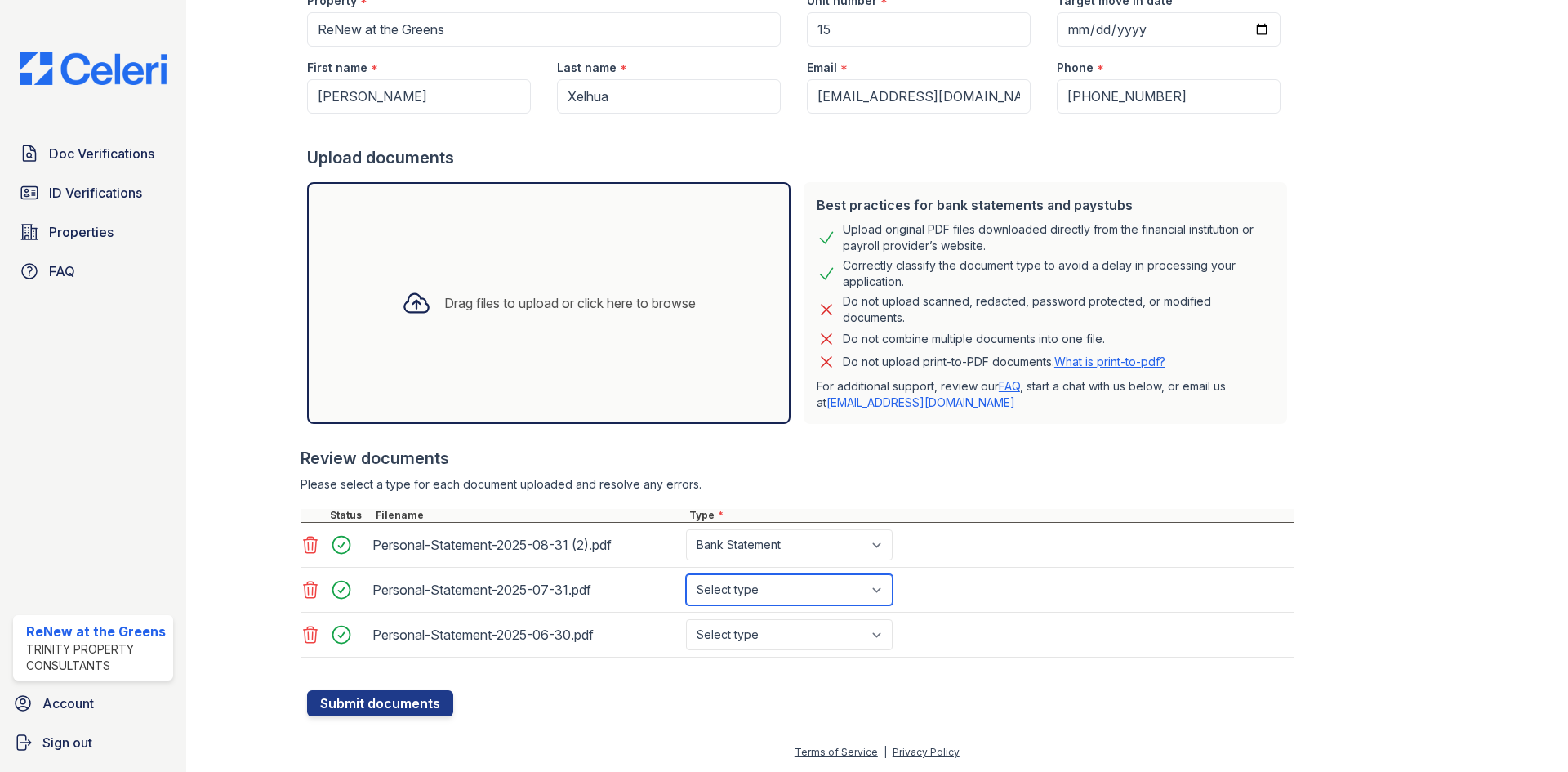
click at [753, 595] on select "Select type Paystub Bank Statement Offer Letter Tax Documents Benefit Award Let…" at bounding box center [789, 590] width 207 height 31
select select "bank_statement"
click at [686, 574] on select "Select type Paystub Bank Statement Offer Letter Tax Documents Benefit Award Let…" at bounding box center [789, 590] width 207 height 31
click at [771, 626] on select "Select type Paystub Bank Statement Offer Letter Tax Documents Benefit Award Let…" at bounding box center [789, 634] width 207 height 31
select select "bank_statement"
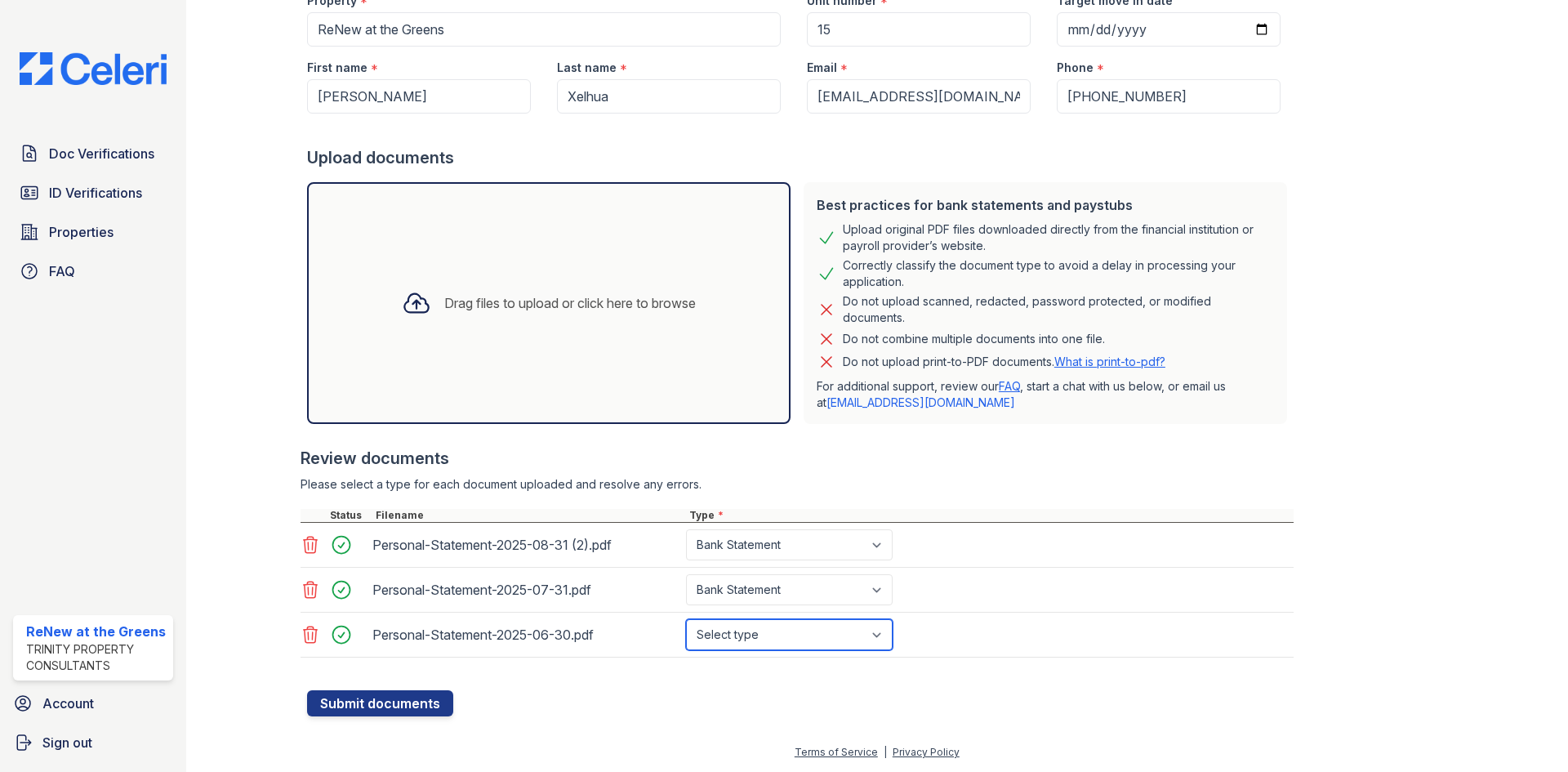
click at [686, 619] on select "Select type Paystub Bank Statement Offer Letter Tax Documents Benefit Award Let…" at bounding box center [789, 634] width 207 height 31
click at [431, 712] on button "Submit documents" at bounding box center [380, 703] width 147 height 26
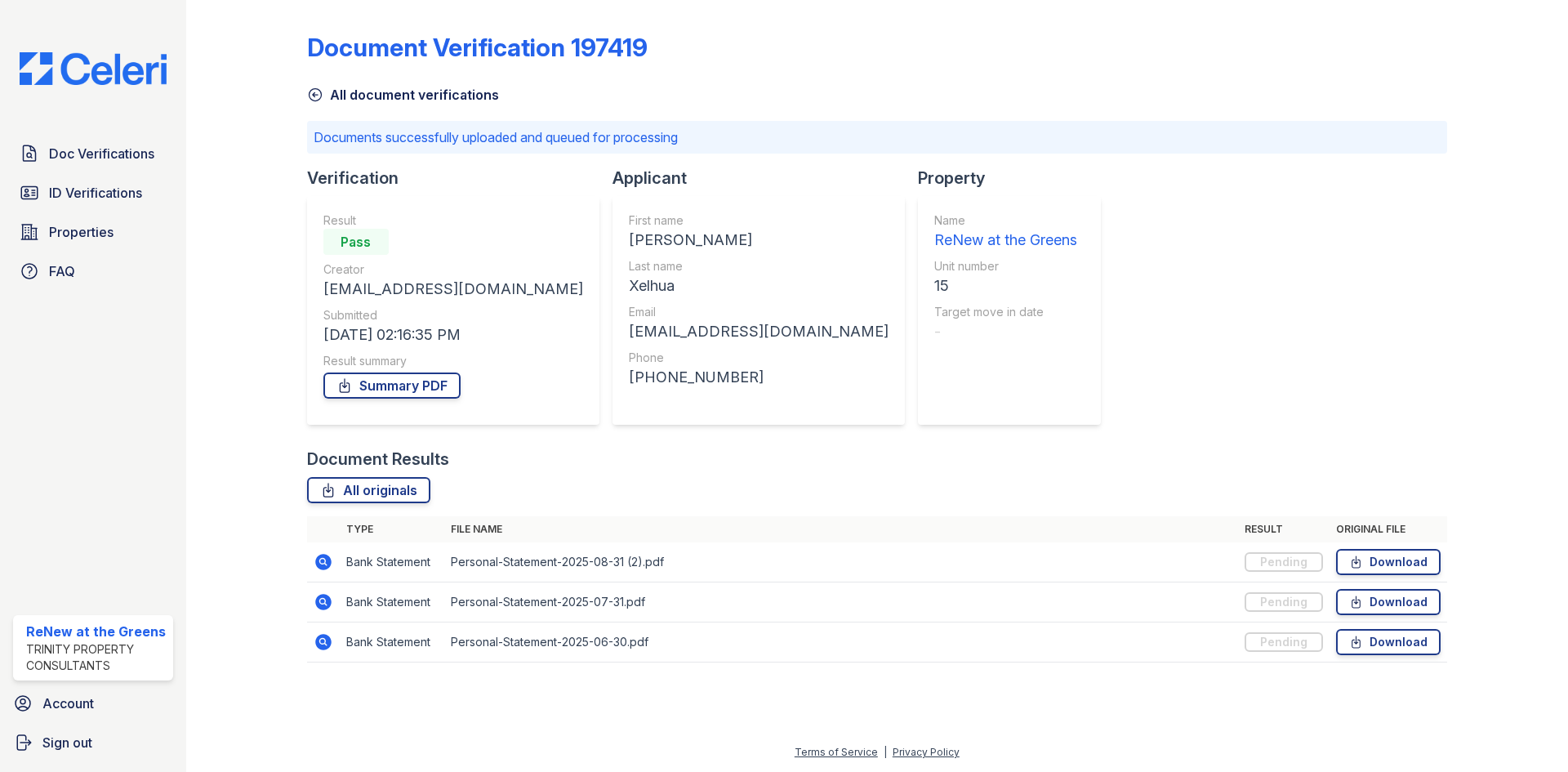
click at [326, 99] on link "All document verifications" at bounding box center [403, 94] width 192 height 20
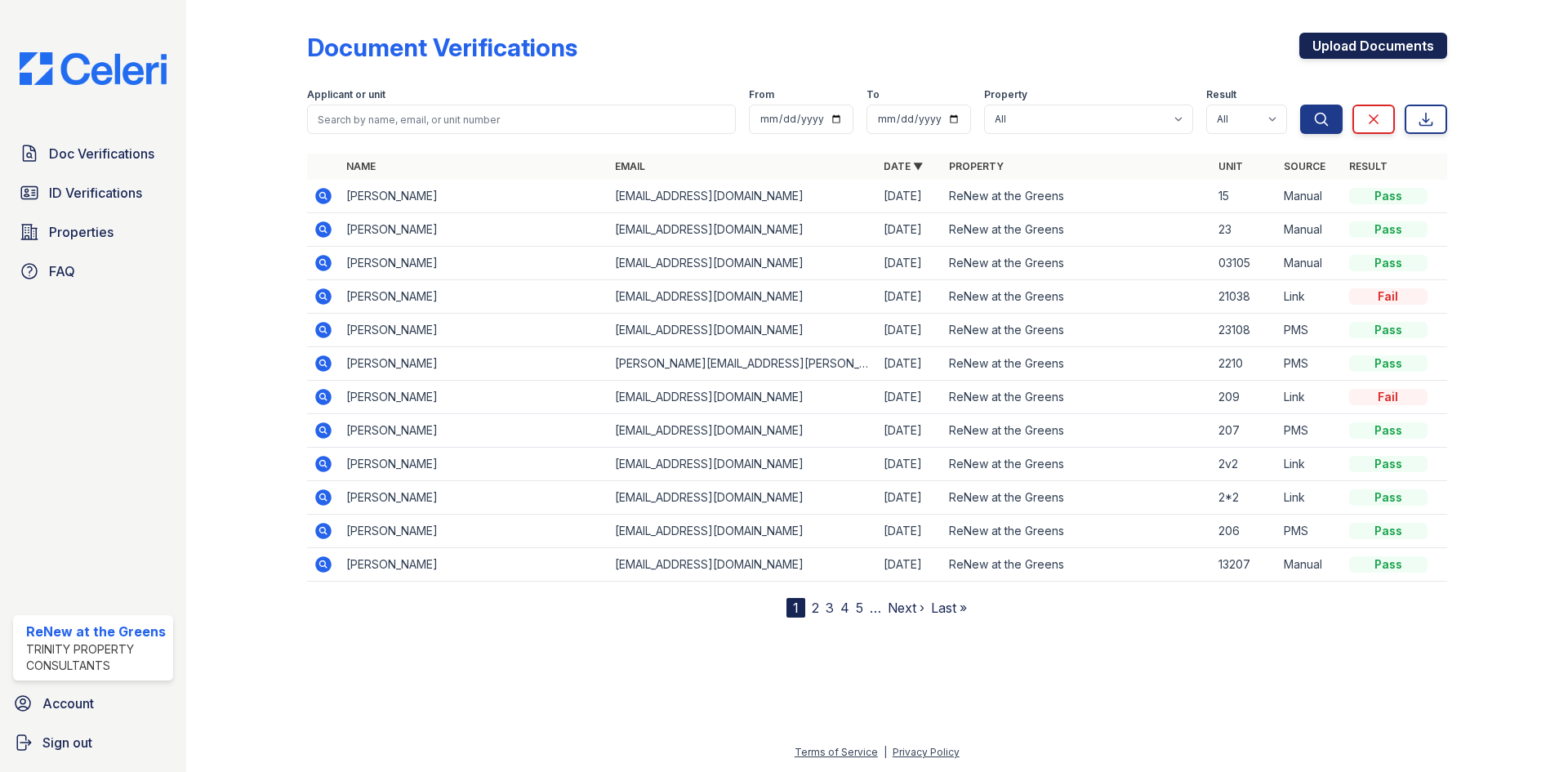
click at [1355, 46] on link "Upload Documents" at bounding box center [1373, 45] width 147 height 26
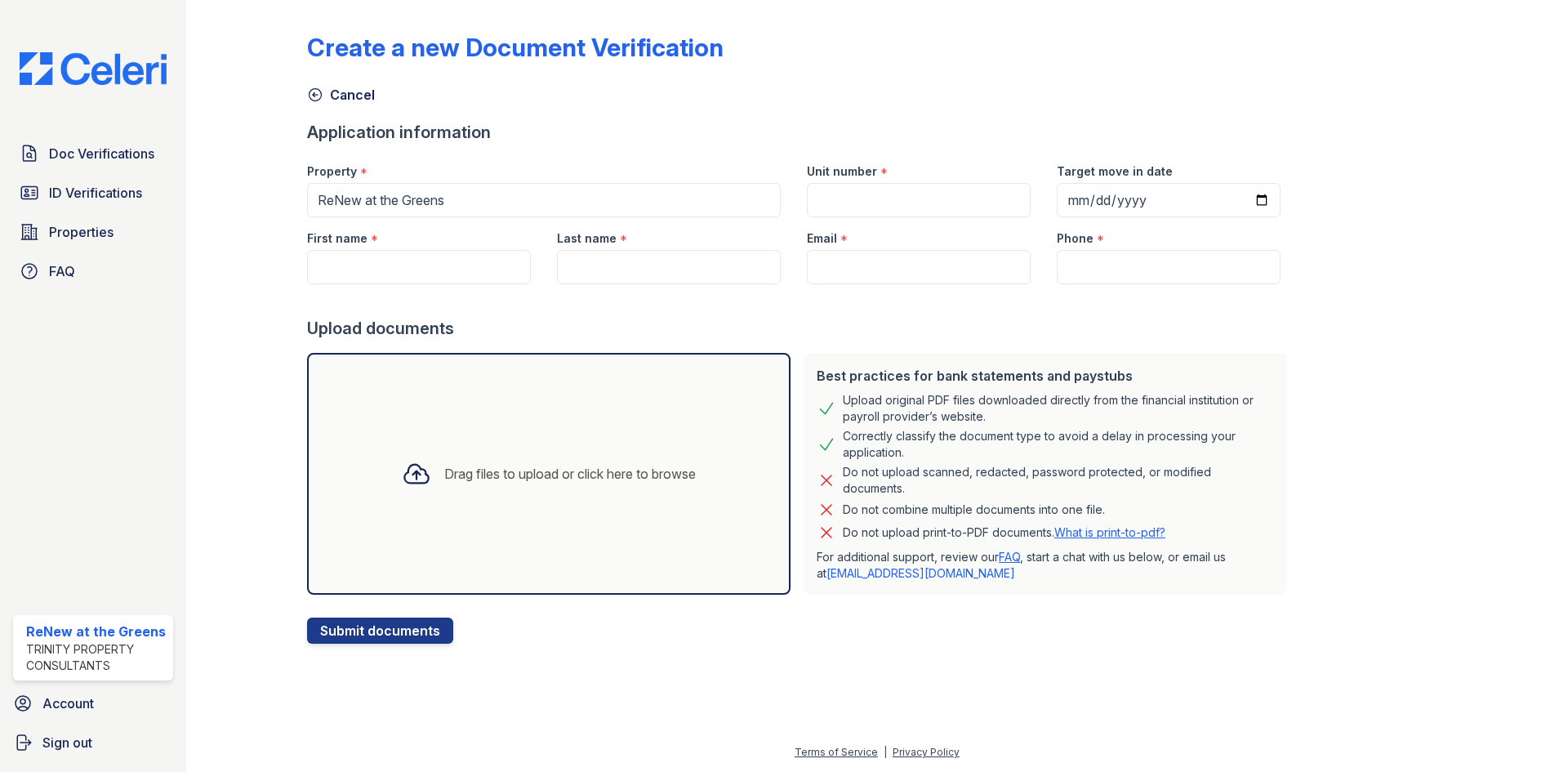
click at [679, 382] on div "Drag files to upload or click here to browse" at bounding box center [549, 473] width 484 height 242
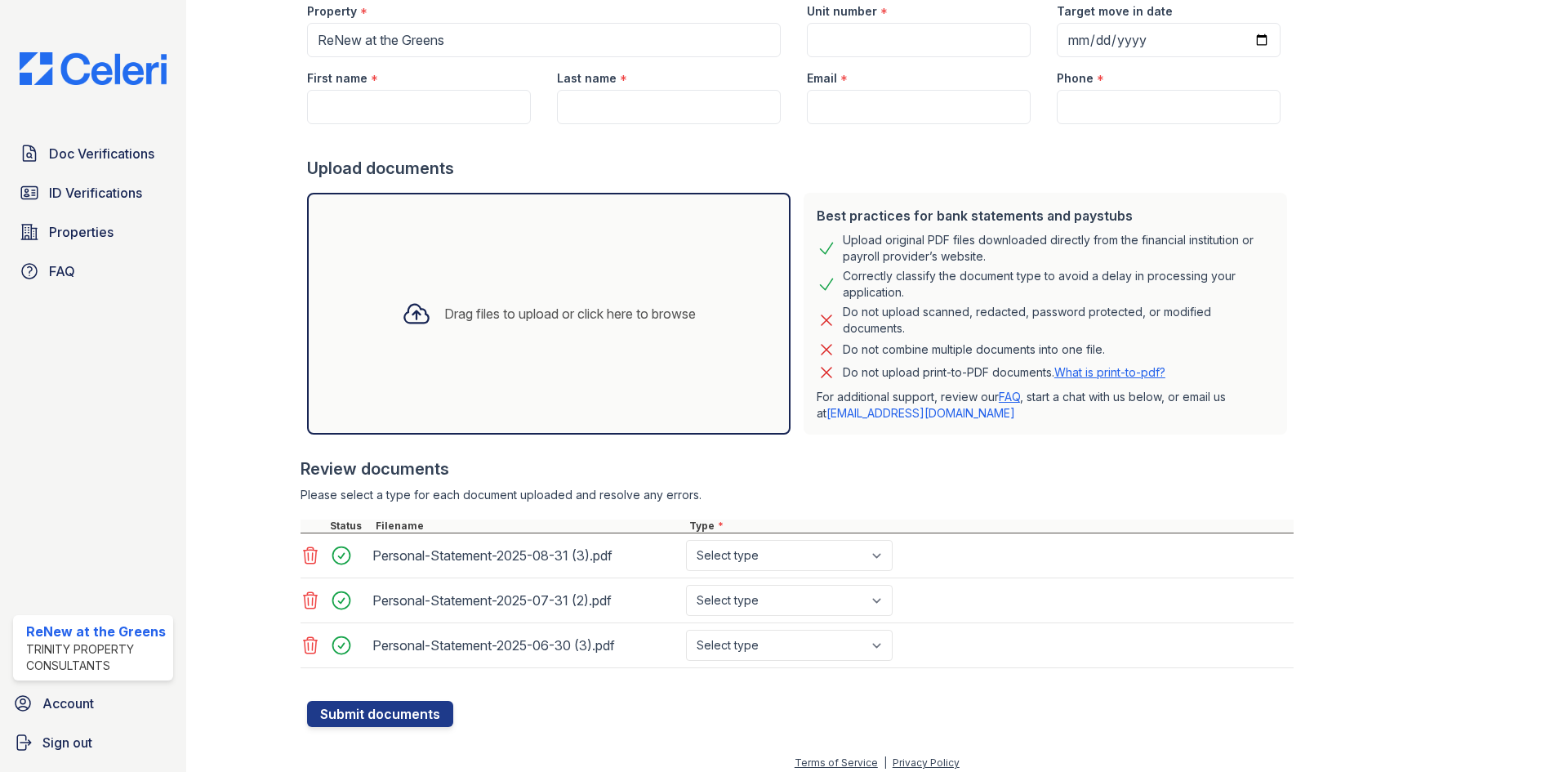
scroll to position [164, 0]
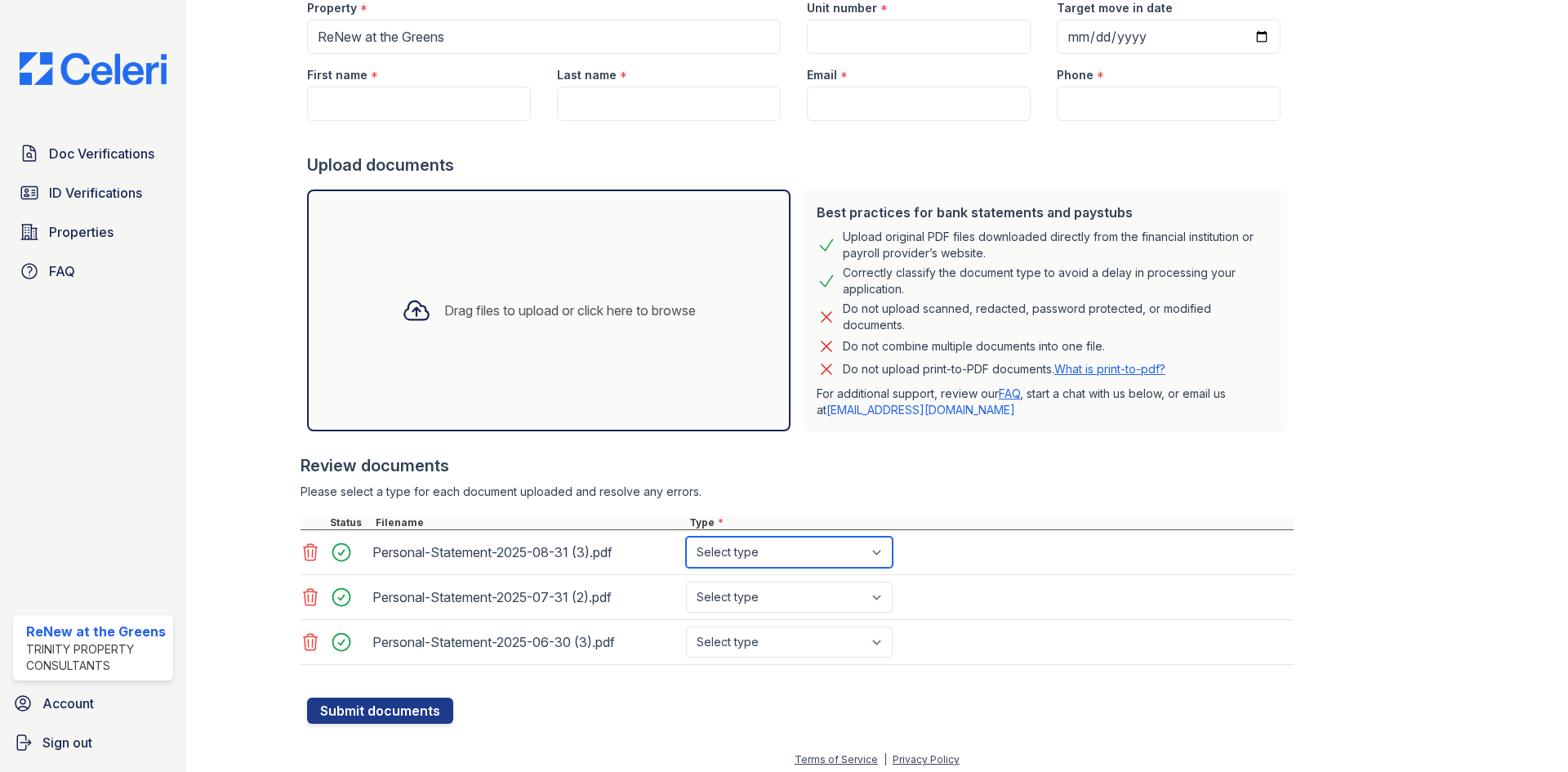
click at [726, 549] on select "Select type Paystub Bank Statement Offer Letter Tax Documents Benefit Award Let…" at bounding box center [789, 552] width 207 height 31
select select "bank_statement"
click at [686, 537] on select "Select type Paystub Bank Statement Offer Letter Tax Documents Benefit Award Let…" at bounding box center [789, 552] width 207 height 31
click at [759, 608] on select "Select type Paystub Bank Statement Offer Letter Tax Documents Benefit Award Let…" at bounding box center [789, 597] width 207 height 31
select select "bank_statement"
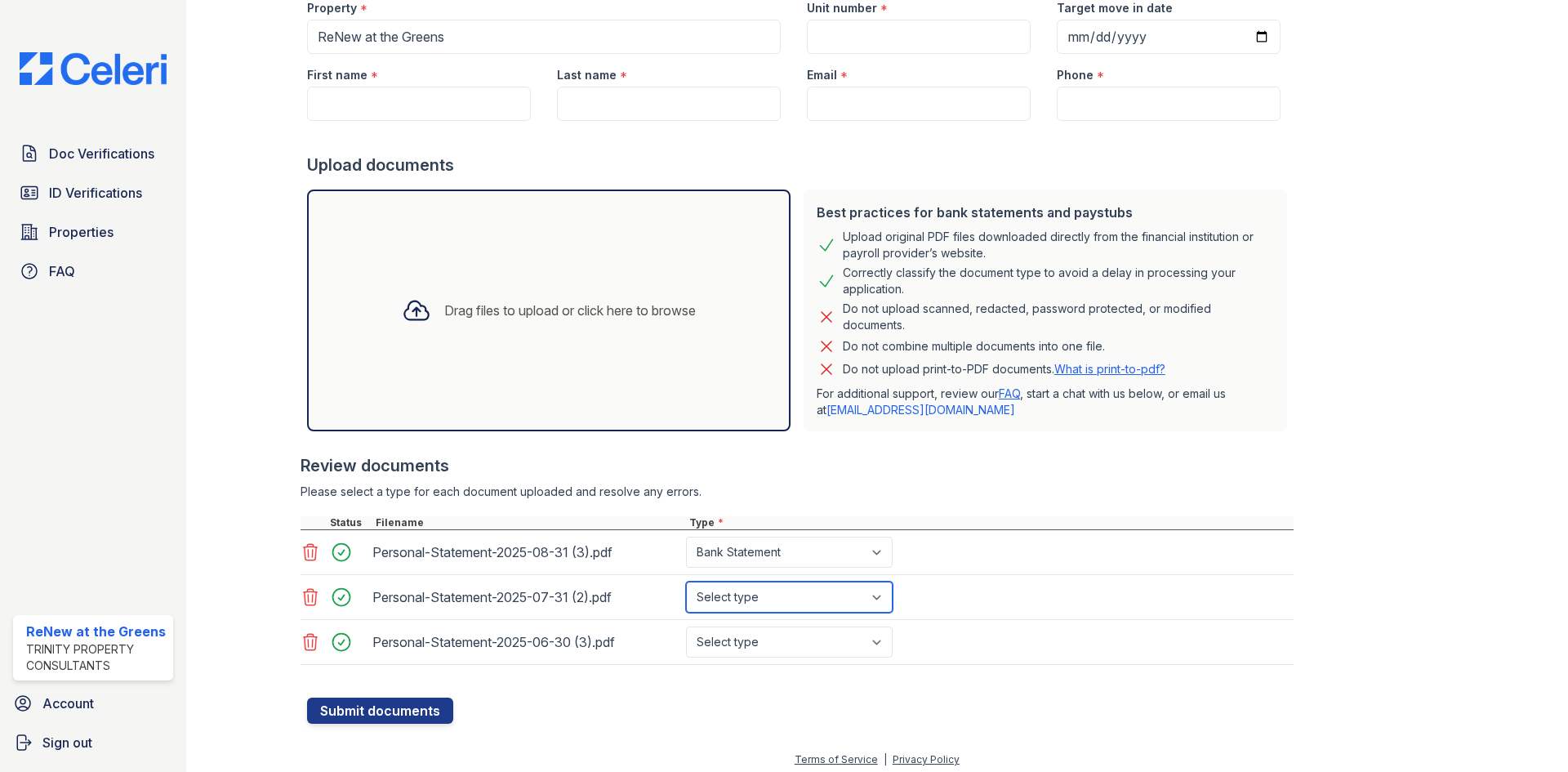
click at [686, 581] on select "Select type Paystub Bank Statement Offer Letter Tax Documents Benefit Award Let…" at bounding box center [789, 597] width 207 height 31
click at [751, 617] on div "Personal-Statement-2025-07-31 (2).pdf Select type Paystub Bank Statement Offer …" at bounding box center [797, 598] width 993 height 45
click at [753, 633] on select "Select type Paystub Bank Statement Offer Letter Tax Documents Benefit Award Let…" at bounding box center [789, 642] width 207 height 31
select select "bank_statement"
click at [686, 626] on select "Select type Paystub Bank Statement Offer Letter Tax Documents Benefit Award Let…" at bounding box center [789, 642] width 207 height 31
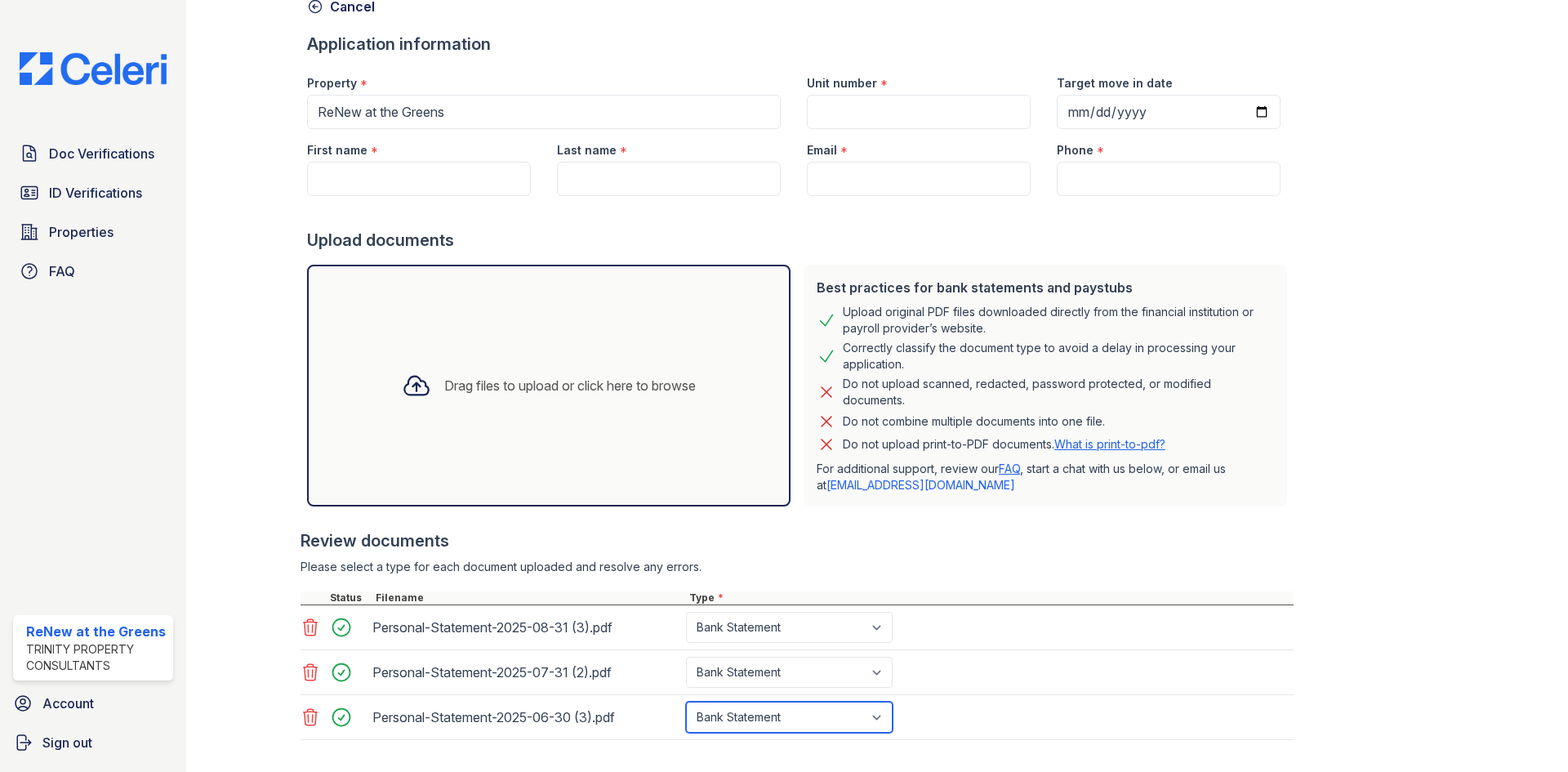
scroll to position [0, 0]
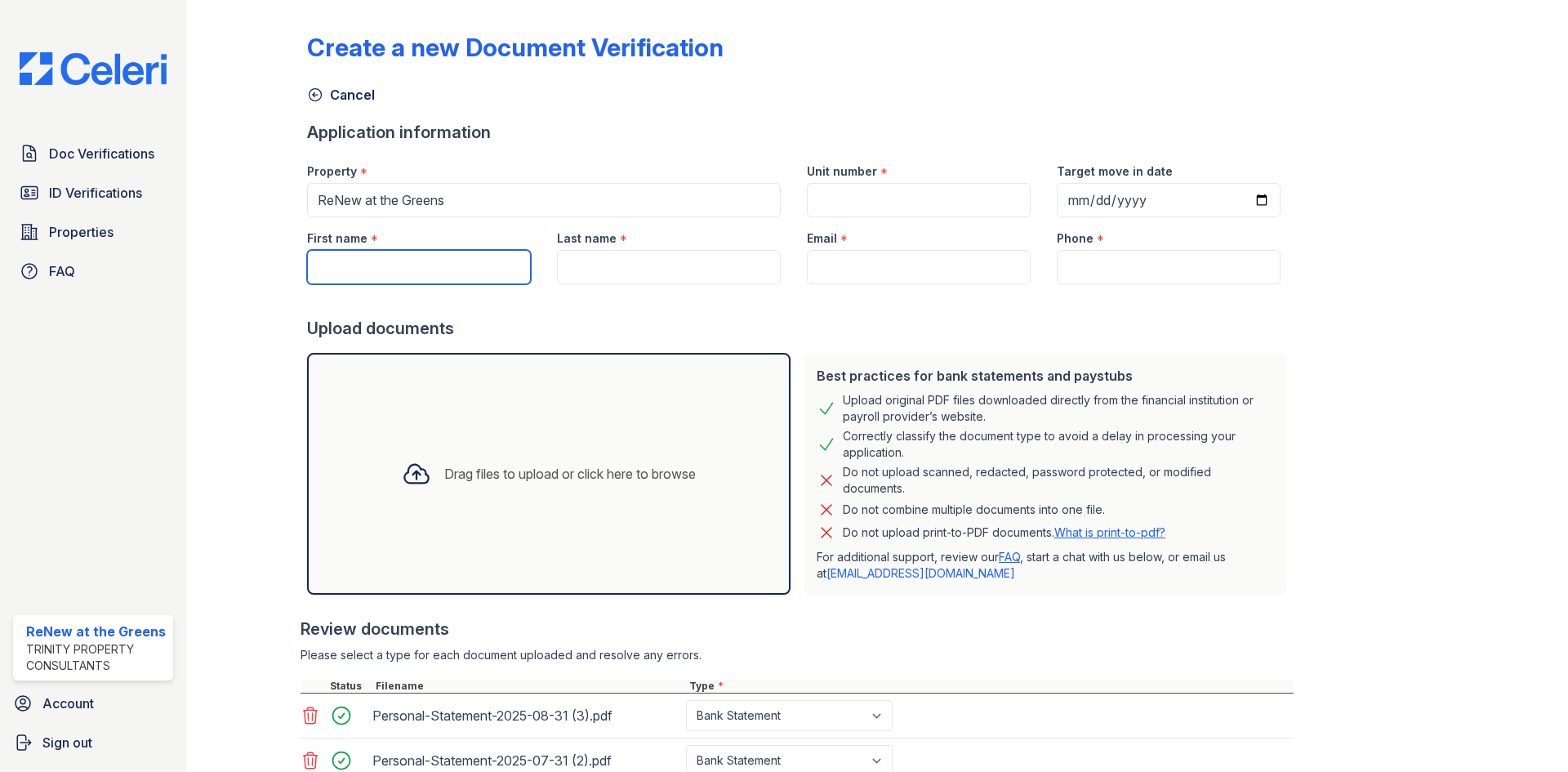
click at [439, 275] on input "First name" at bounding box center [419, 267] width 224 height 34
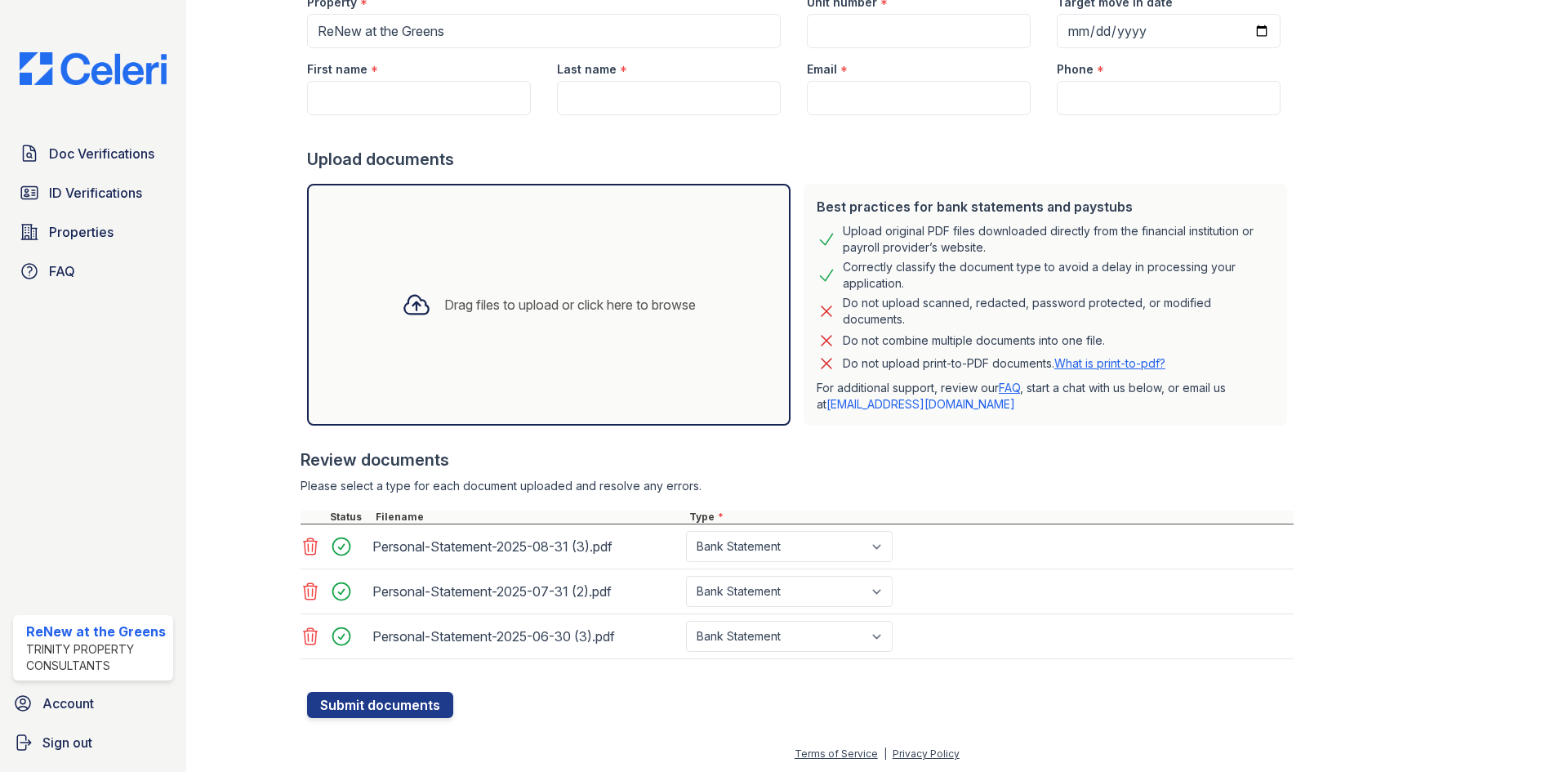
scroll to position [171, 0]
click at [450, 91] on input "First name" at bounding box center [419, 96] width 224 height 34
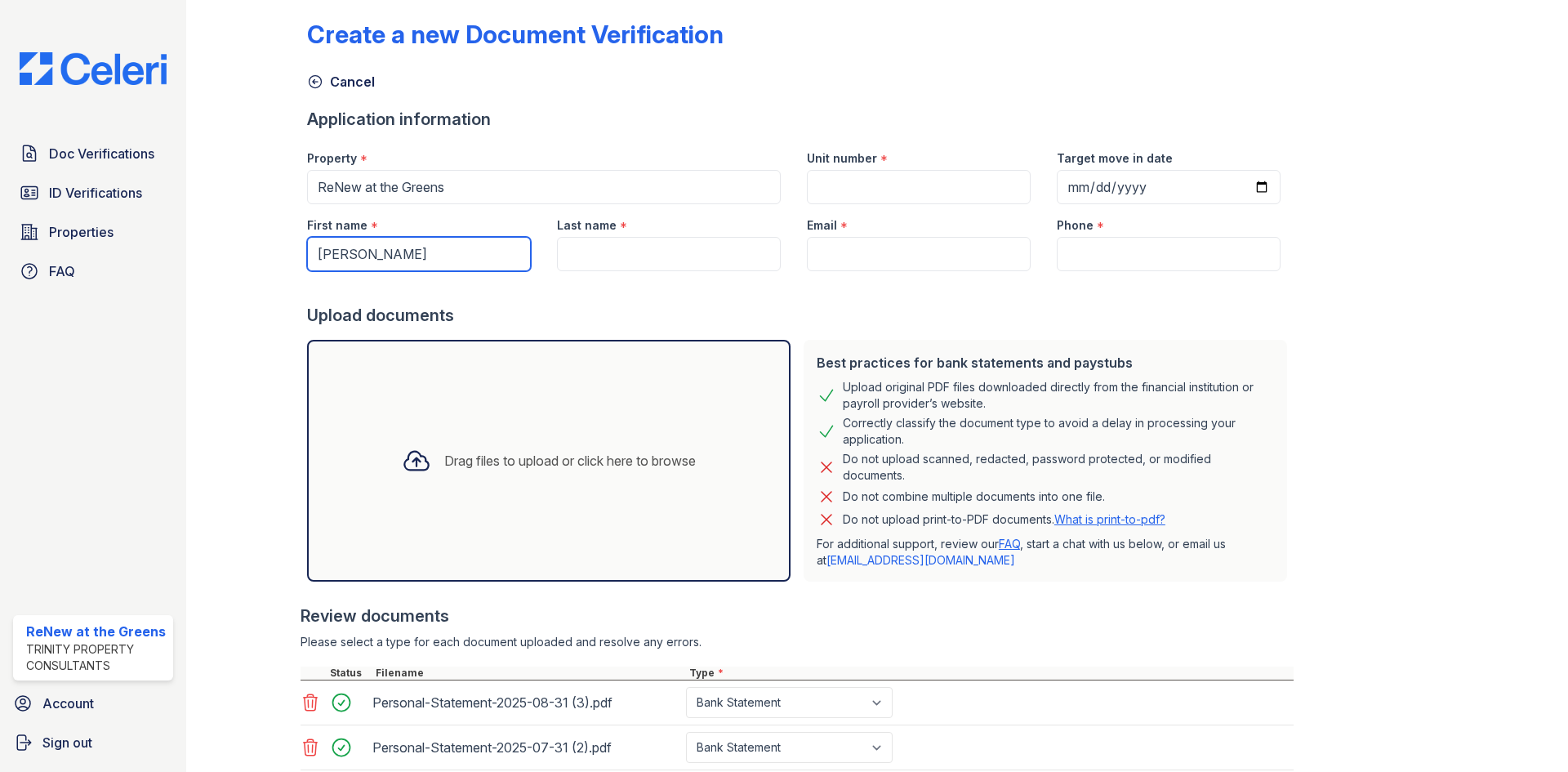
scroll to position [7, 0]
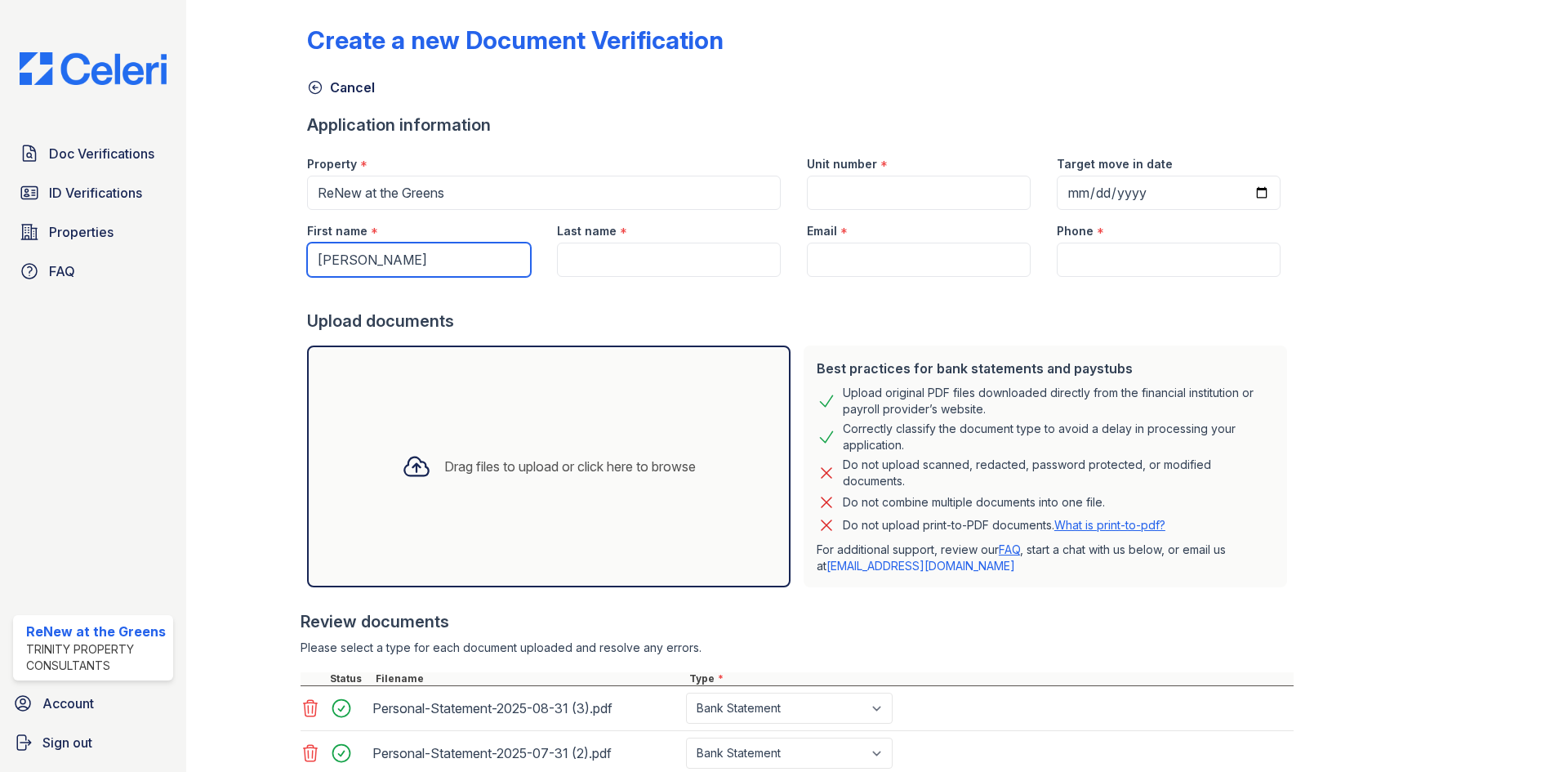
type input "Erik"
click at [648, 252] on input "Last name" at bounding box center [669, 260] width 224 height 34
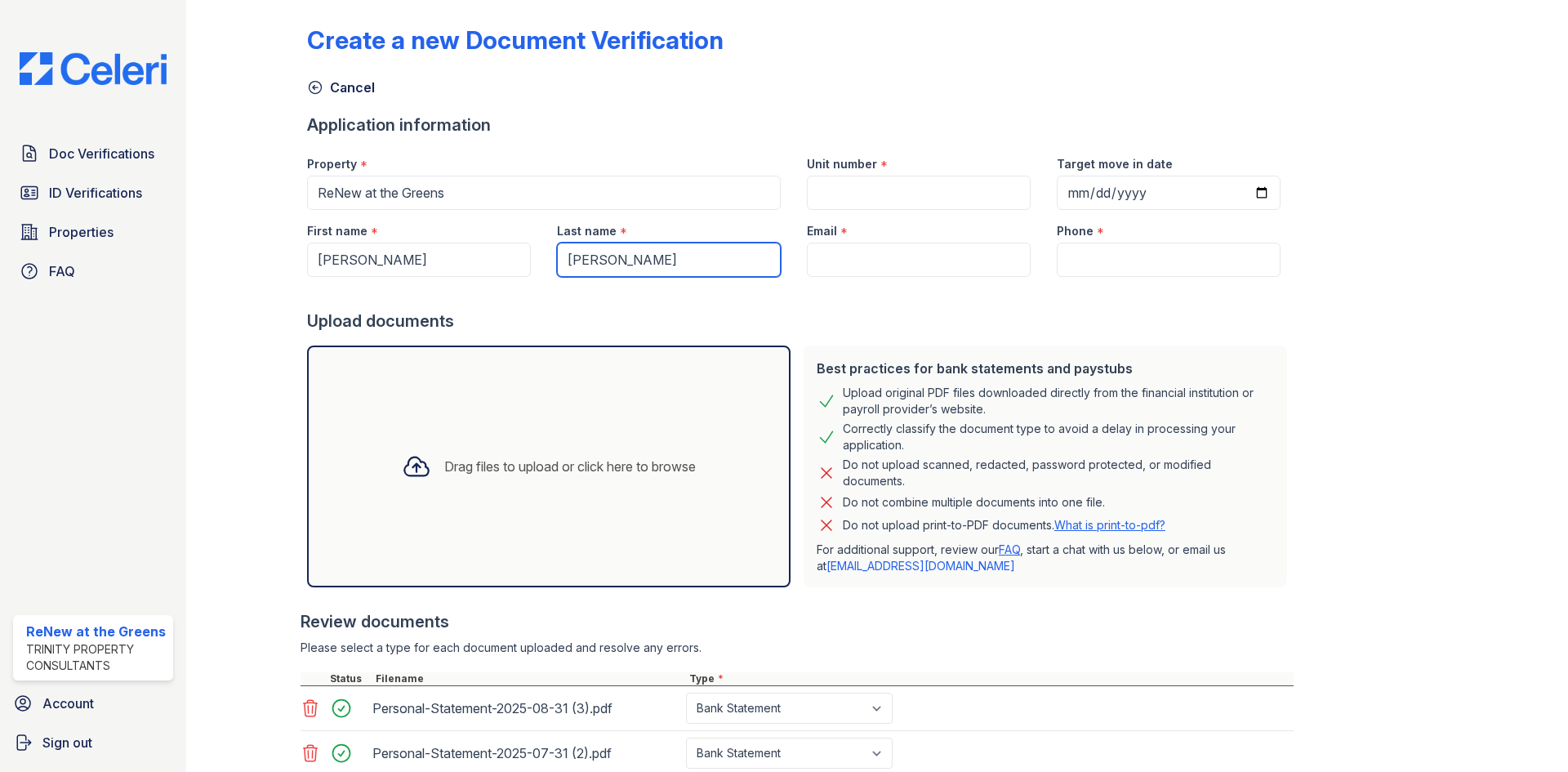
type input "Xelhua Garcia"
click at [846, 254] on input "Email" at bounding box center [919, 260] width 224 height 34
paste input "[EMAIL_ADDRESS][DOMAIN_NAME]"
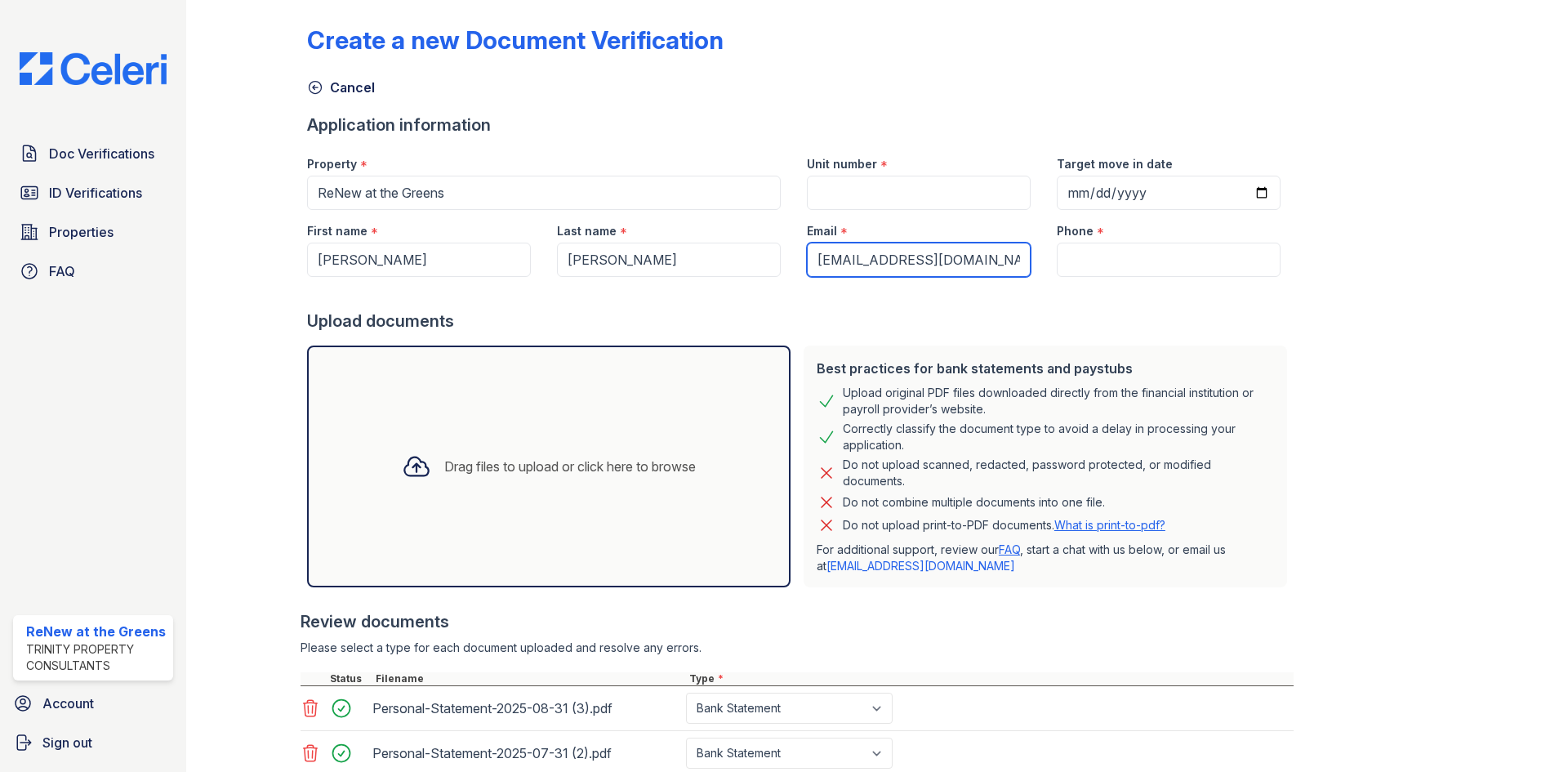
type input "[EMAIL_ADDRESS][DOMAIN_NAME]"
click at [1088, 256] on input "Phone" at bounding box center [1169, 260] width 224 height 34
click at [1081, 272] on input "Phone" at bounding box center [1169, 260] width 224 height 34
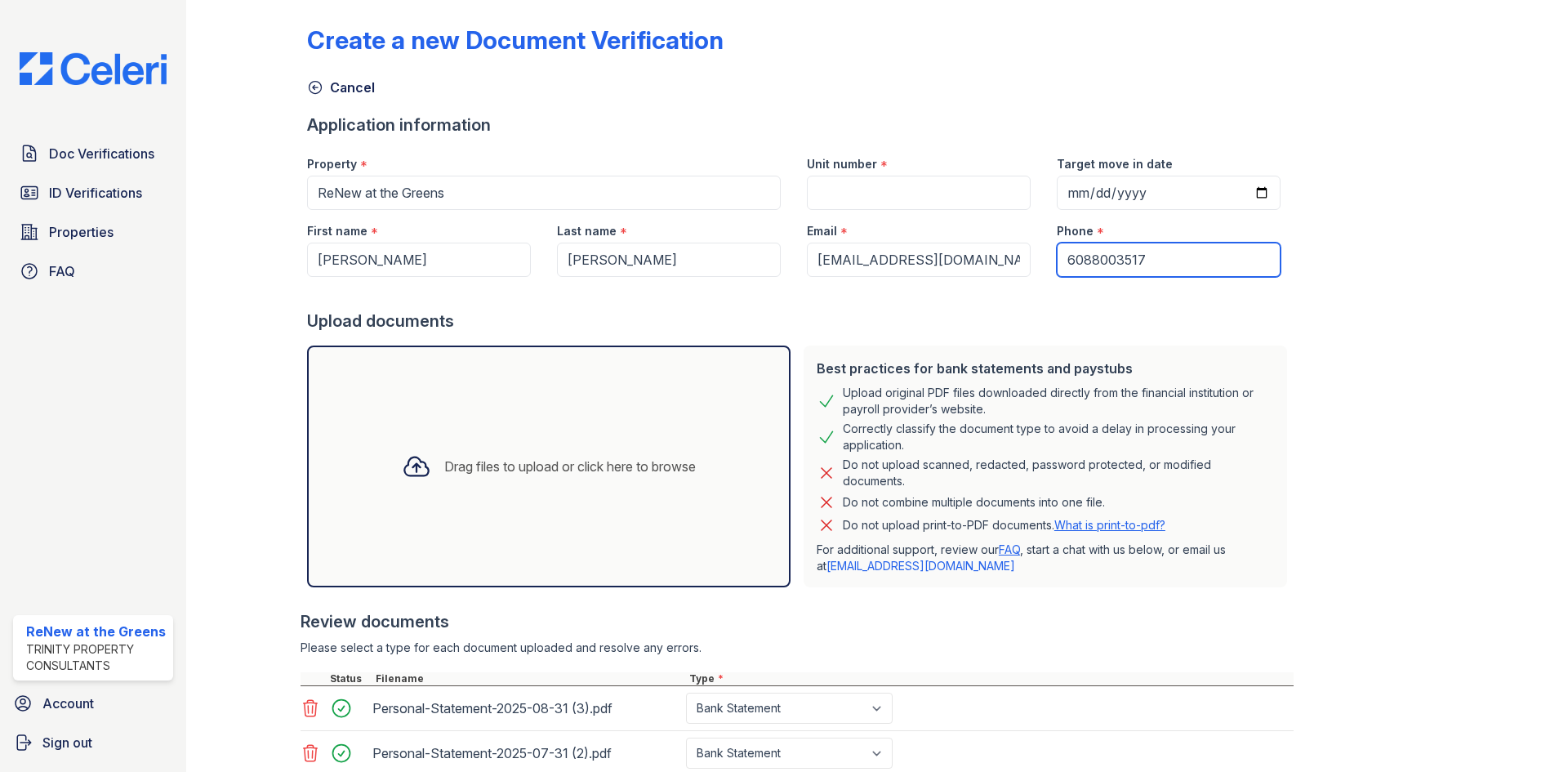
type input "6088003517"
click at [922, 201] on input "Unit number" at bounding box center [919, 192] width 224 height 34
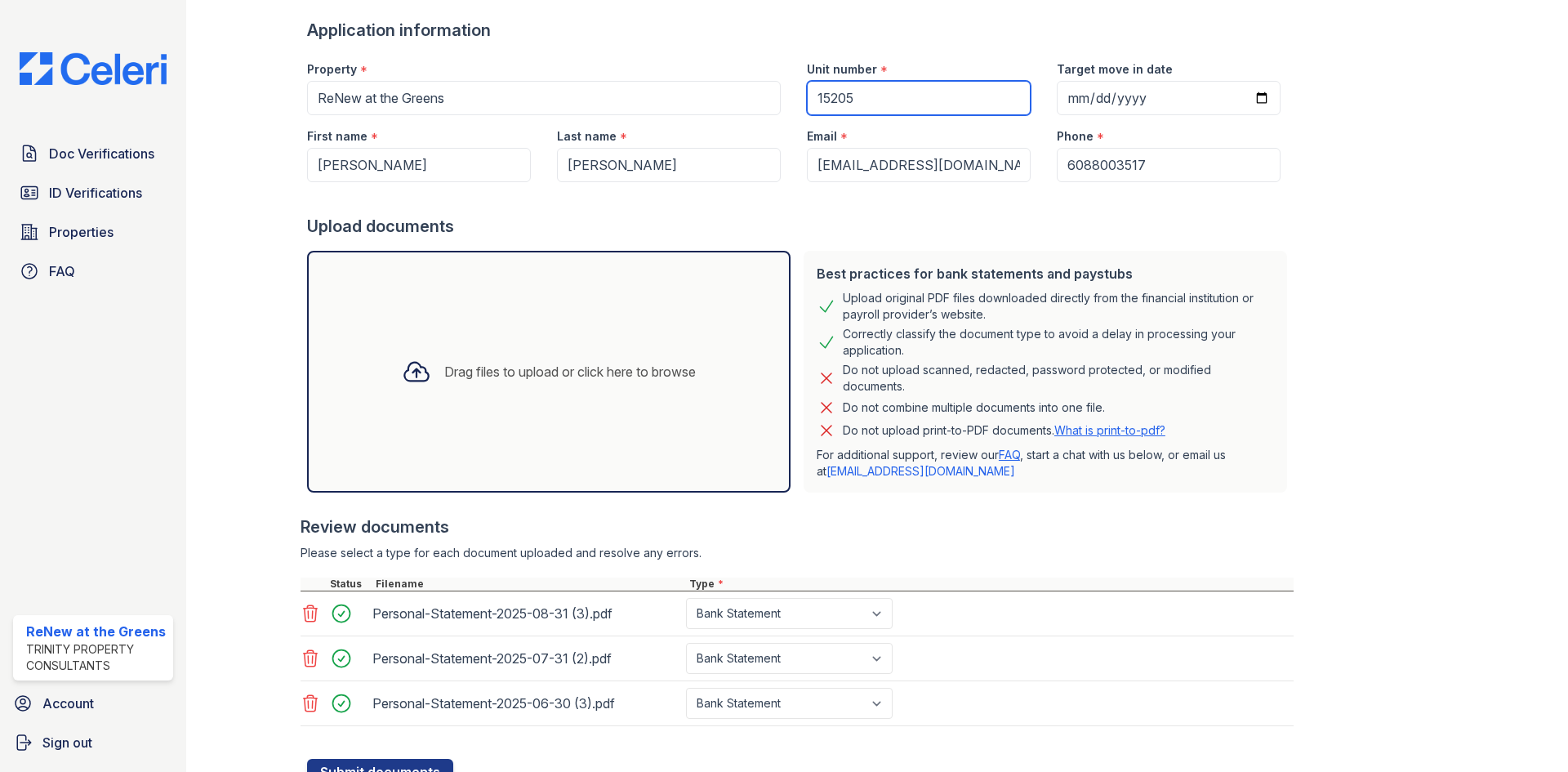
scroll to position [171, 0]
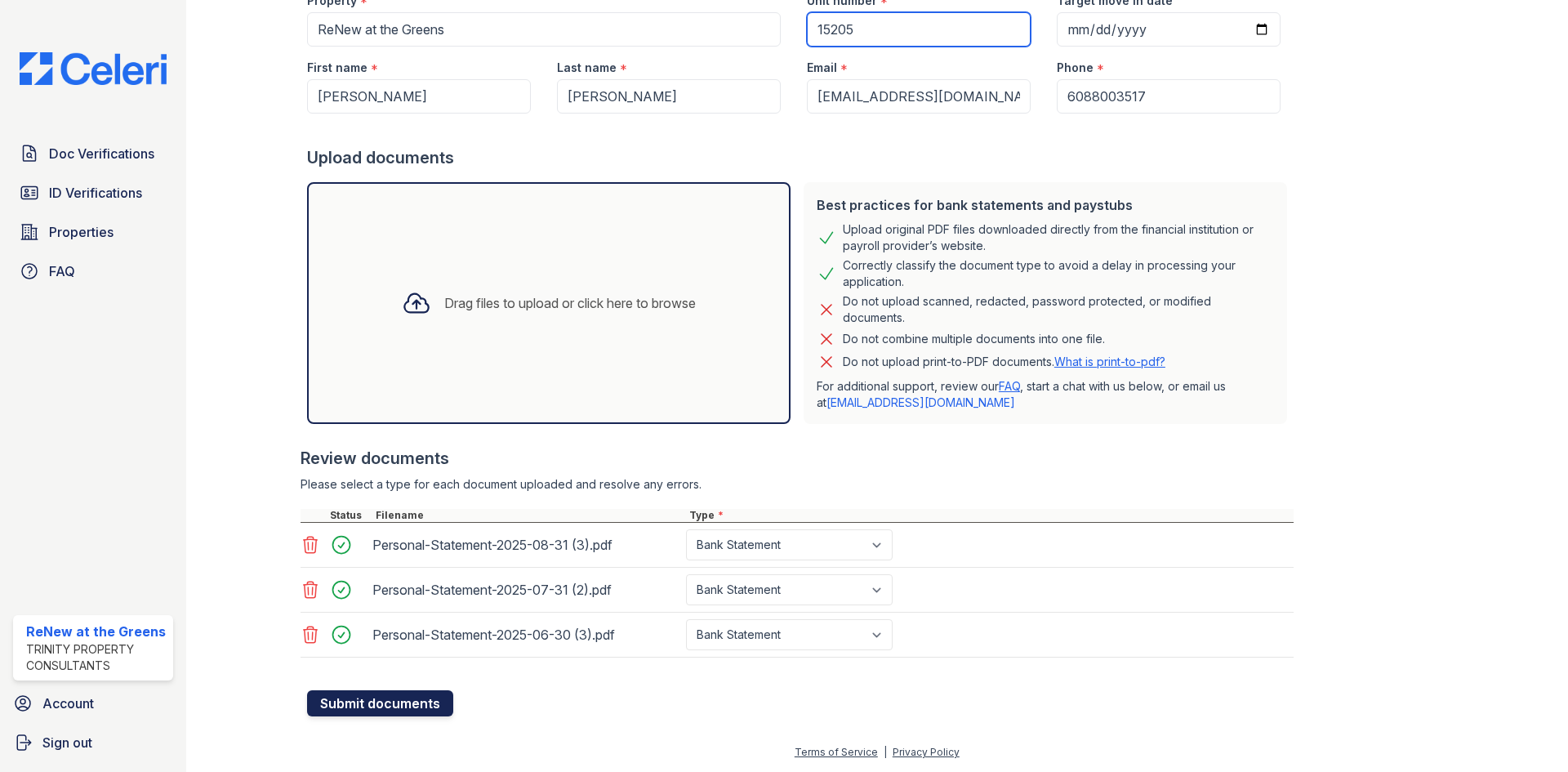
type input "15205"
click at [379, 699] on button "Submit documents" at bounding box center [380, 703] width 147 height 26
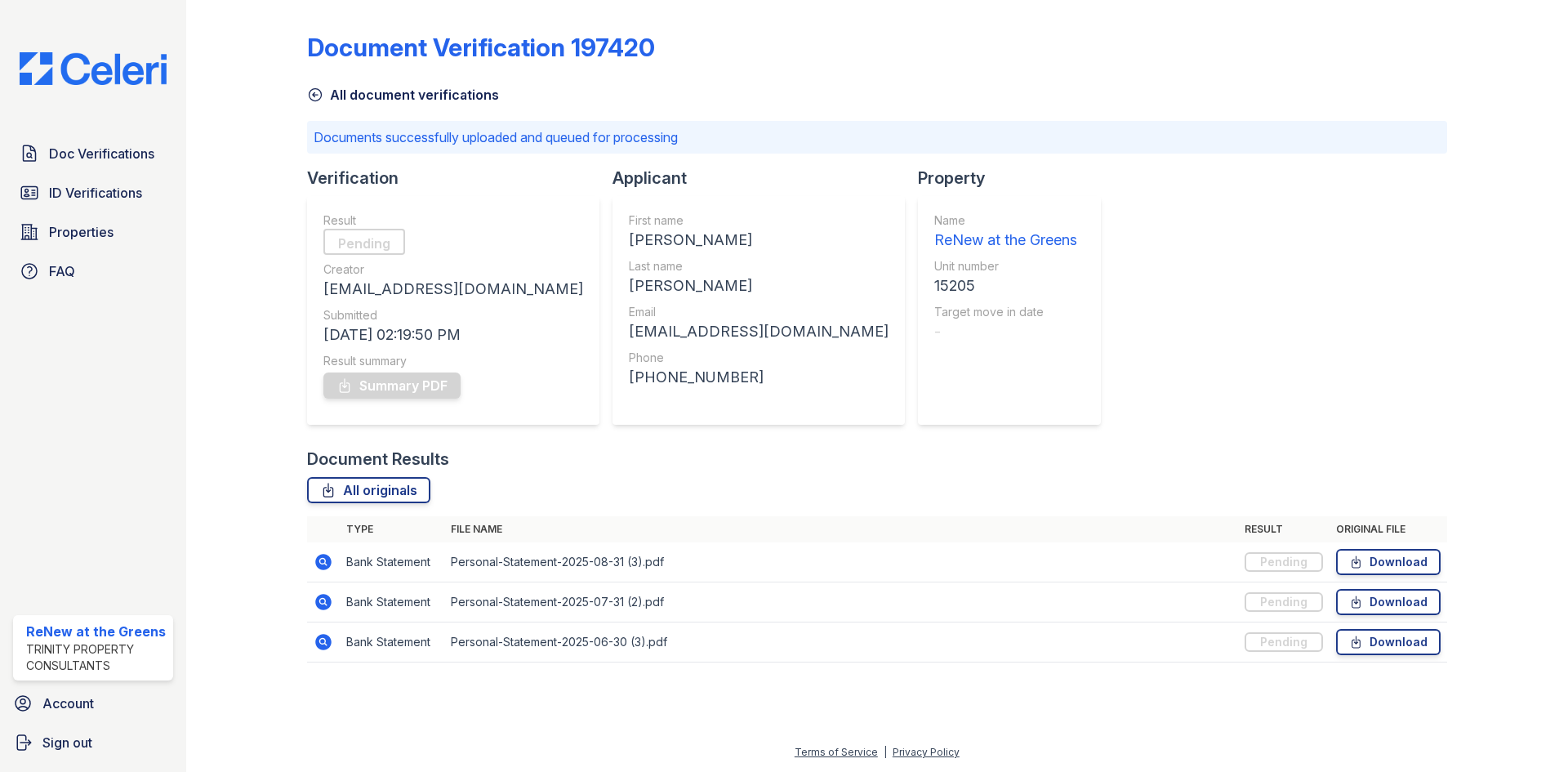
click at [396, 101] on link "All document verifications" at bounding box center [403, 94] width 192 height 20
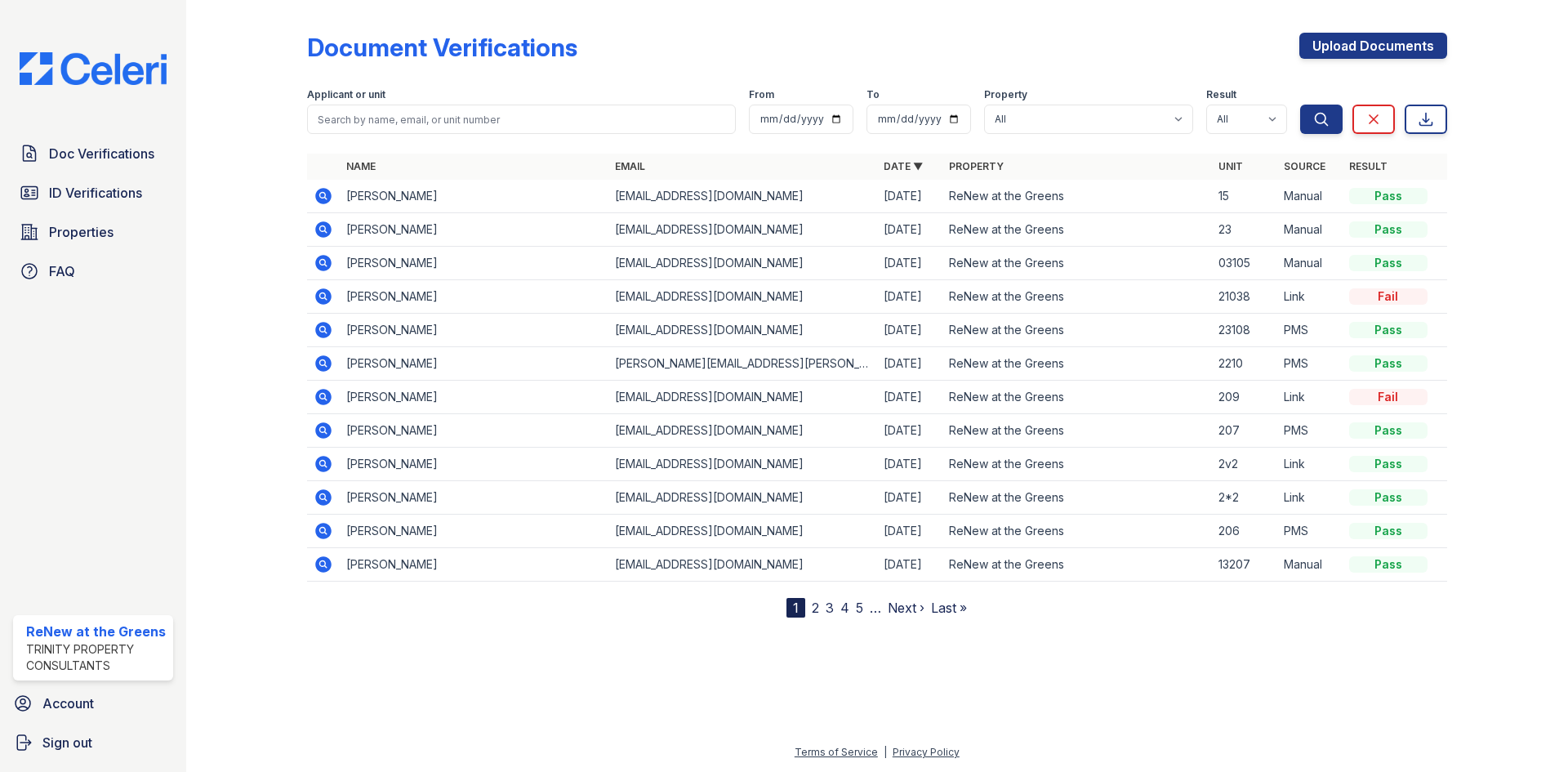
click at [329, 228] on icon at bounding box center [324, 229] width 16 height 16
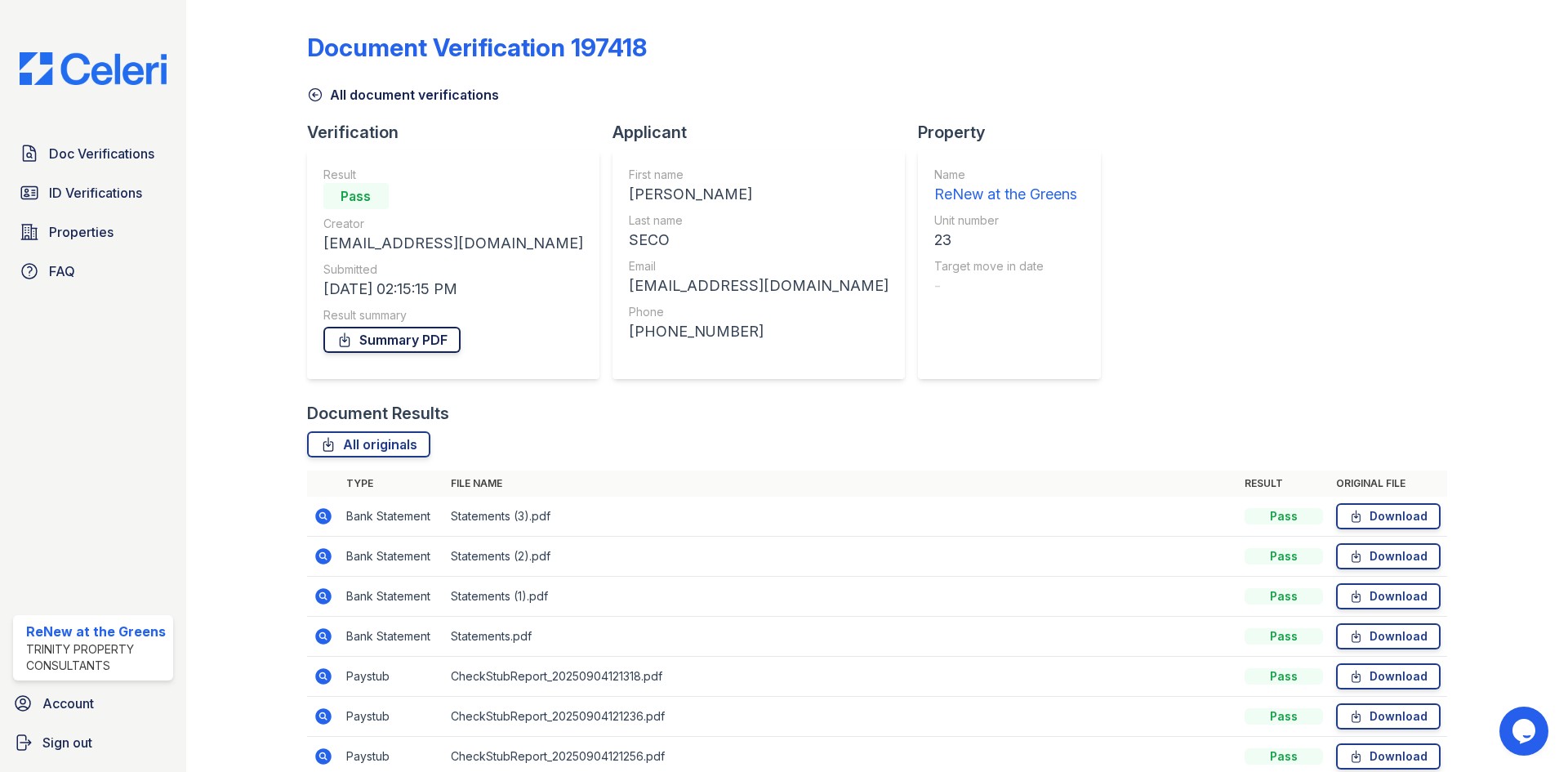
click at [410, 344] on link "Summary PDF" at bounding box center [392, 339] width 138 height 26
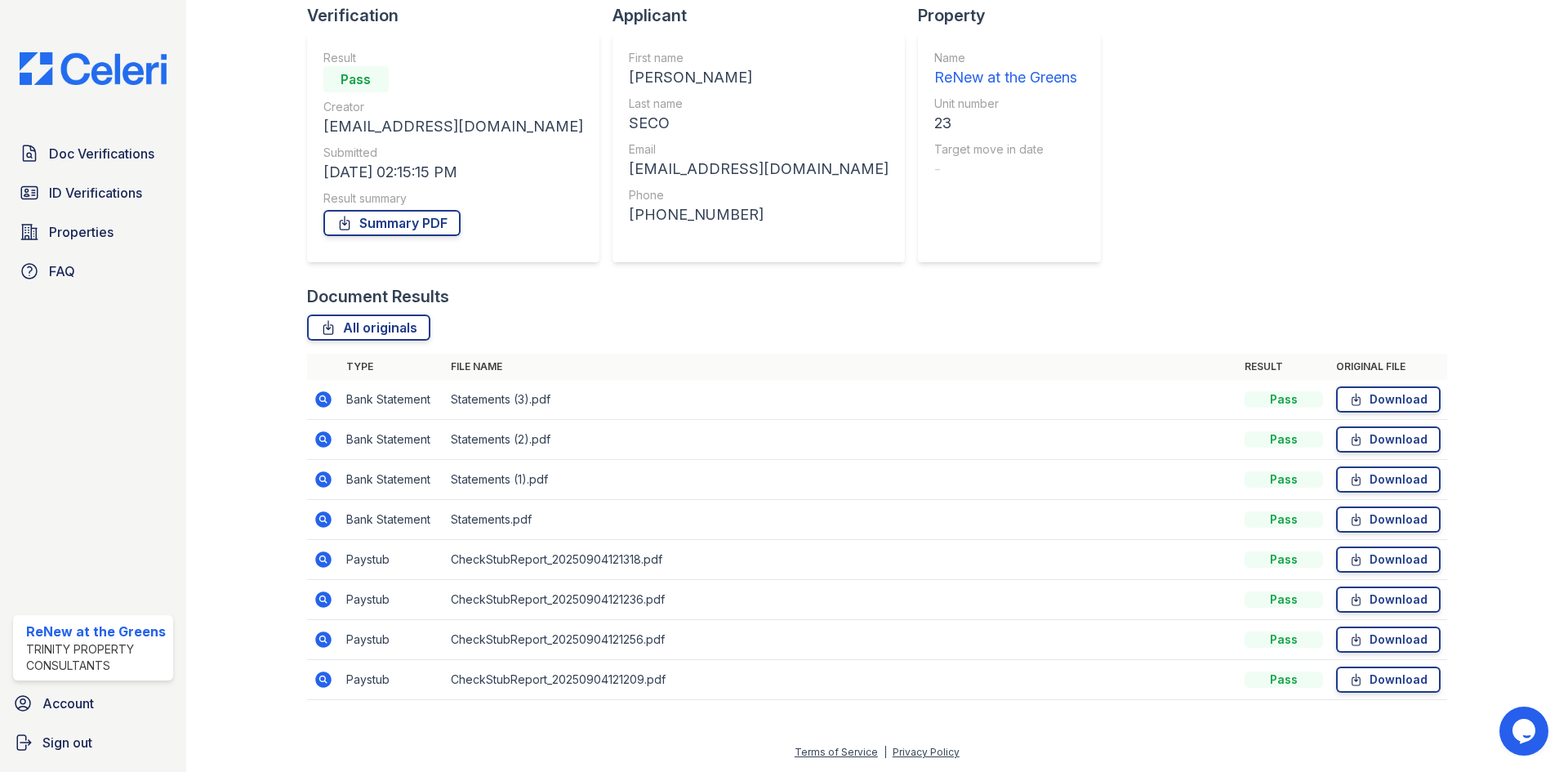
click at [316, 563] on icon at bounding box center [324, 559] width 16 height 16
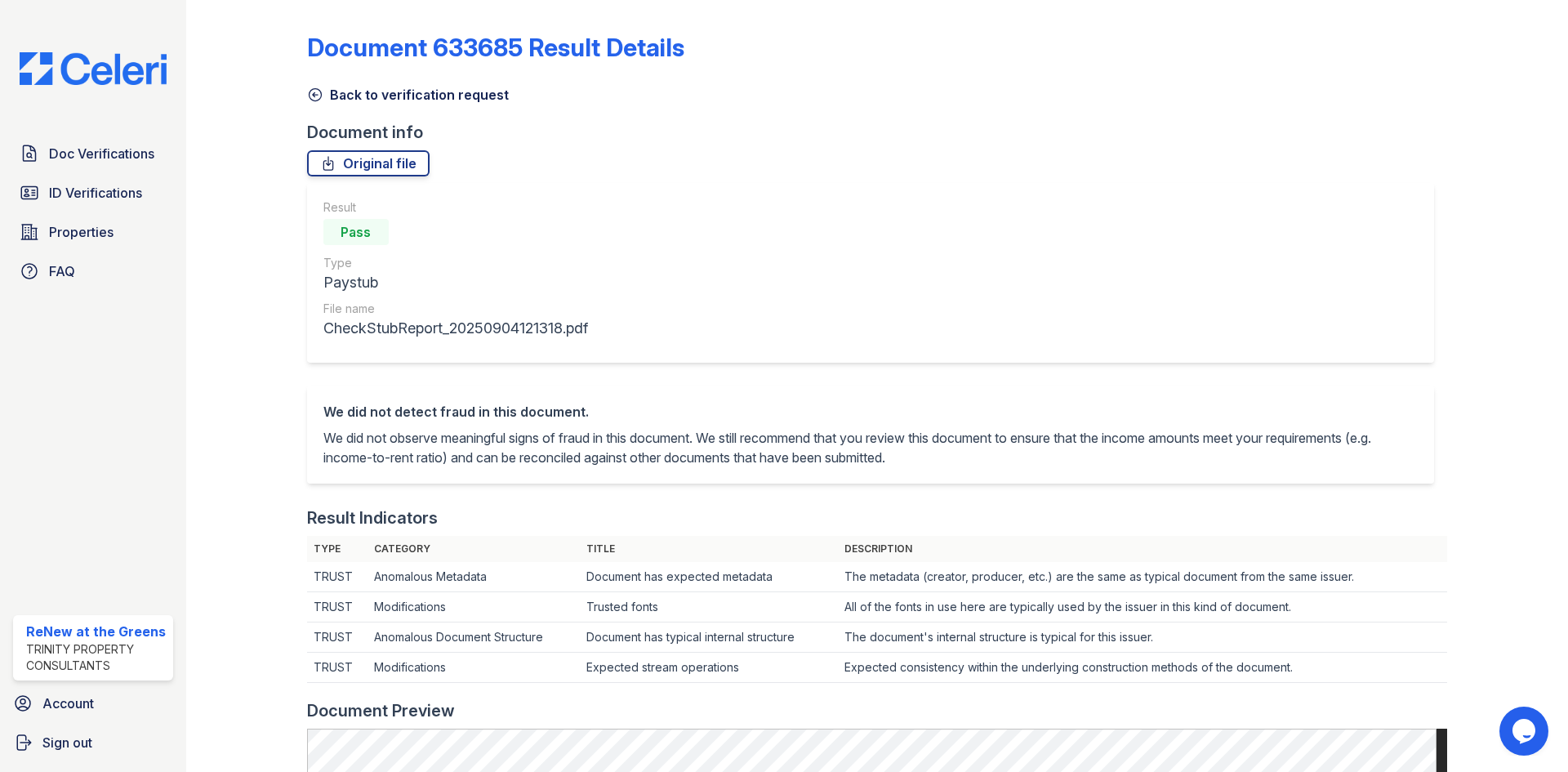
click at [361, 88] on link "Back to verification request" at bounding box center [408, 94] width 201 height 20
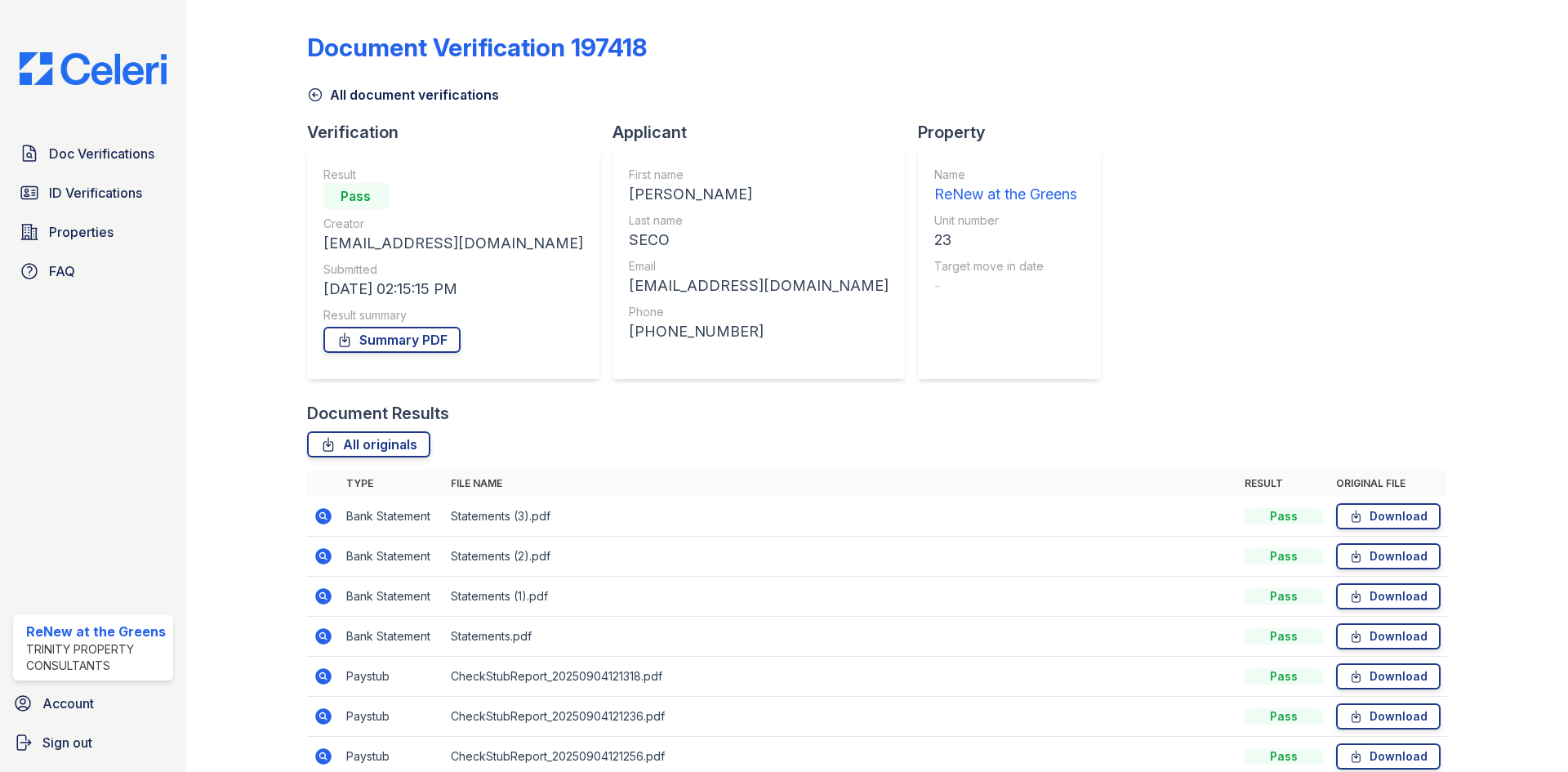
click at [360, 97] on link "All document verifications" at bounding box center [403, 94] width 192 height 20
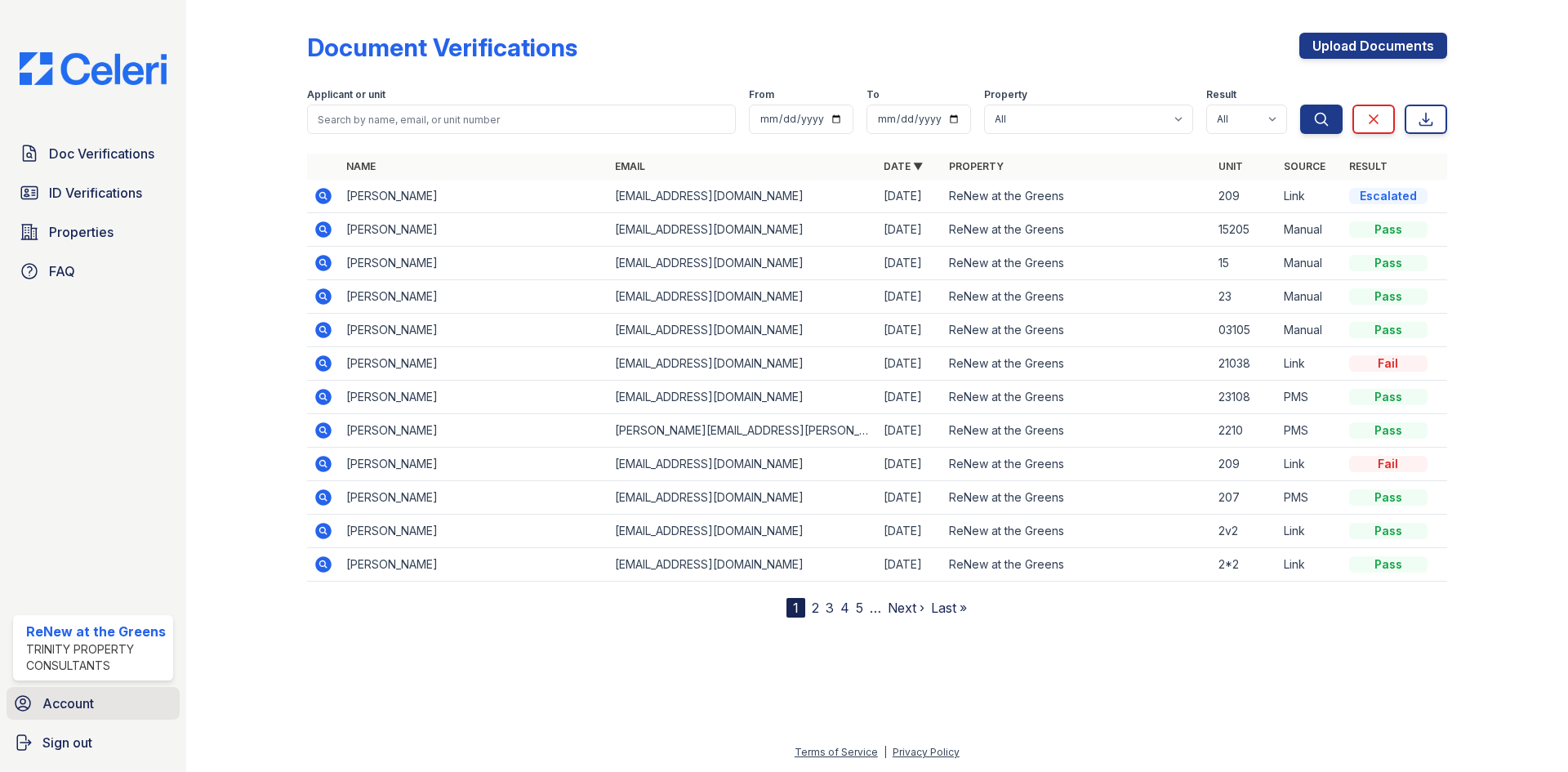
click at [91, 696] on span "Account" at bounding box center [67, 703] width 51 height 20
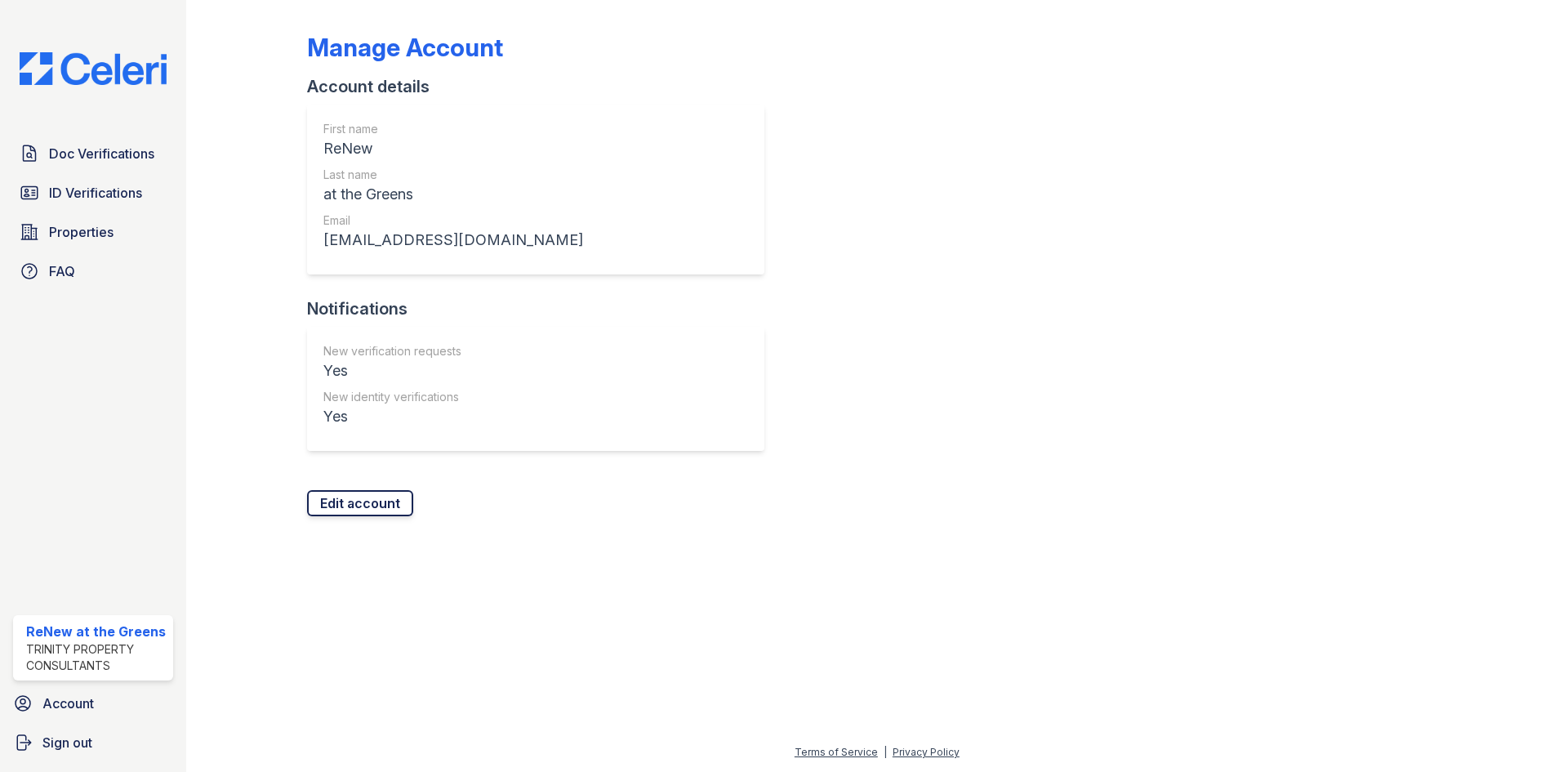
click at [367, 510] on link "Edit account" at bounding box center [361, 502] width 106 height 26
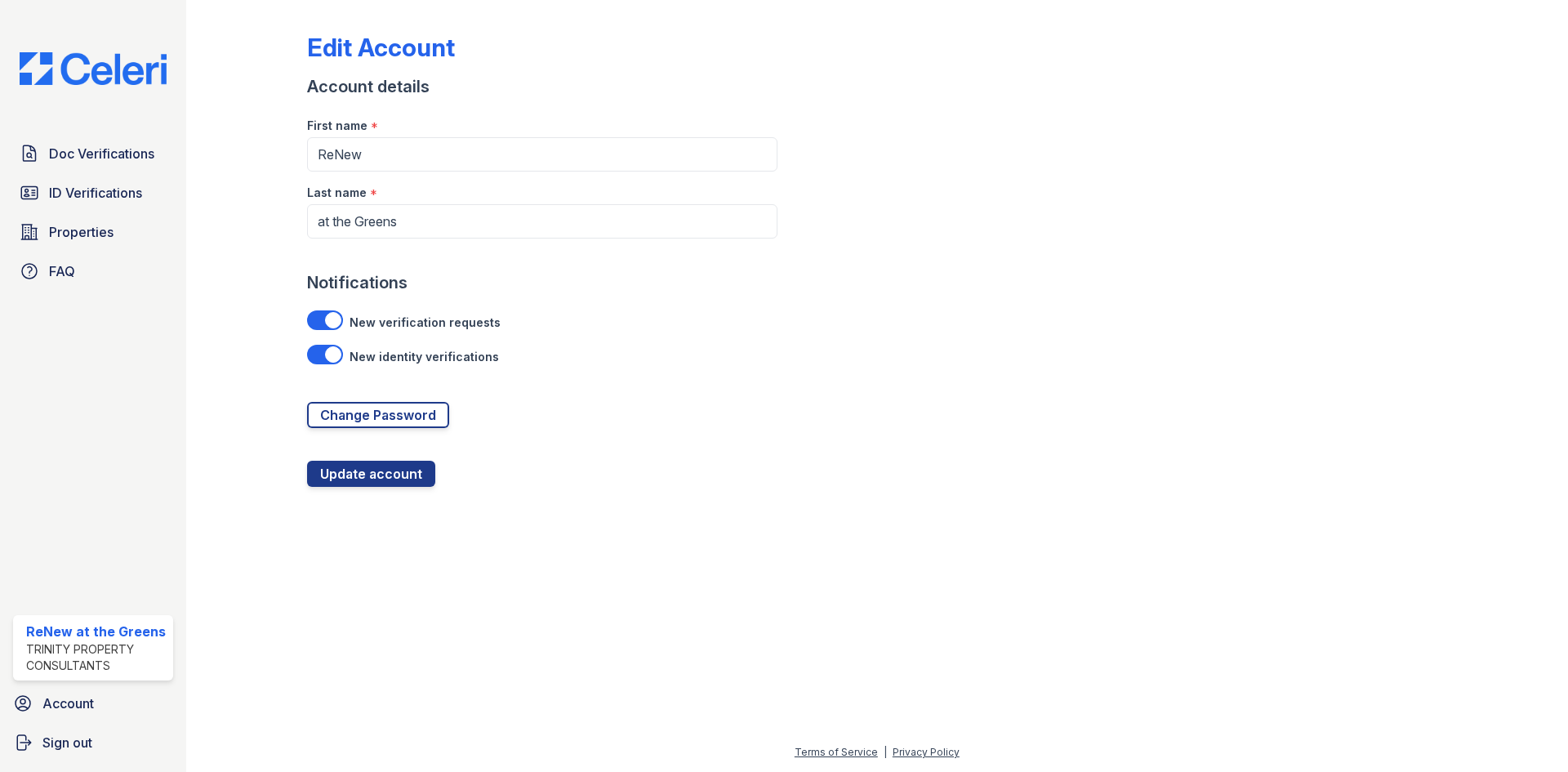
click at [329, 351] on div at bounding box center [325, 354] width 36 height 20
click at [328, 351] on input "checkbox" at bounding box center [327, 350] width 1 height 1
checkbox input "false"
click at [327, 315] on div at bounding box center [325, 320] width 36 height 20
click at [327, 315] on input "checkbox" at bounding box center [327, 315] width 1 height 1
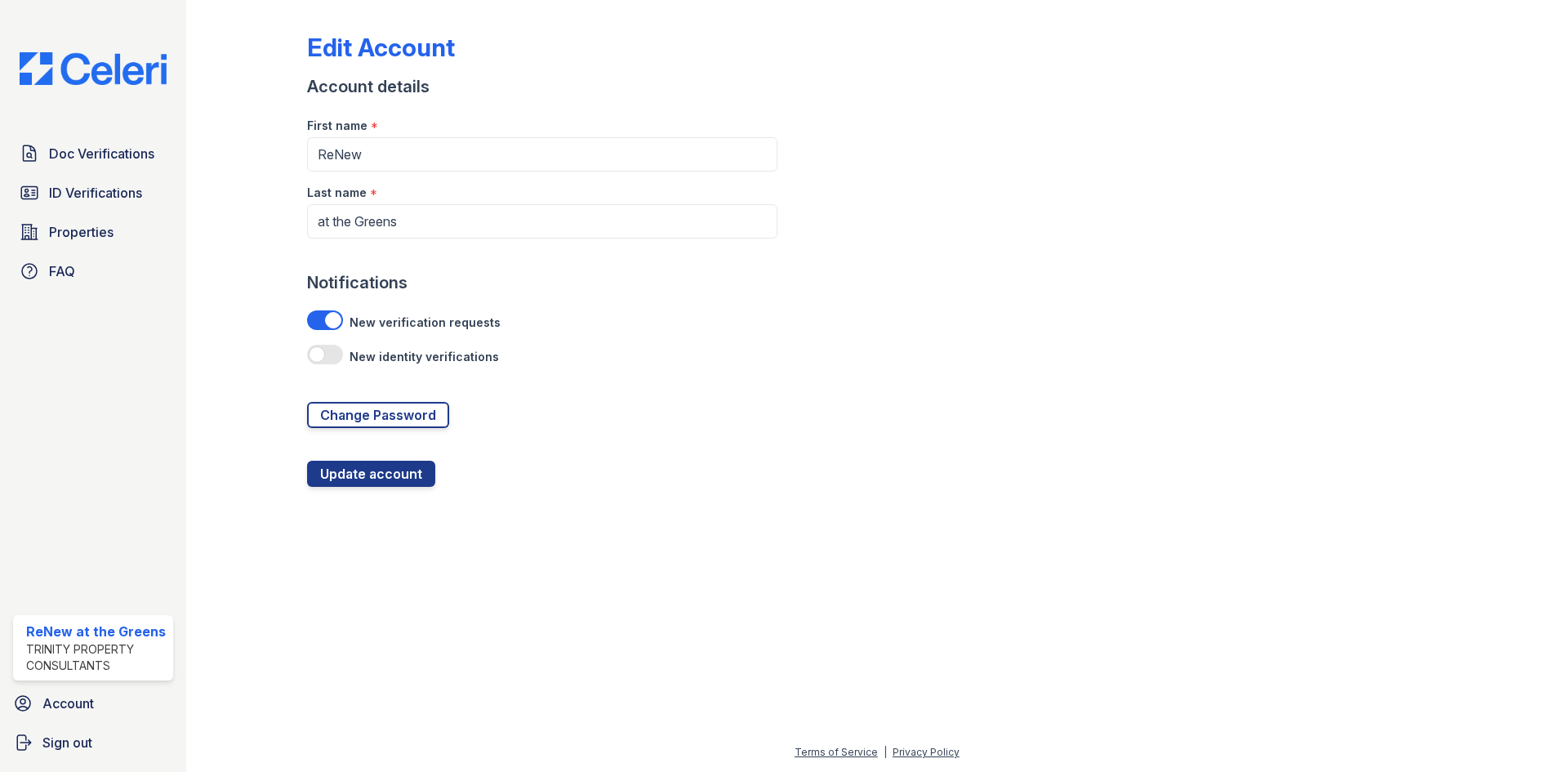
checkbox input "false"
click at [327, 349] on div at bounding box center [325, 354] width 36 height 20
click at [327, 350] on input "checkbox" at bounding box center [327, 350] width 1 height 1
checkbox input "true"
click at [361, 477] on button "Update account" at bounding box center [371, 473] width 129 height 26
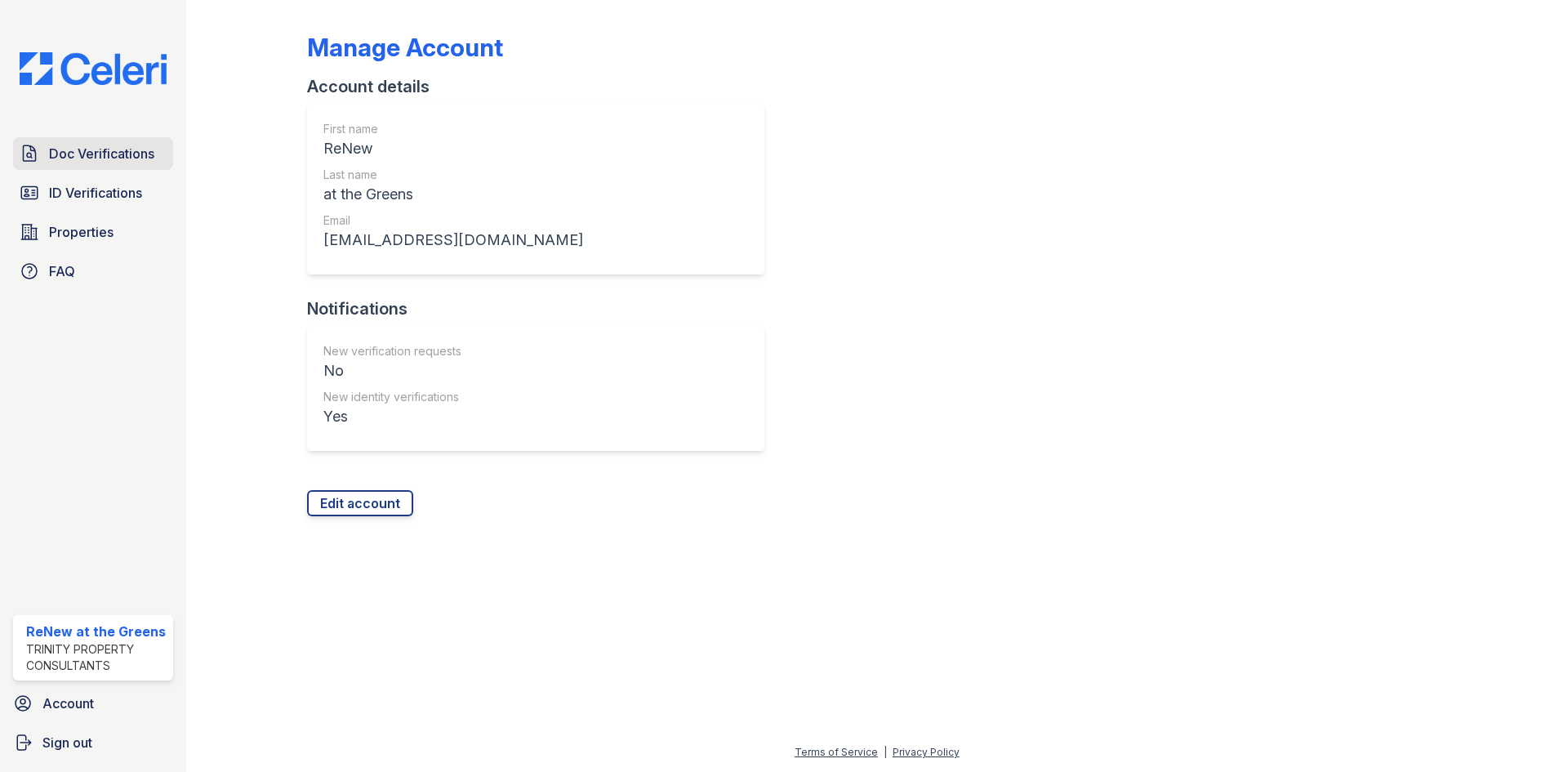
click at [111, 146] on span "Doc Verifications" at bounding box center [102, 154] width 105 height 20
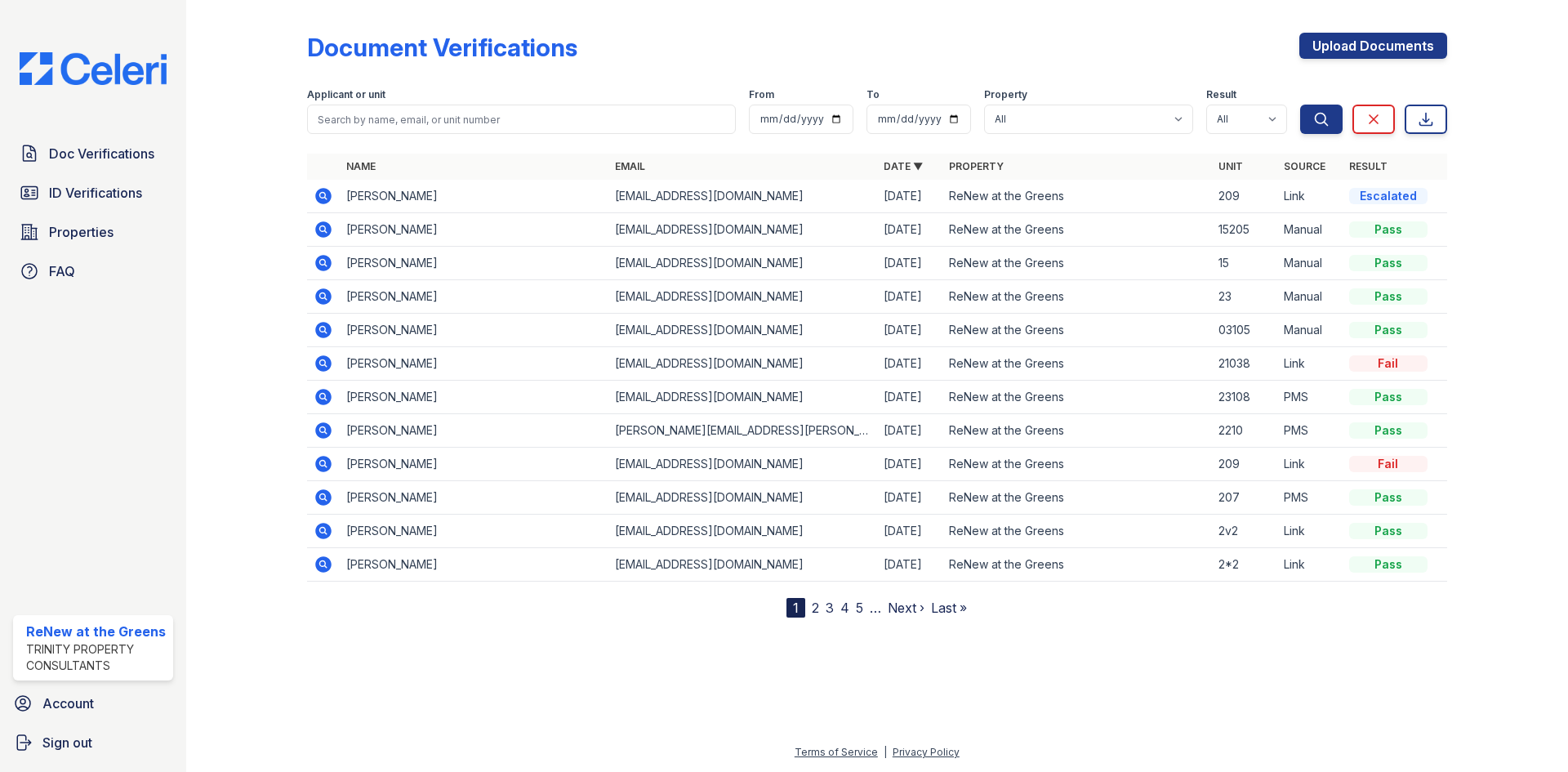
click at [316, 197] on icon at bounding box center [324, 196] width 16 height 16
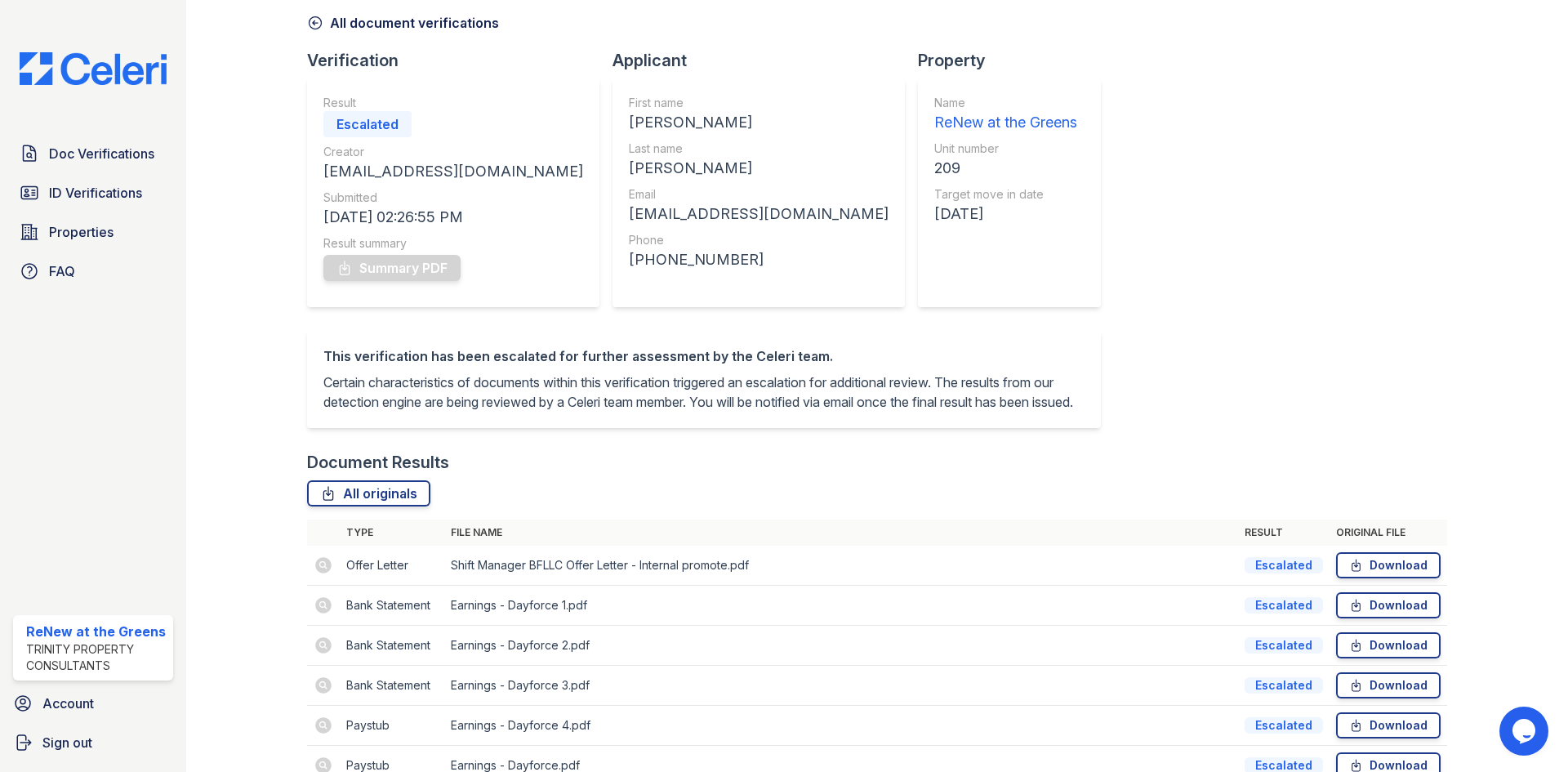
scroll to position [50, 0]
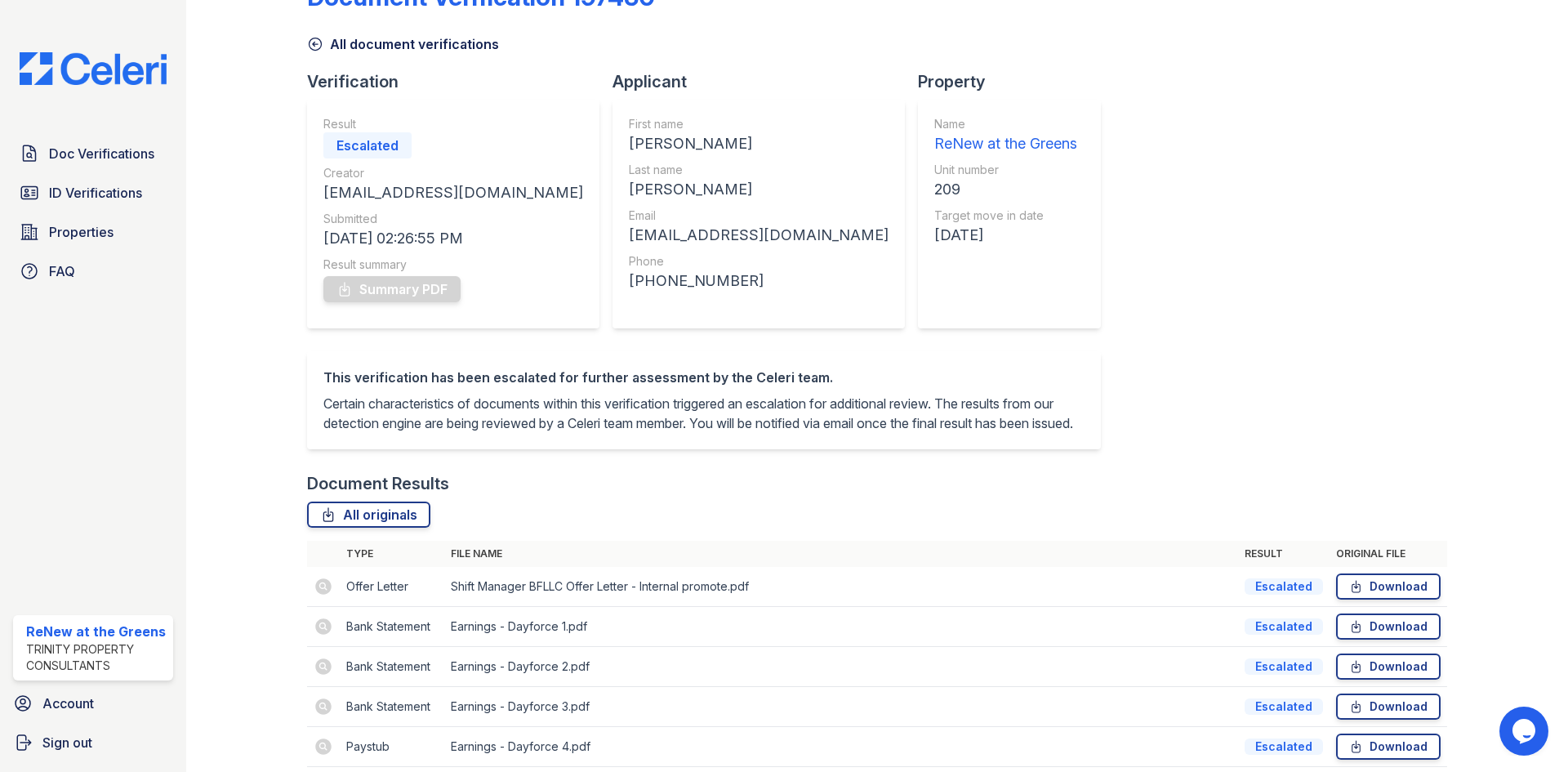
click at [324, 49] on link "All document verifications" at bounding box center [403, 44] width 192 height 20
